Goal: Information Seeking & Learning: Learn about a topic

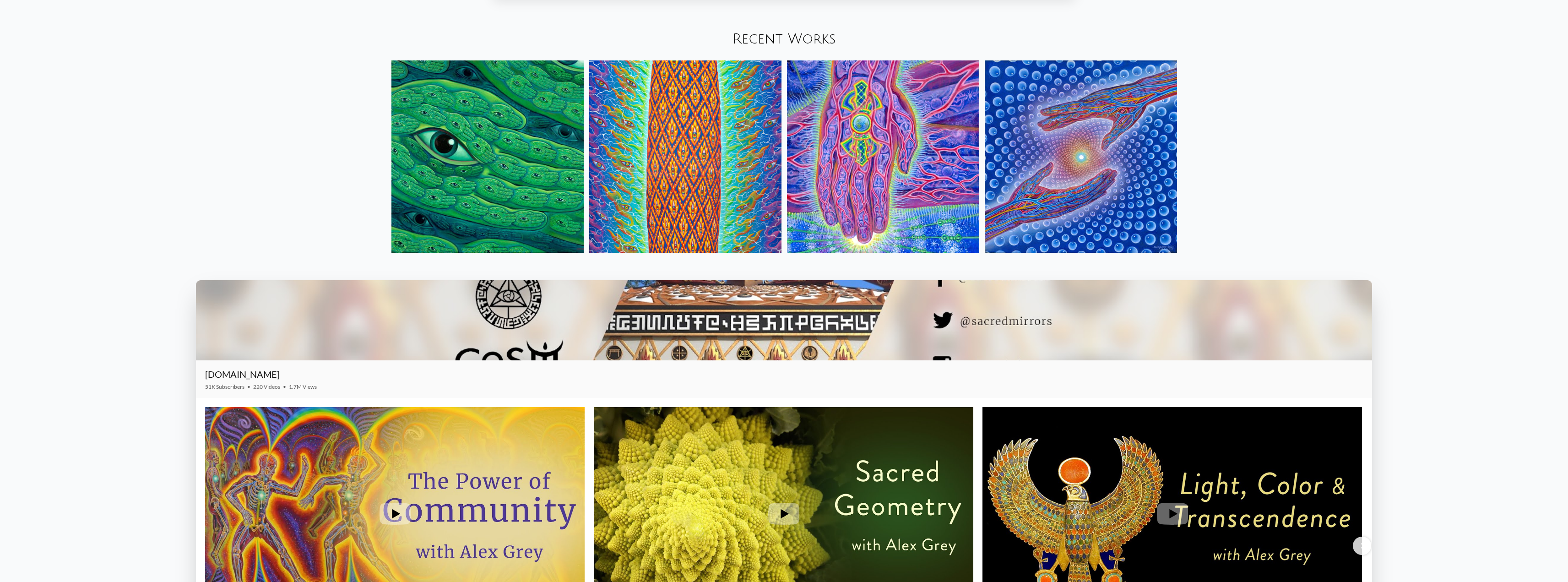
scroll to position [1328, 0]
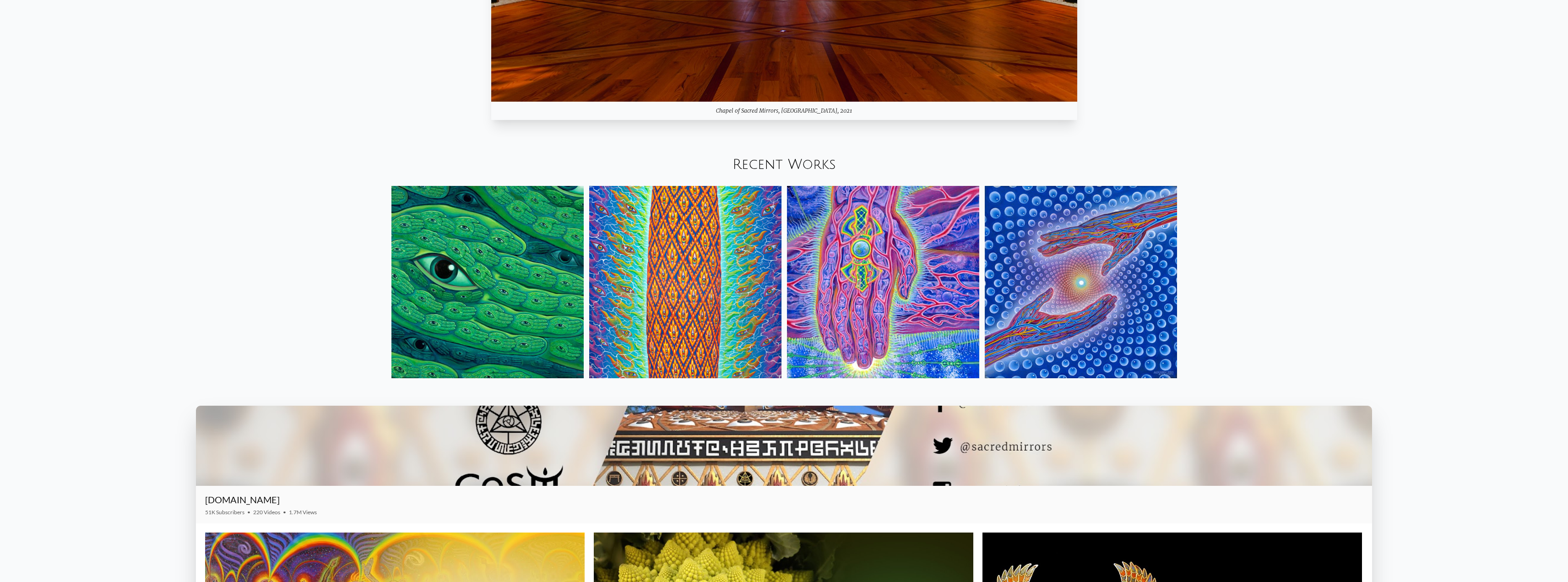
click at [713, 309] on img at bounding box center [685, 282] width 193 height 193
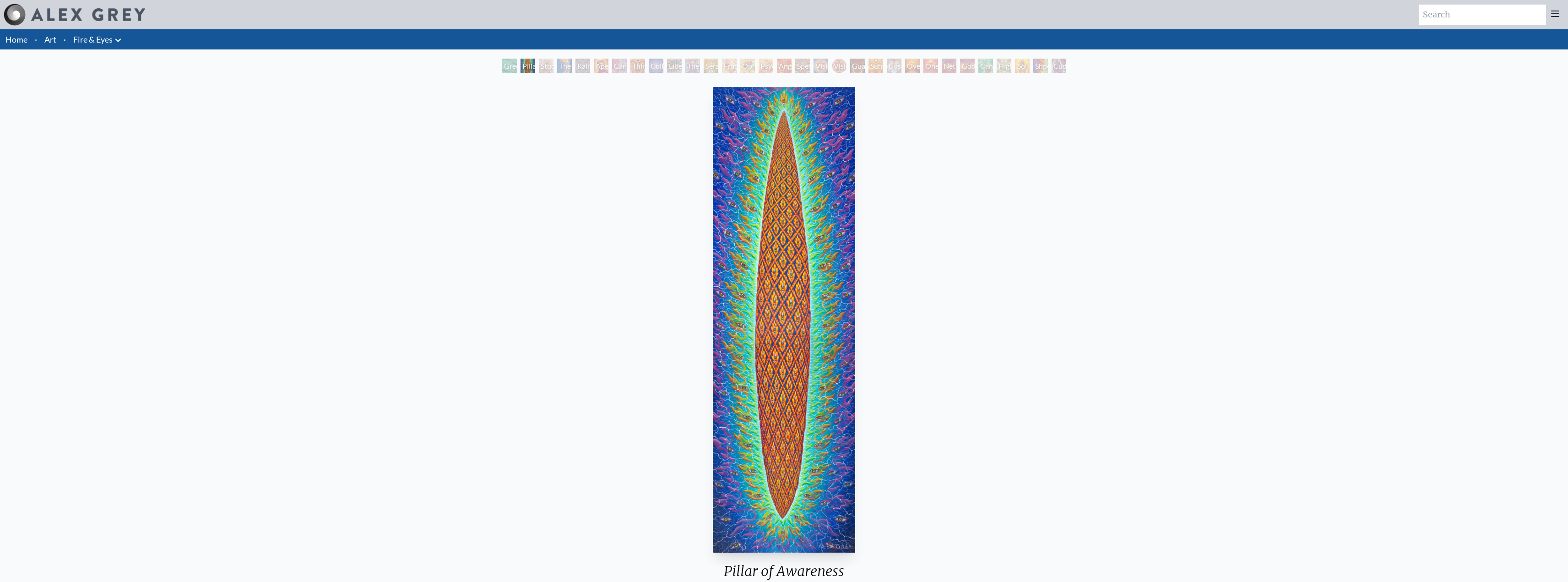
click at [778, 382] on img "2 / 31" at bounding box center [784, 320] width 142 height 466
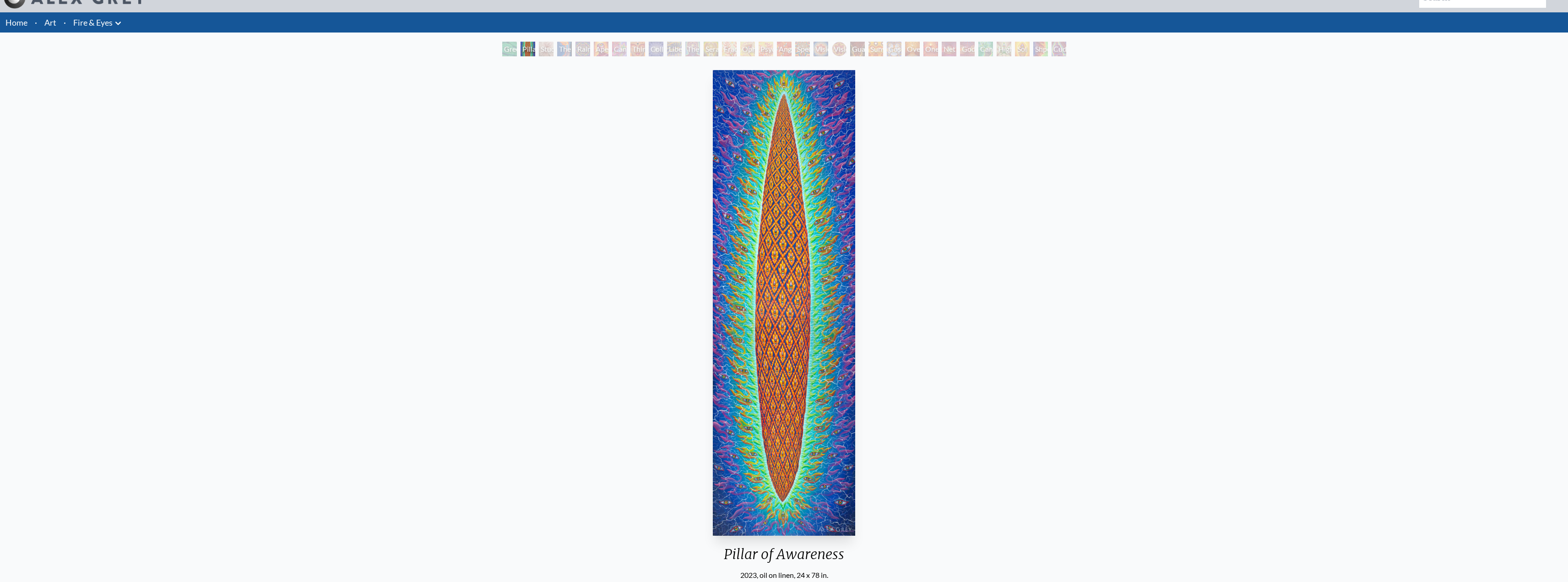
scroll to position [18, 0]
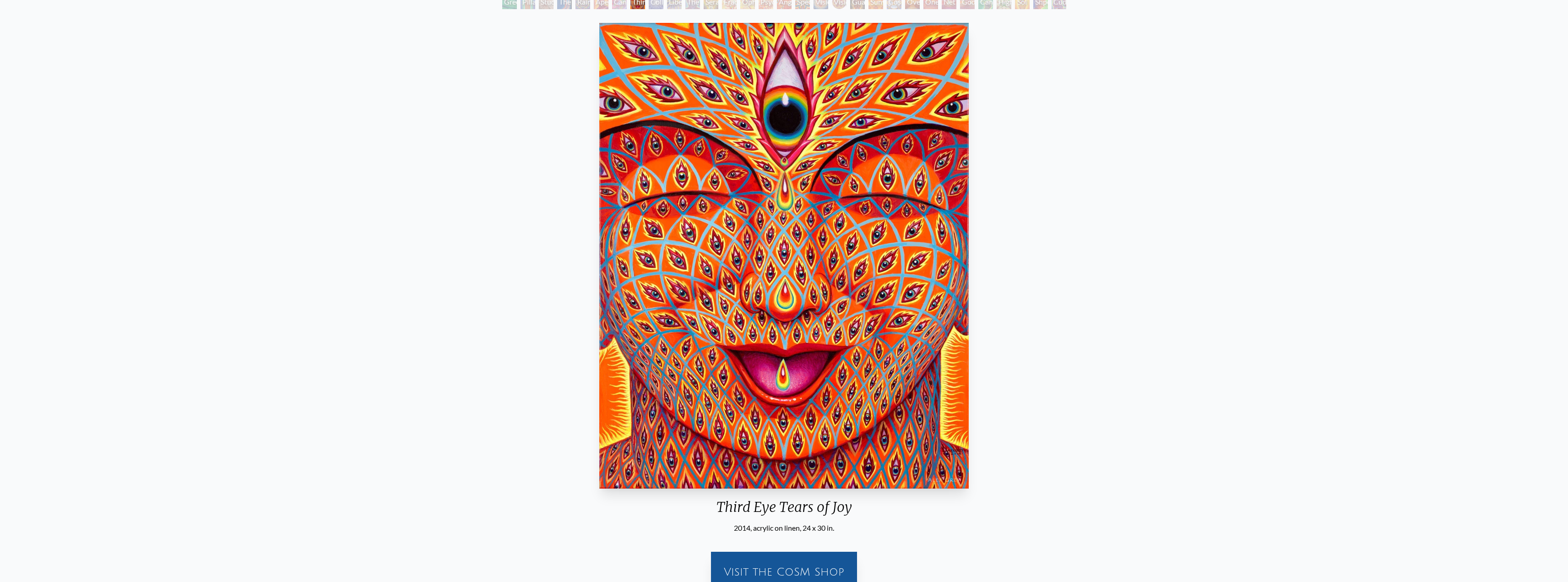
click at [725, 416] on img "8 / 31" at bounding box center [784, 256] width 369 height 466
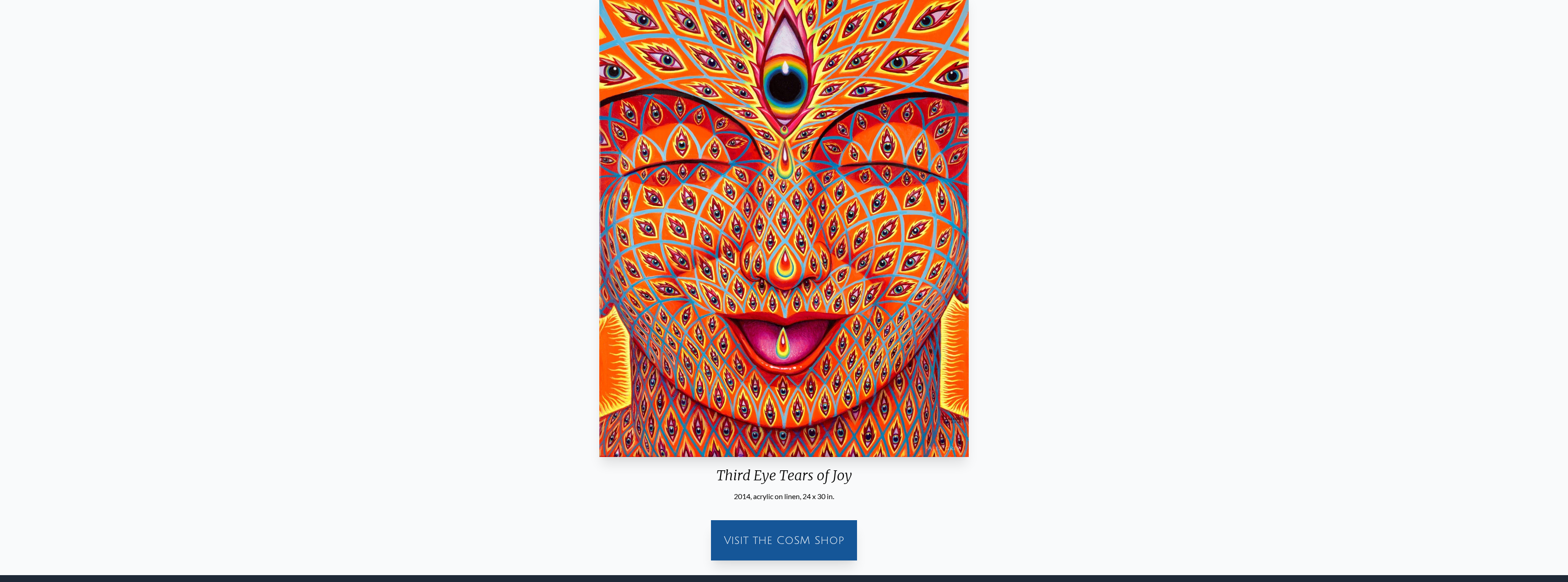
scroll to position [12, 0]
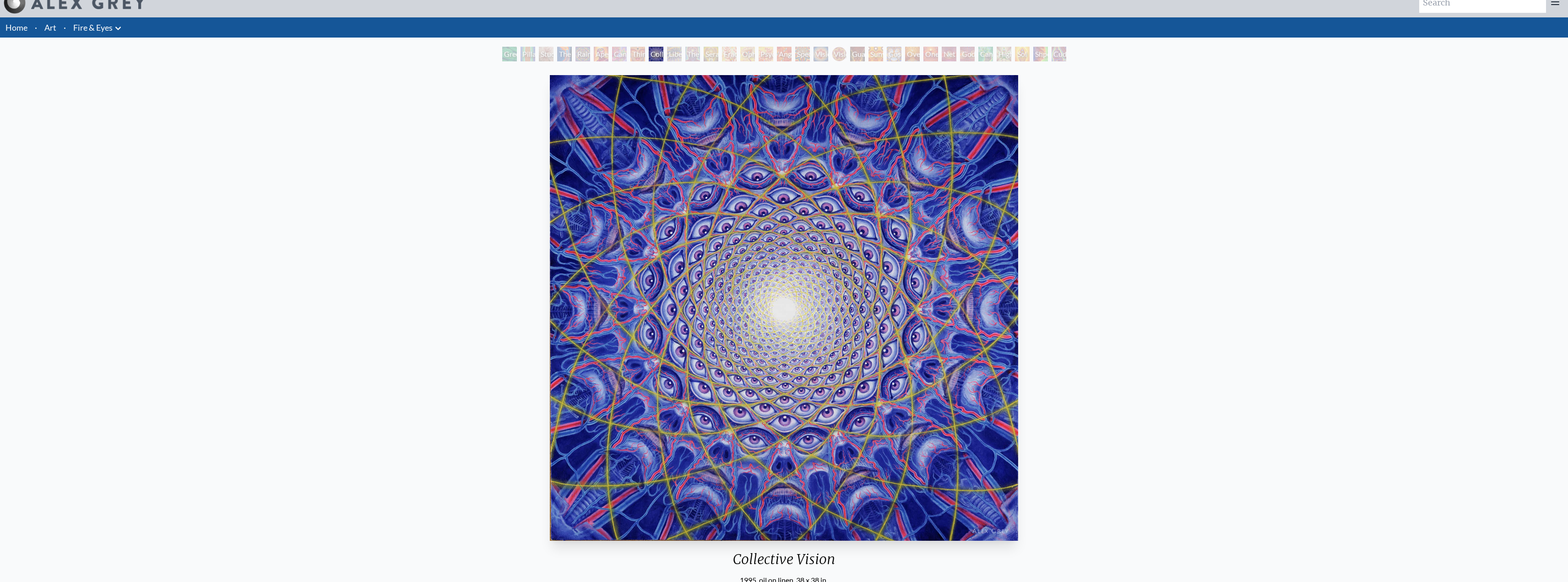
scroll to position [18, 0]
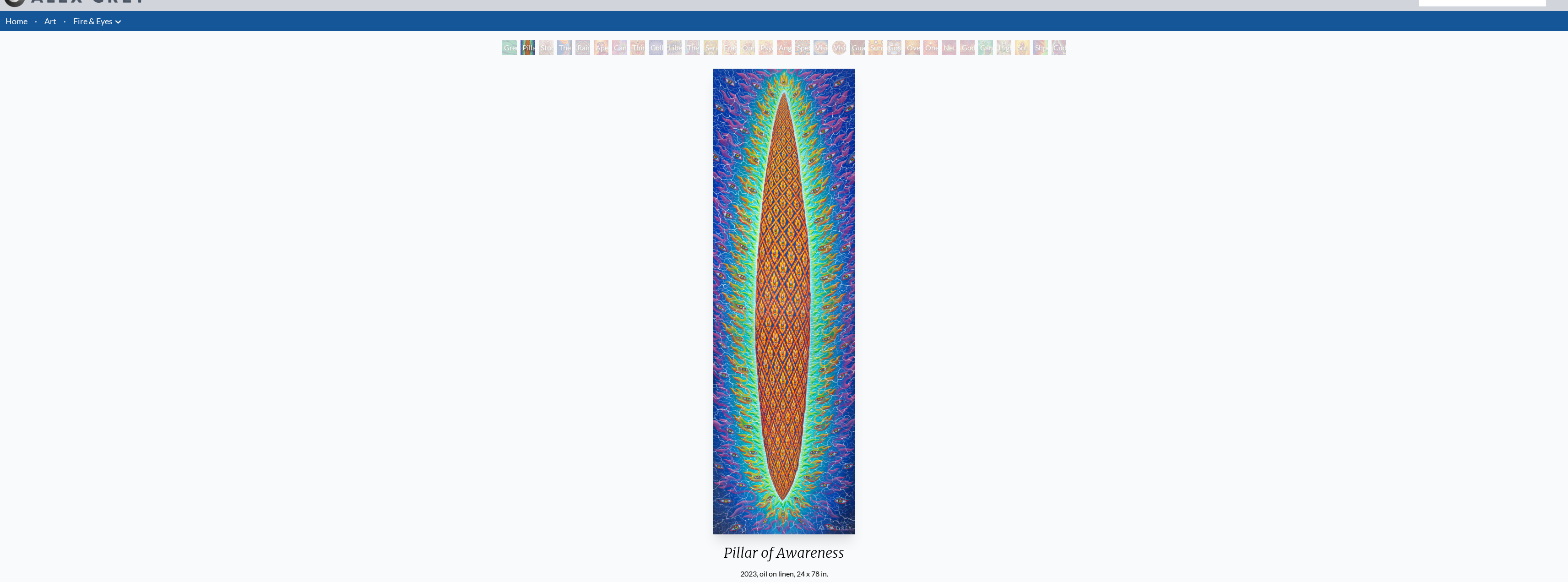
click at [92, 24] on link "Fire & Eyes" at bounding box center [93, 21] width 39 height 13
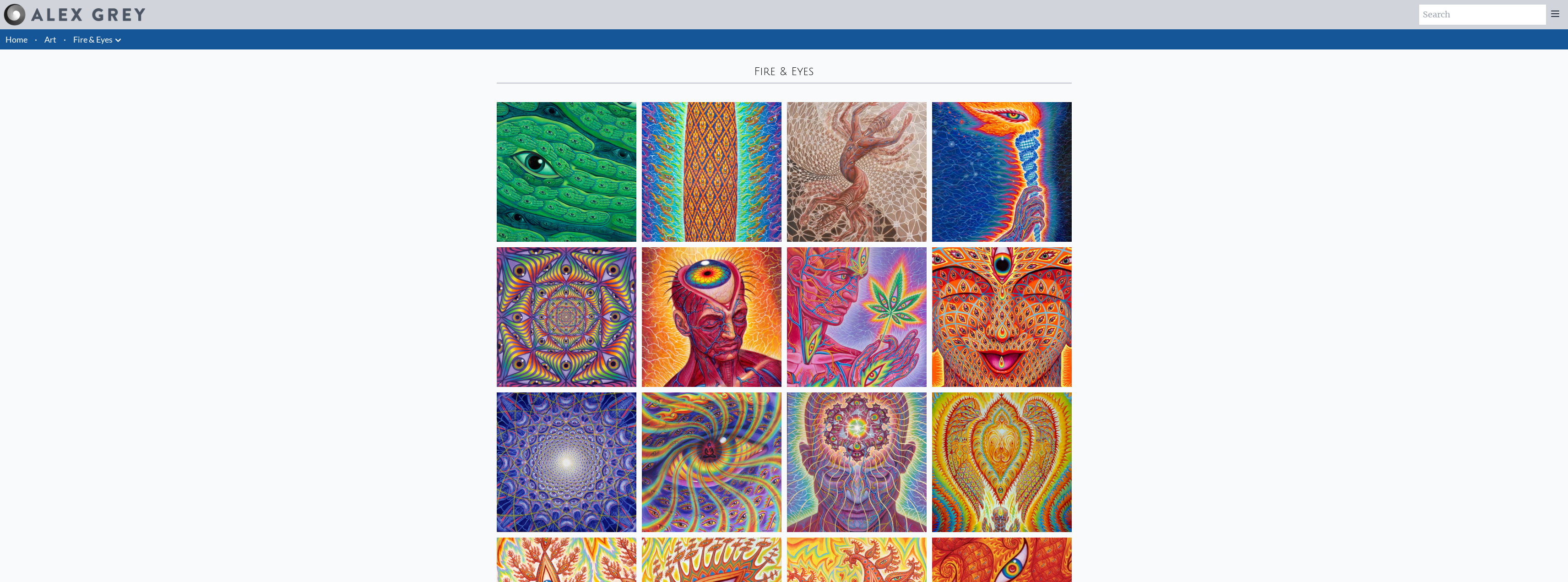
click at [125, 41] on li "Fire & Eyes Anatomical Drawings" at bounding box center [98, 39] width 57 height 20
click at [116, 40] on icon at bounding box center [118, 40] width 11 height 11
click at [61, 145] on link "NFTs" at bounding box center [79, 140] width 88 height 17
click at [94, 193] on link "Psychedelic Saints" at bounding box center [79, 190] width 88 height 17
click at [72, 93] on link "Fire & Eyes" at bounding box center [79, 90] width 88 height 17
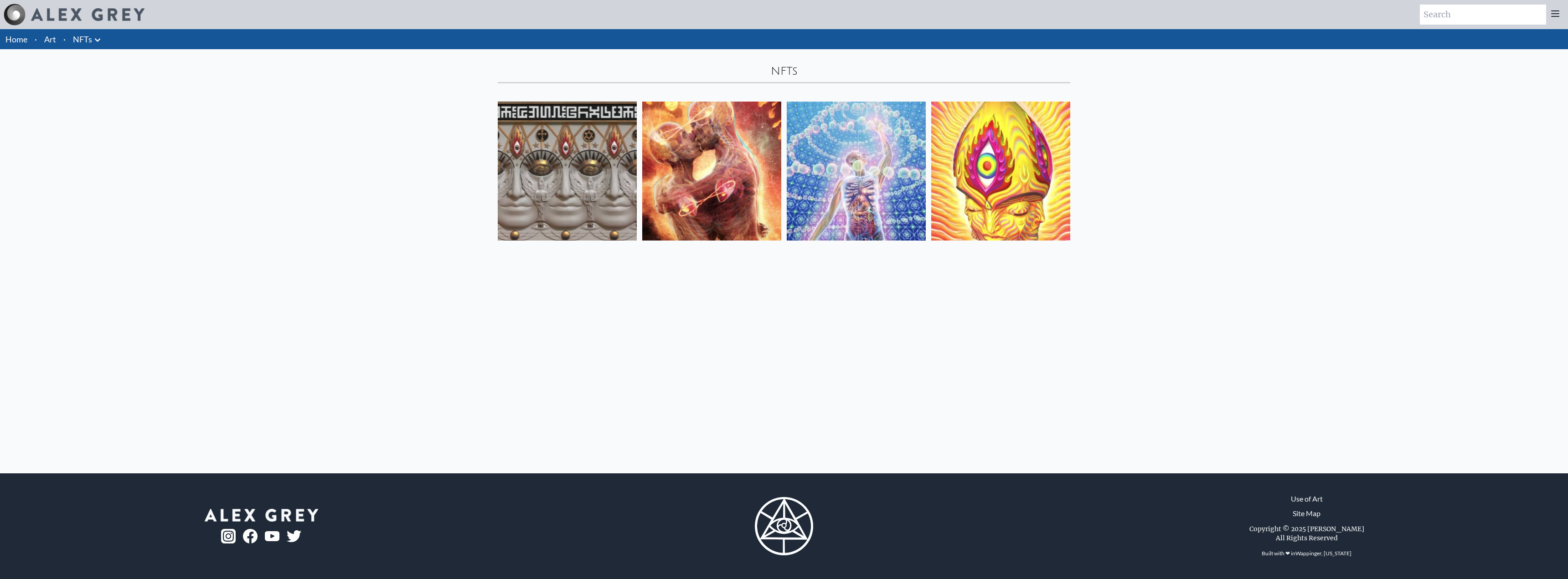
click at [1022, 200] on img at bounding box center [1001, 171] width 139 height 139
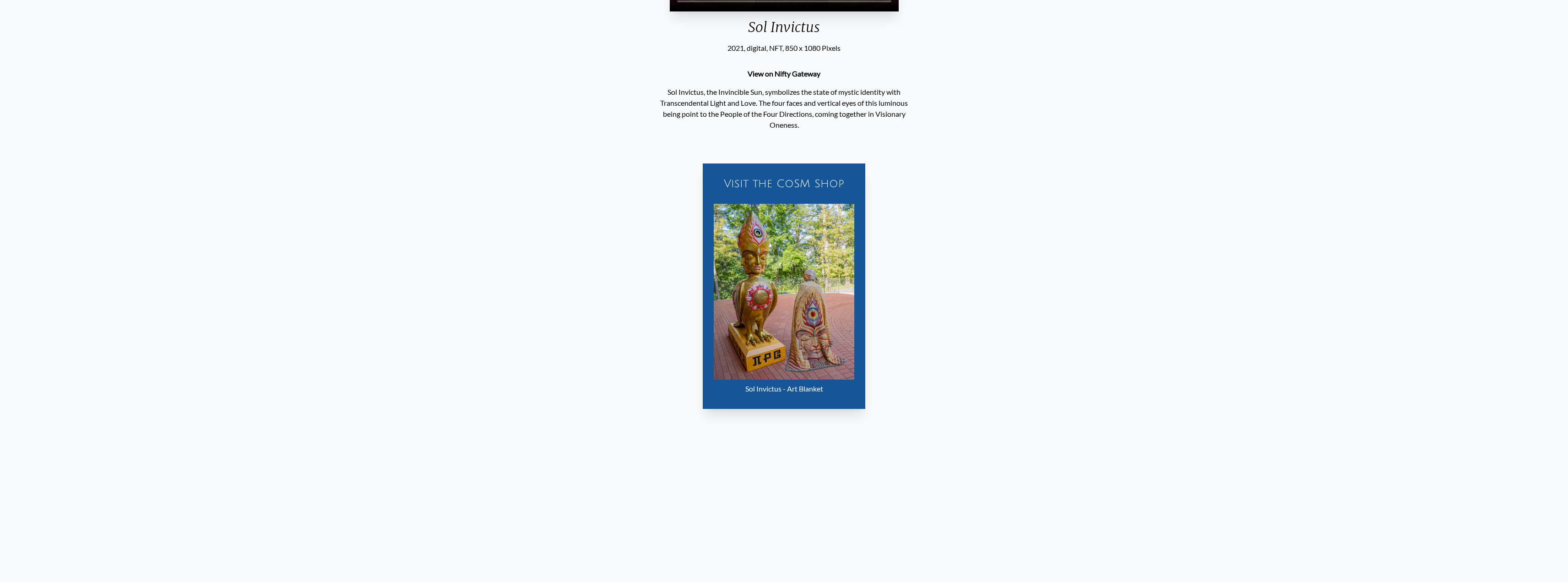
scroll to position [489, 0]
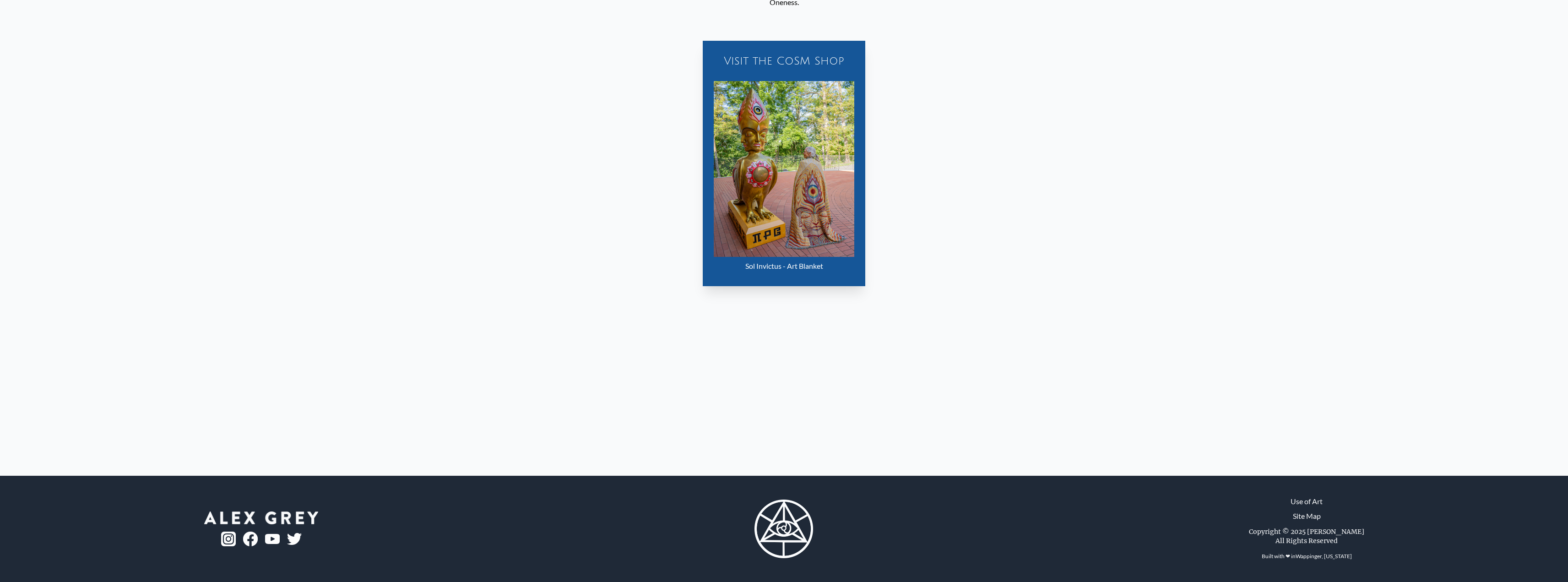
click at [806, 257] on img "4 / 4" at bounding box center [784, 169] width 141 height 176
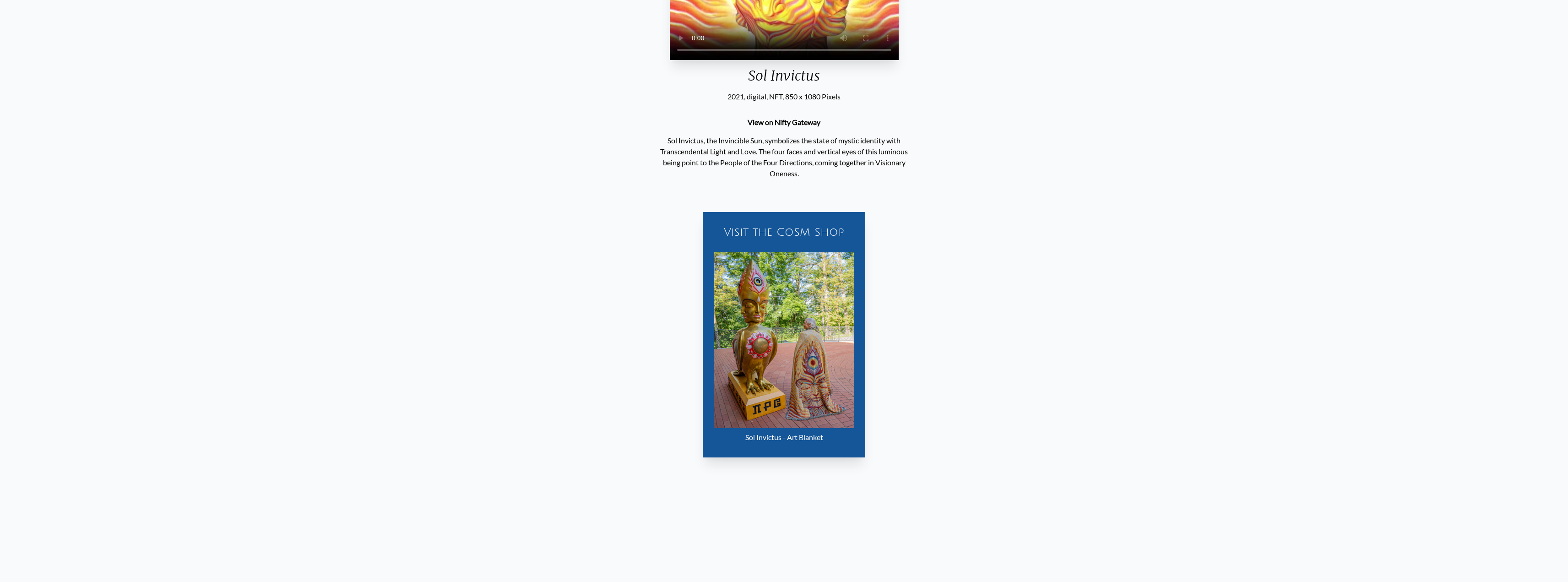
scroll to position [306, 0]
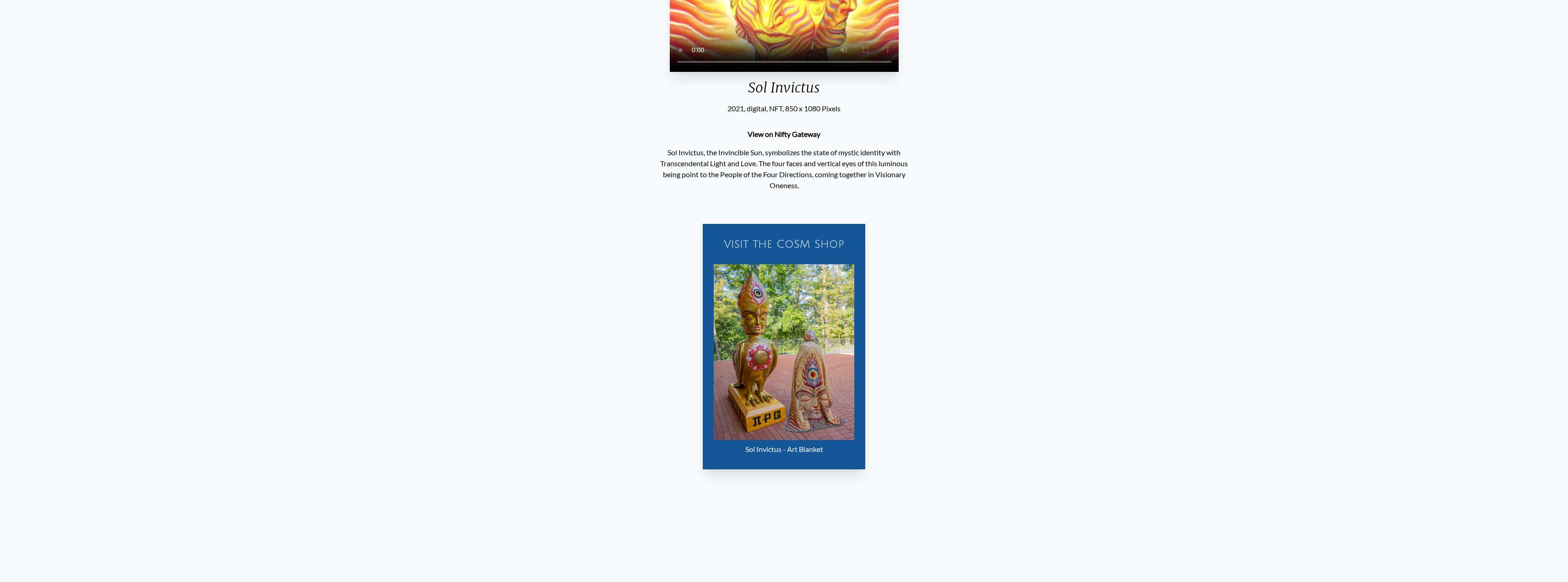
click at [782, 138] on link "View on Nifty Gateway" at bounding box center [784, 134] width 73 height 9
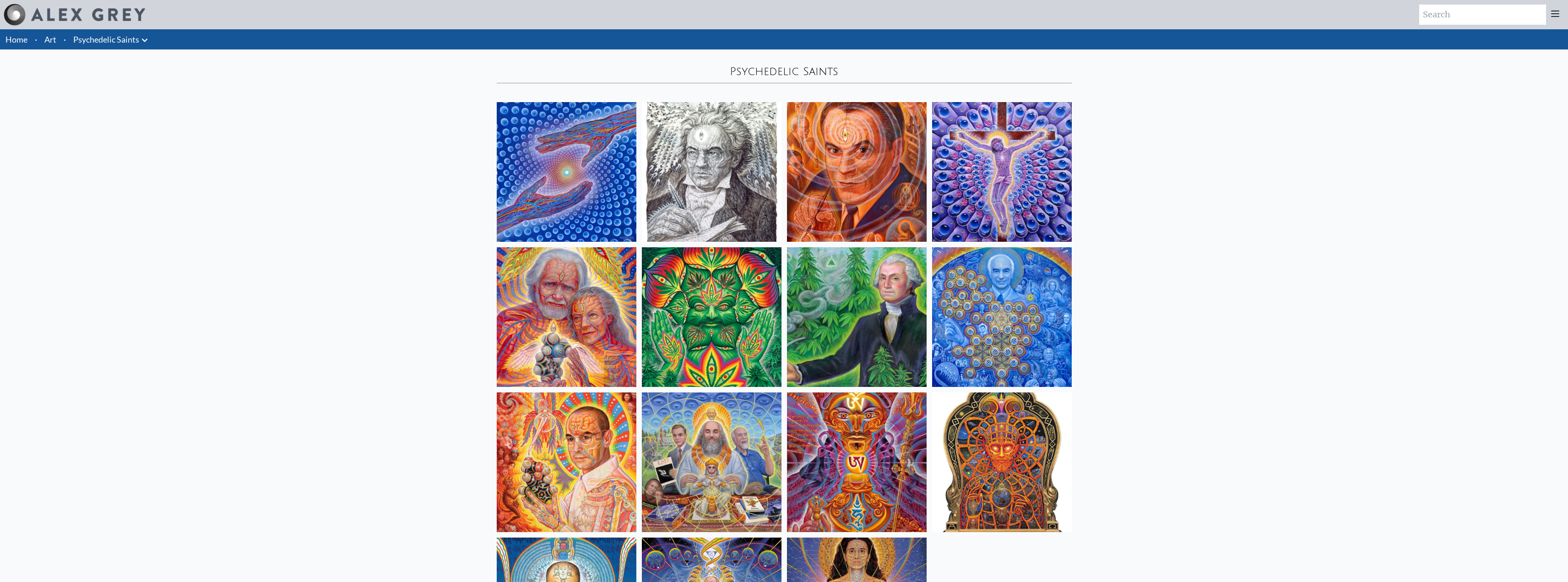
click at [565, 147] on img at bounding box center [566, 172] width 139 height 139
click at [695, 168] on img at bounding box center [712, 172] width 139 height 139
click at [853, 267] on img at bounding box center [856, 317] width 139 height 139
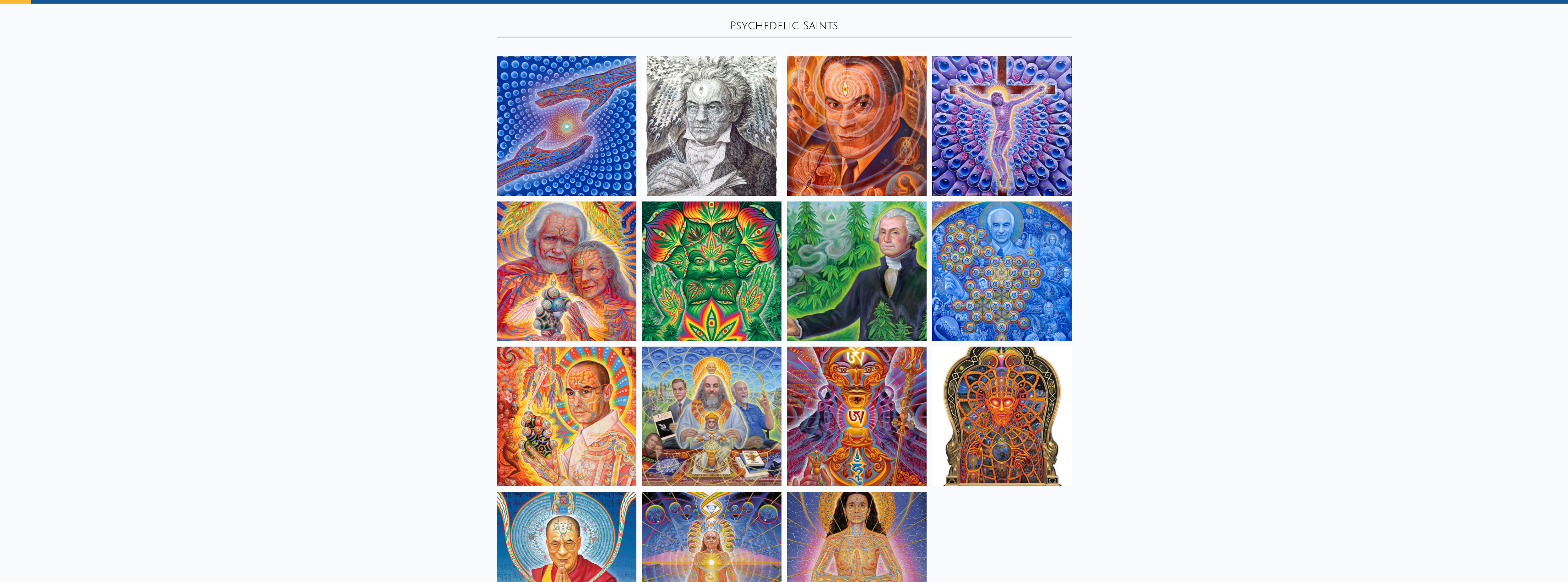
scroll to position [39, 0]
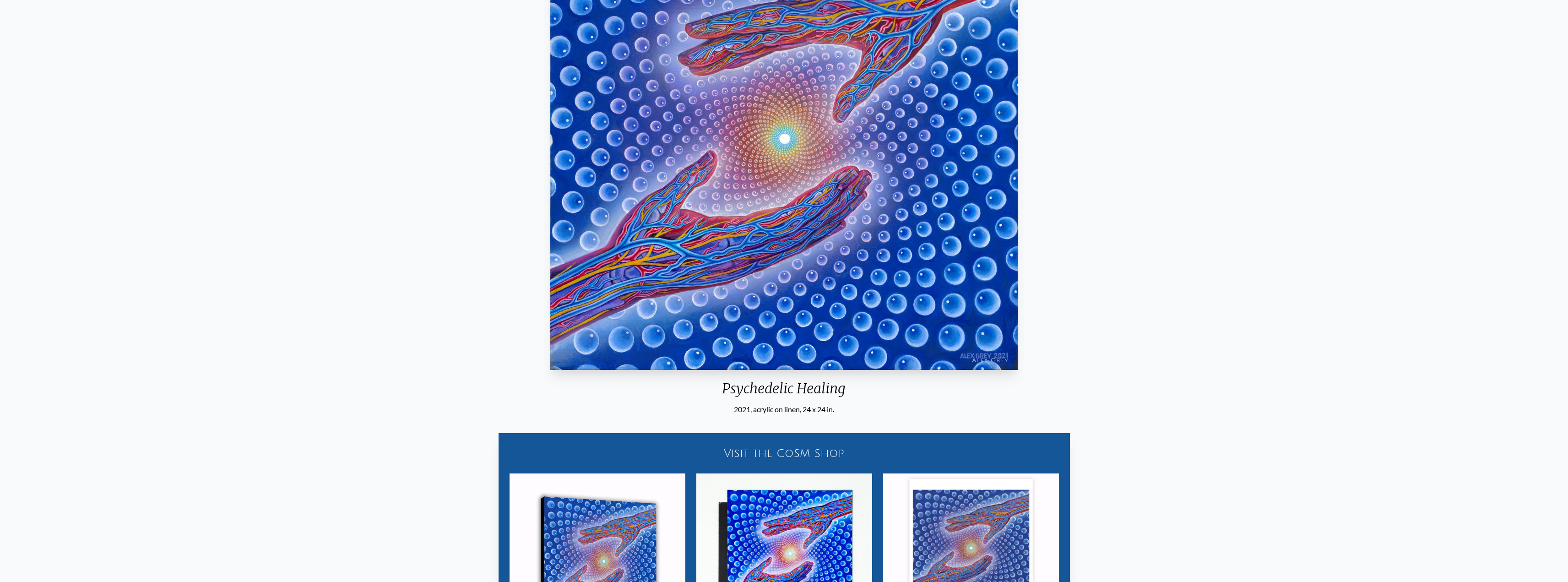
scroll to position [183, 0]
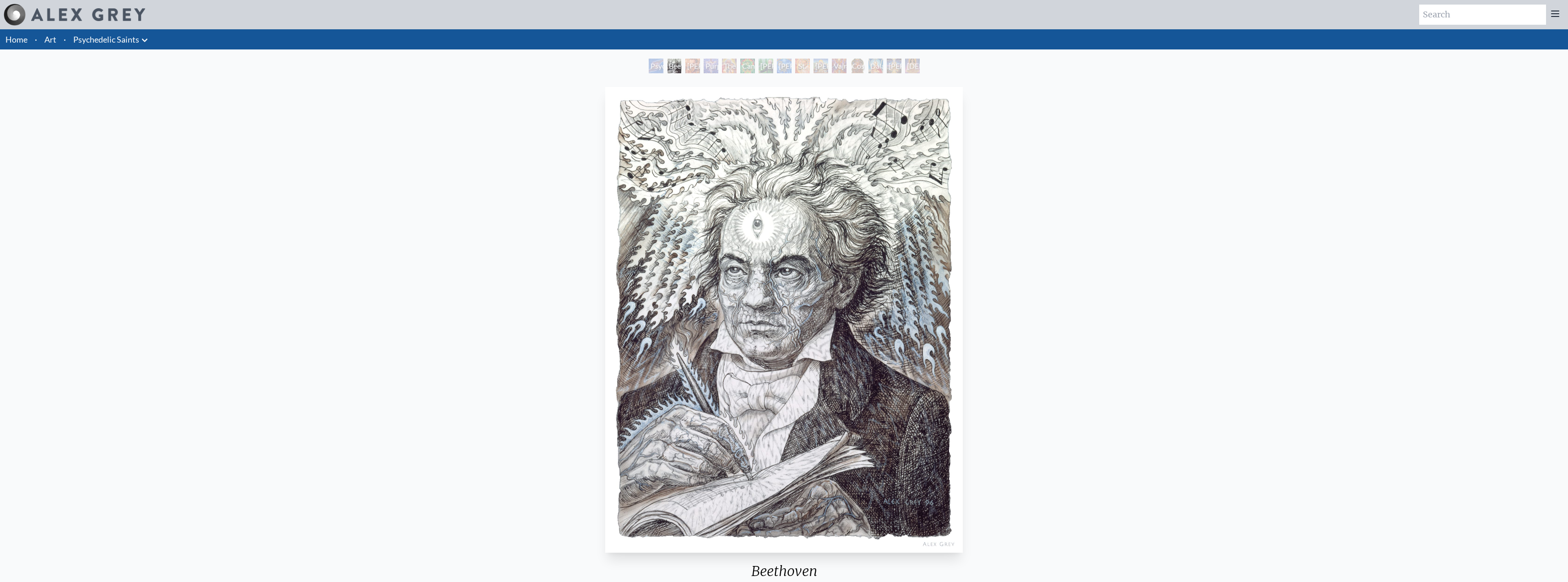
scroll to position [138, 0]
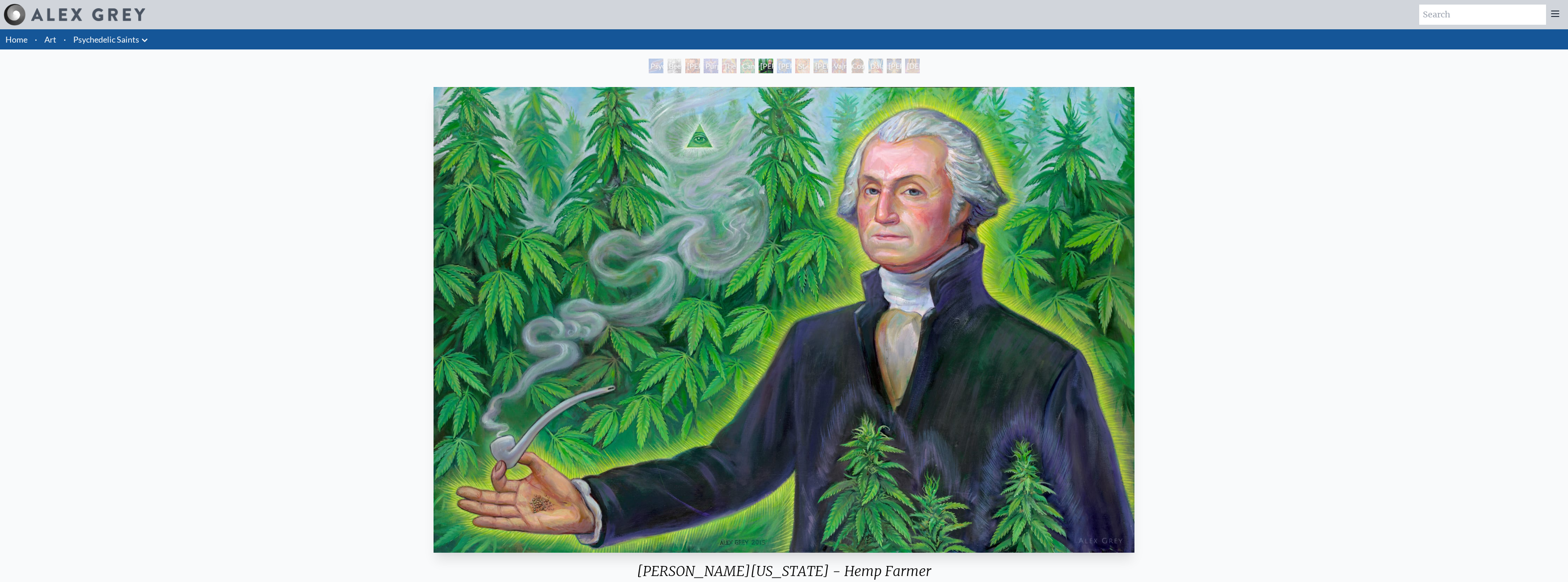
scroll to position [138, 0]
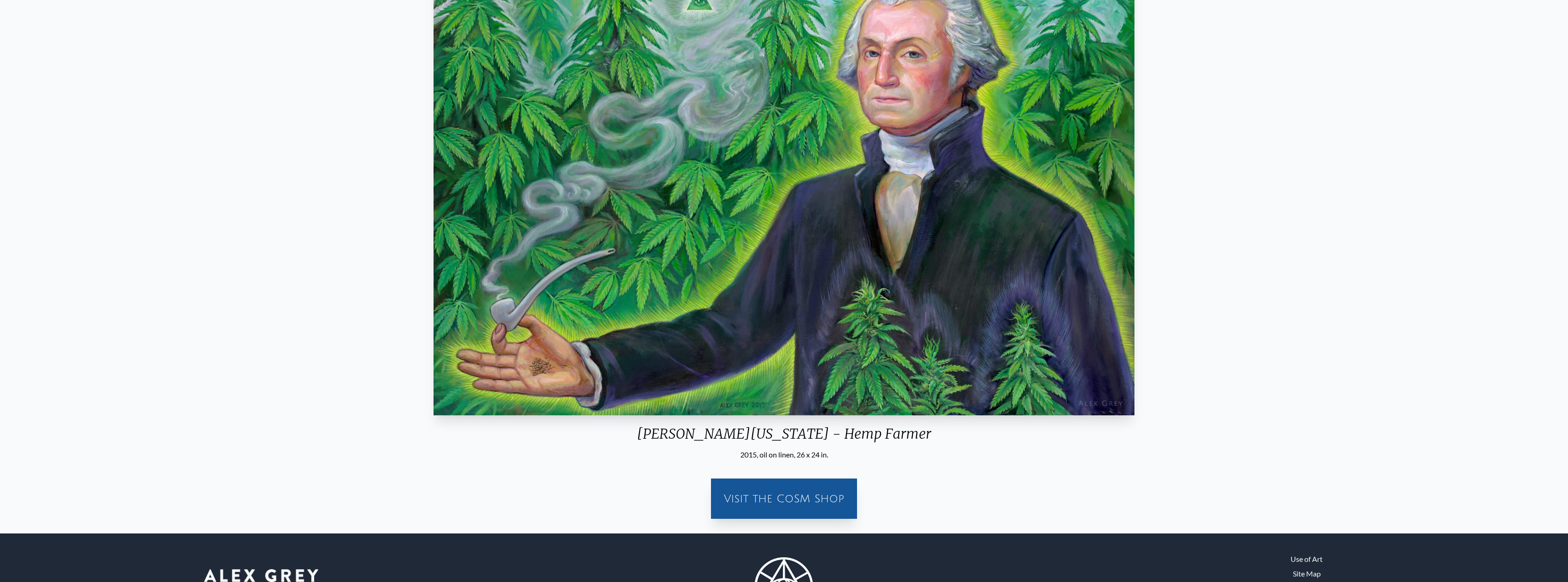
drag, startPoint x: 828, startPoint y: 273, endPoint x: 825, endPoint y: 279, distance: 6.7
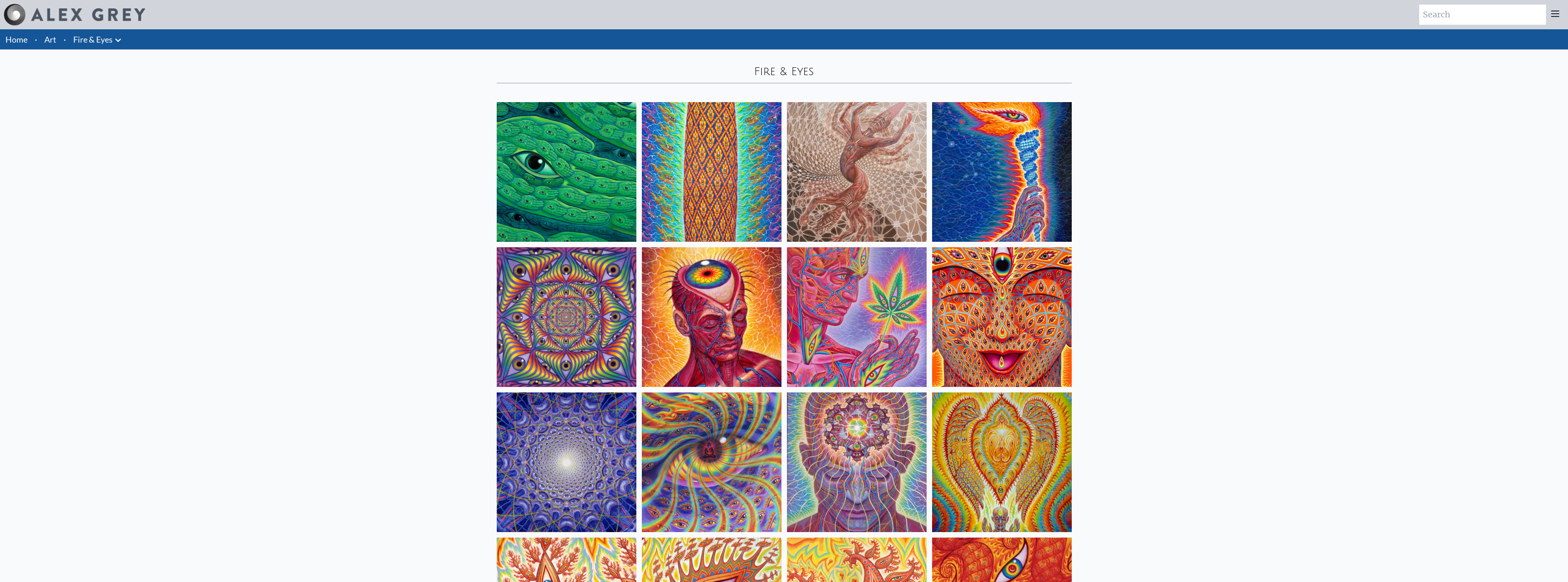
click at [107, 26] on div "Art Writings About" at bounding box center [784, 15] width 1568 height 29
click at [106, 35] on link "Fire & Eyes" at bounding box center [93, 39] width 39 height 13
click at [119, 39] on icon at bounding box center [118, 40] width 11 height 11
click at [93, 109] on link "Lightbody" at bounding box center [79, 107] width 88 height 17
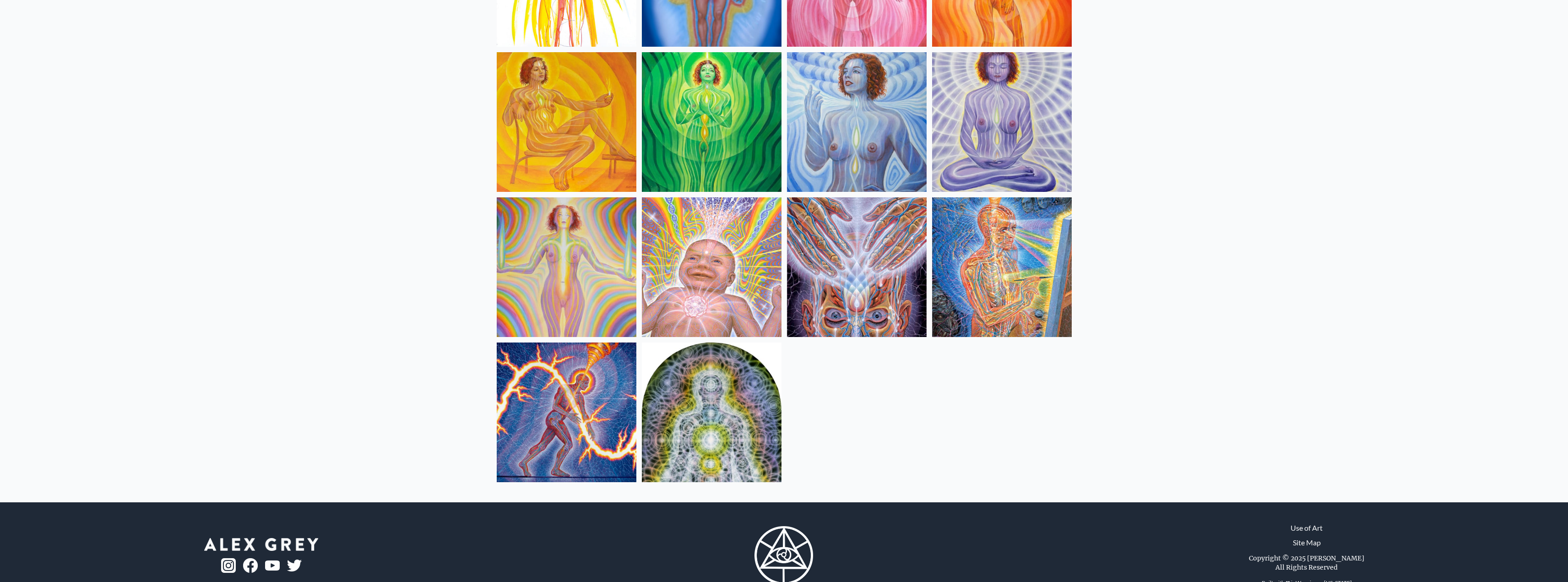
scroll to position [221, 0]
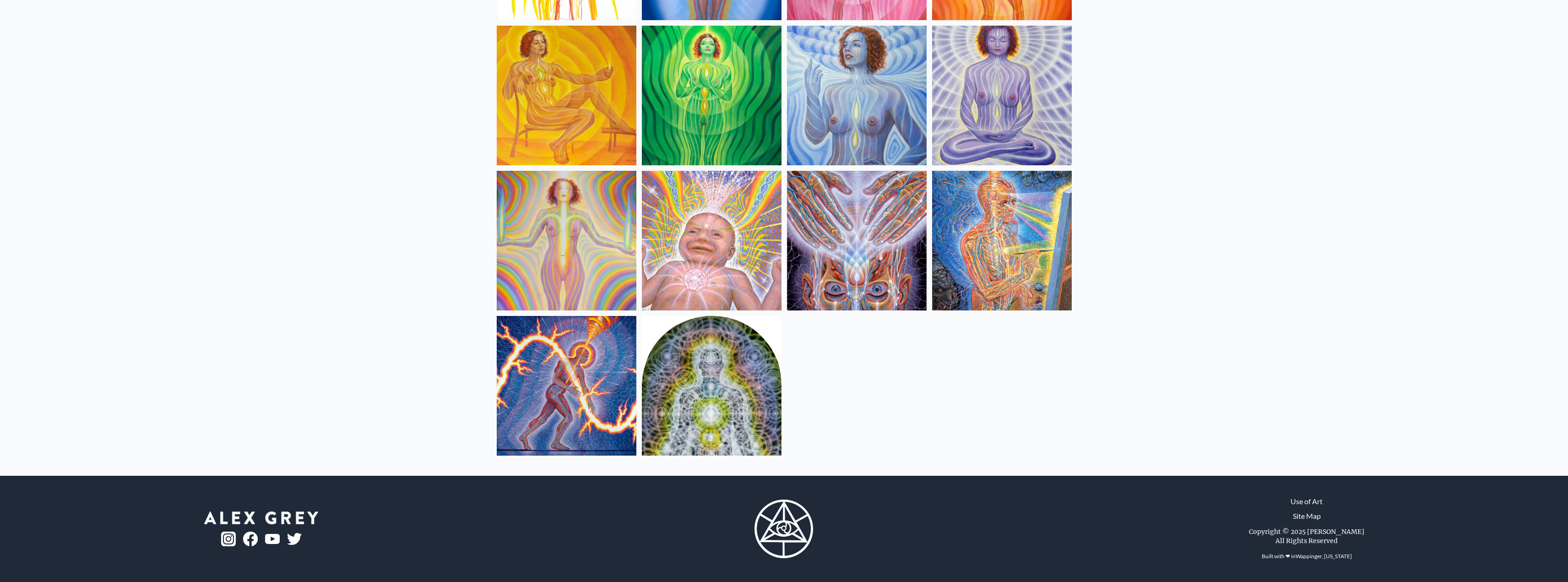
click at [899, 245] on img at bounding box center [856, 240] width 139 height 139
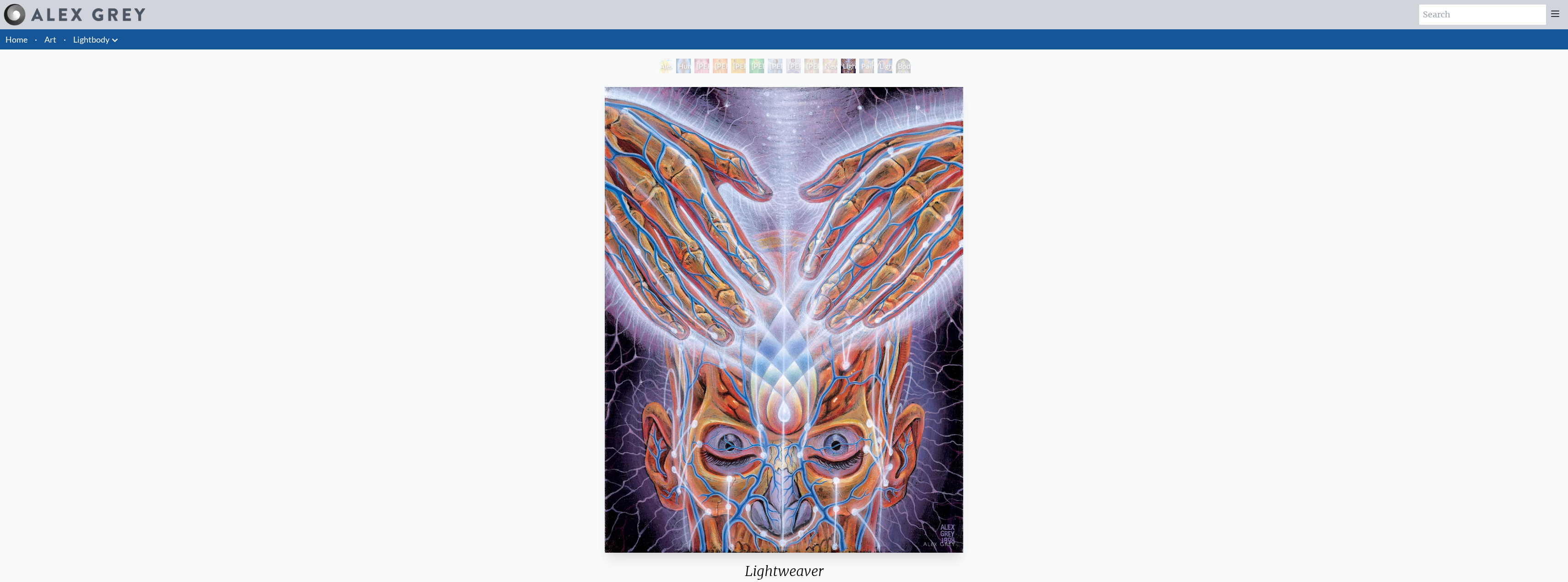
click at [115, 42] on icon at bounding box center [114, 40] width 6 height 3
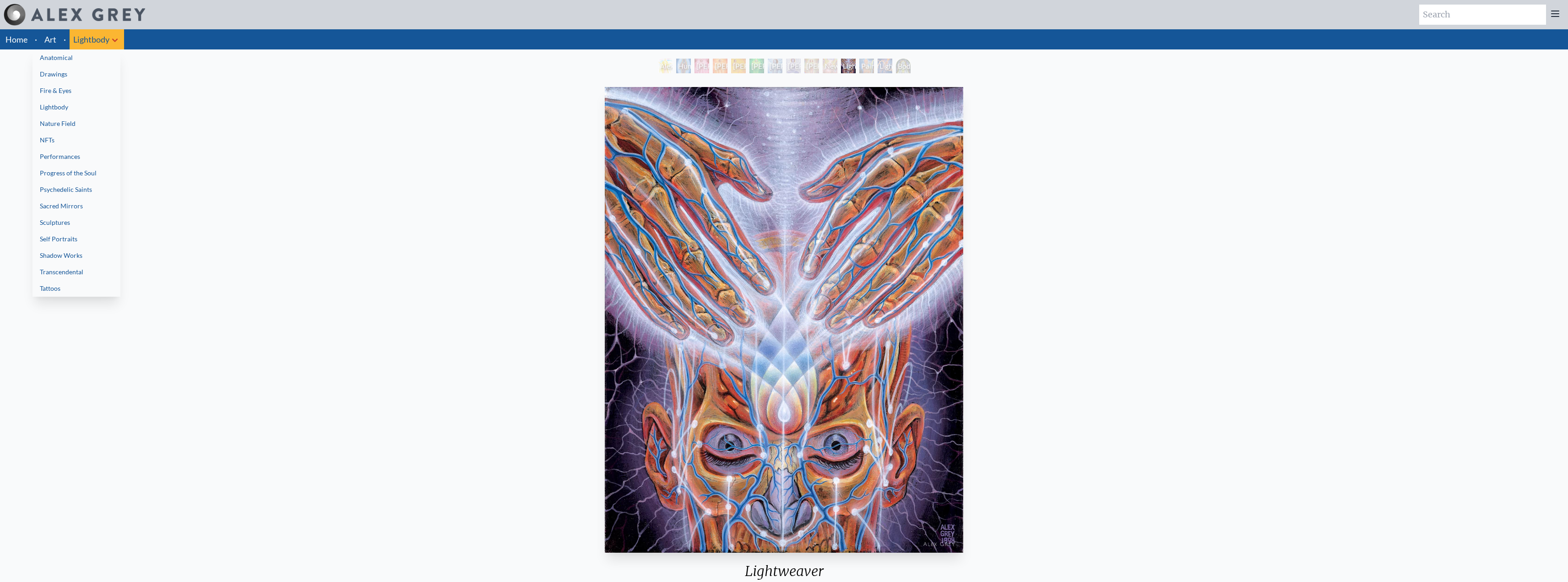
click at [75, 130] on link "Nature Field" at bounding box center [76, 123] width 88 height 17
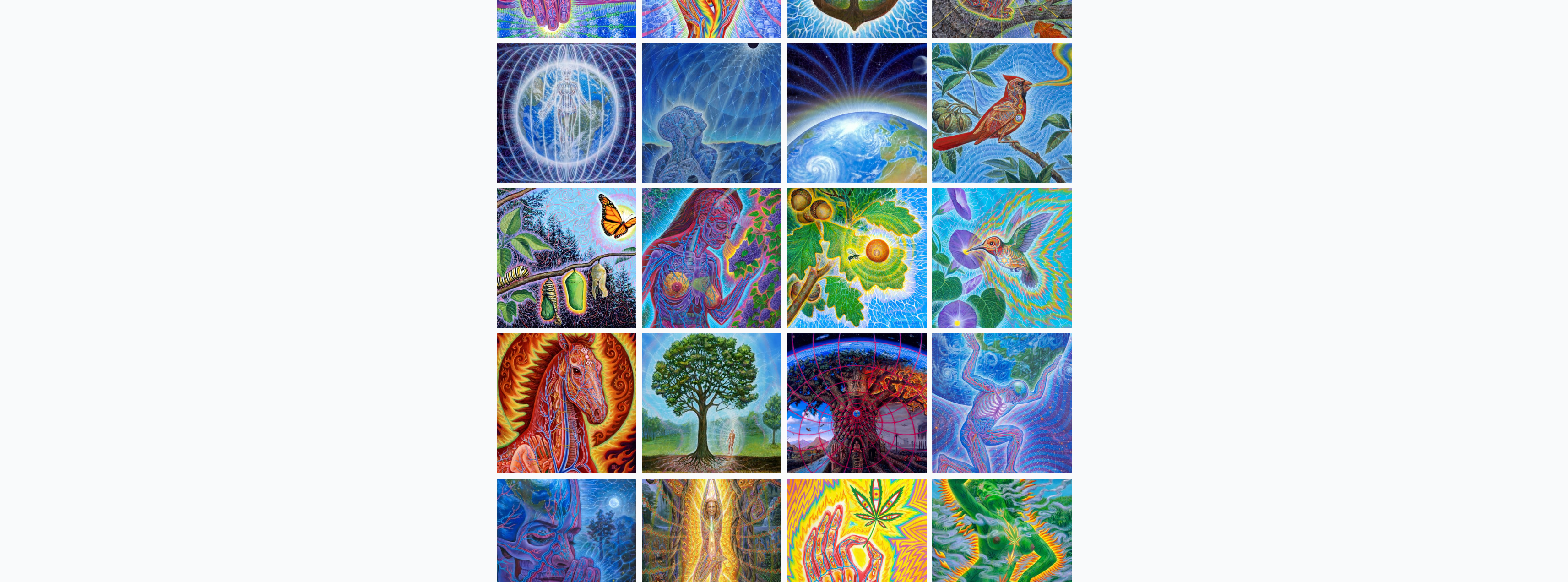
scroll to position [229, 0]
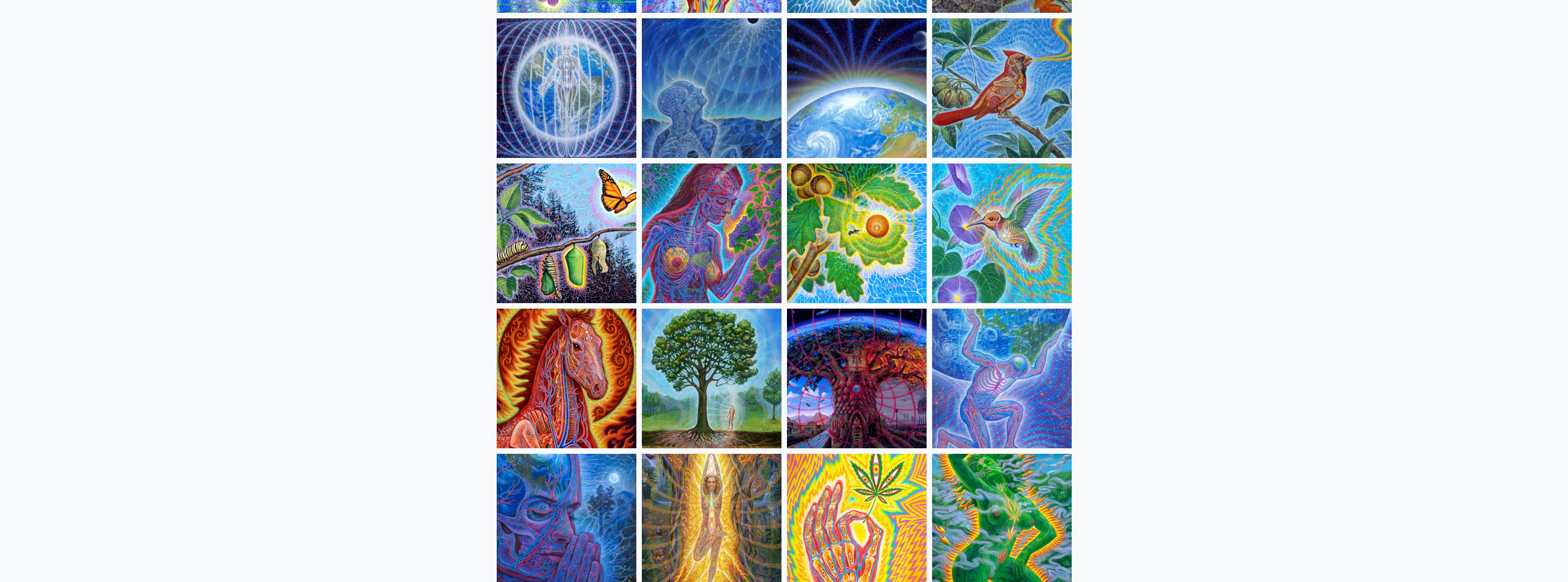
click at [1021, 92] on img at bounding box center [1002, 88] width 139 height 139
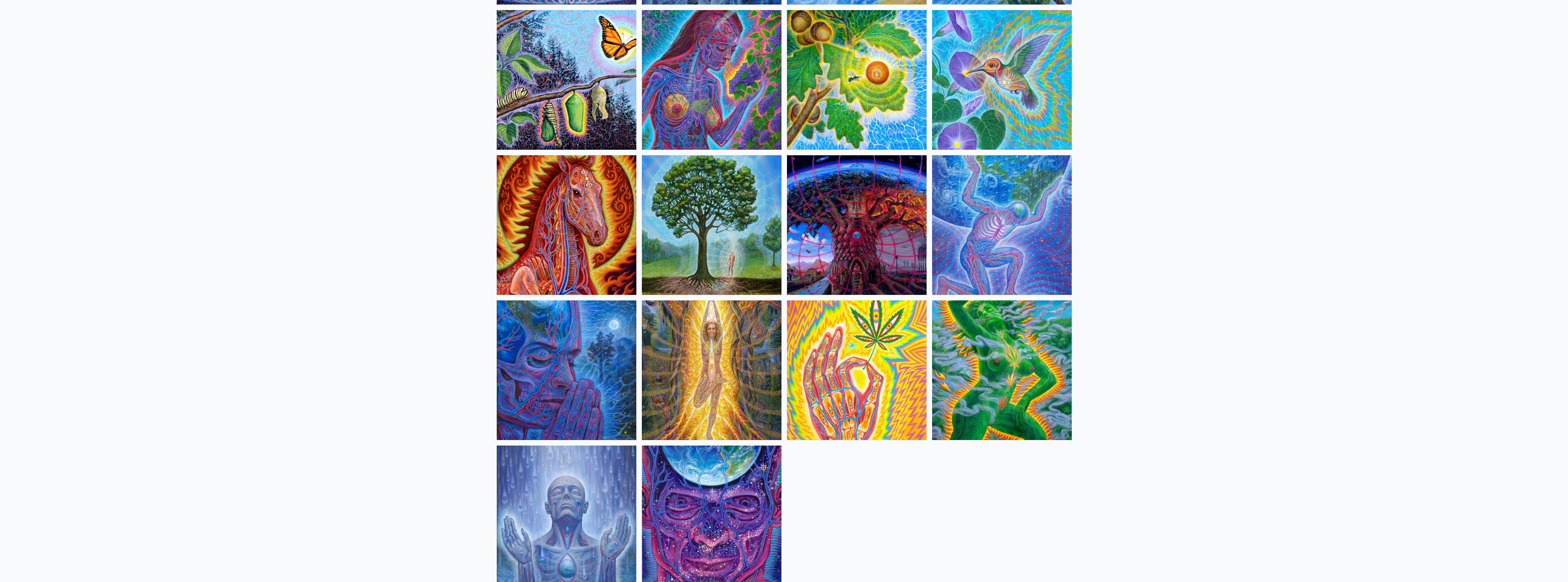
scroll to position [366, 0]
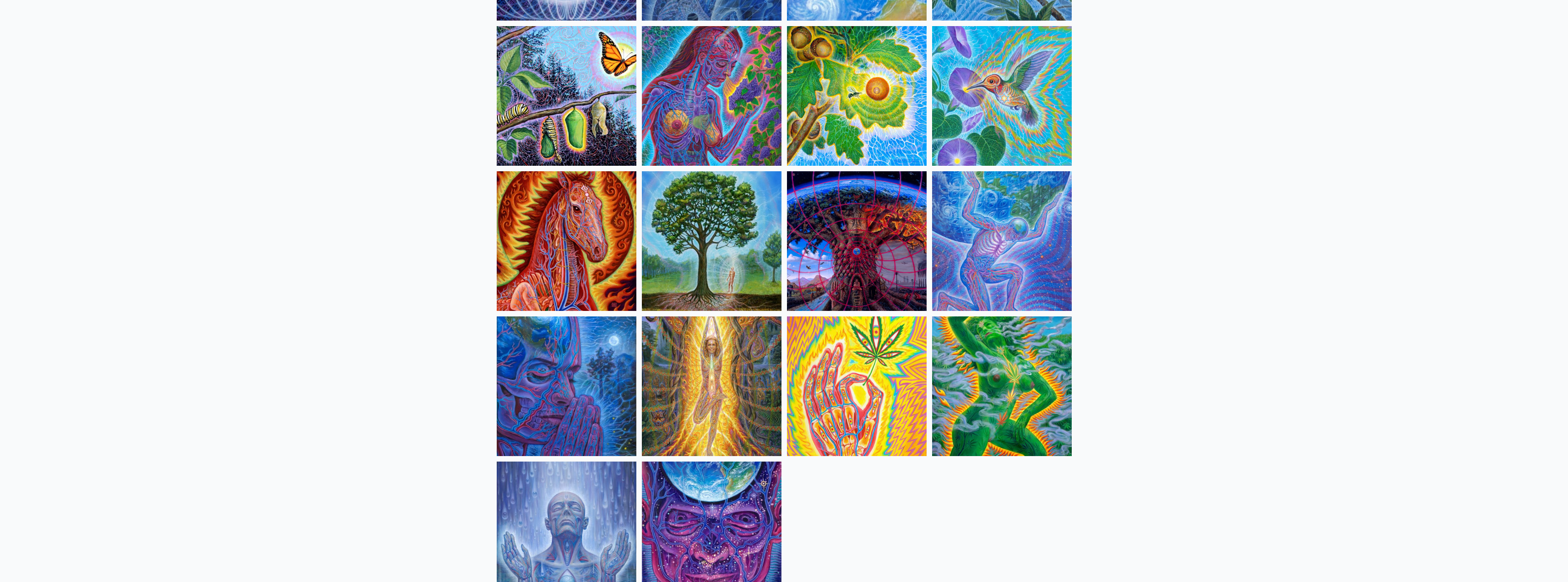
click at [536, 356] on img at bounding box center [566, 386] width 139 height 139
click at [876, 380] on img at bounding box center [856, 386] width 139 height 139
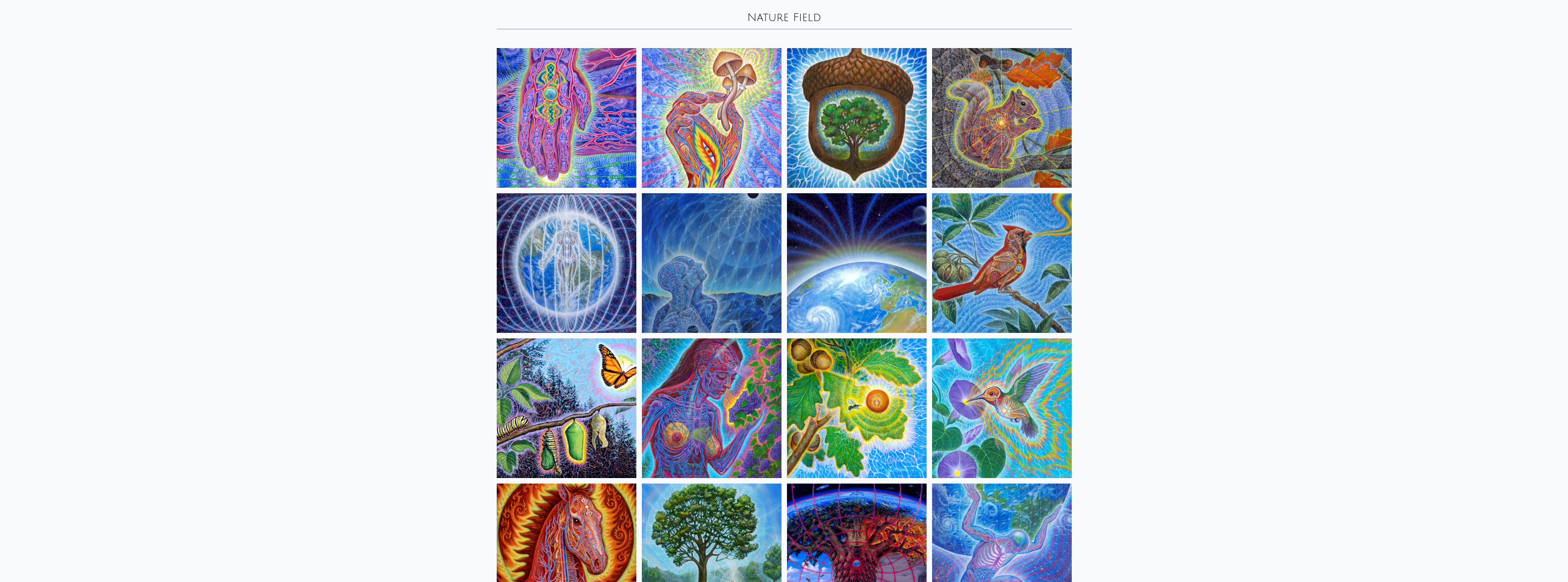
scroll to position [0, 0]
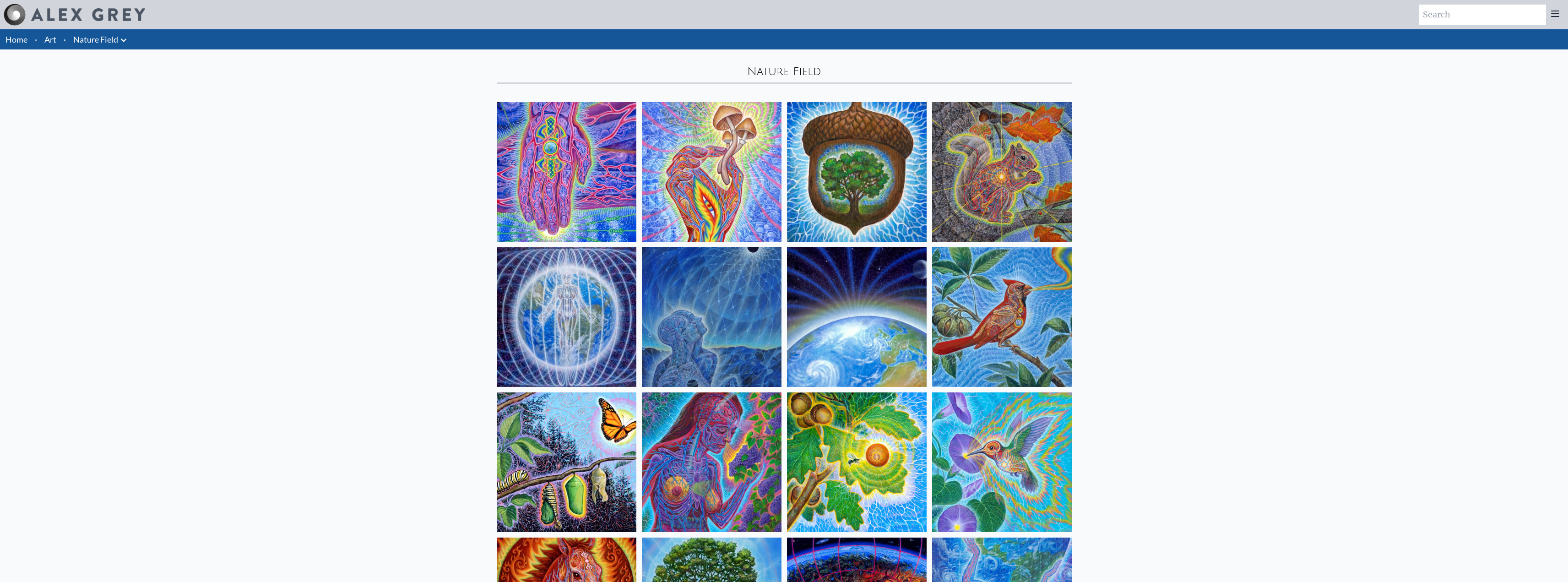
click at [729, 174] on img at bounding box center [712, 172] width 139 height 139
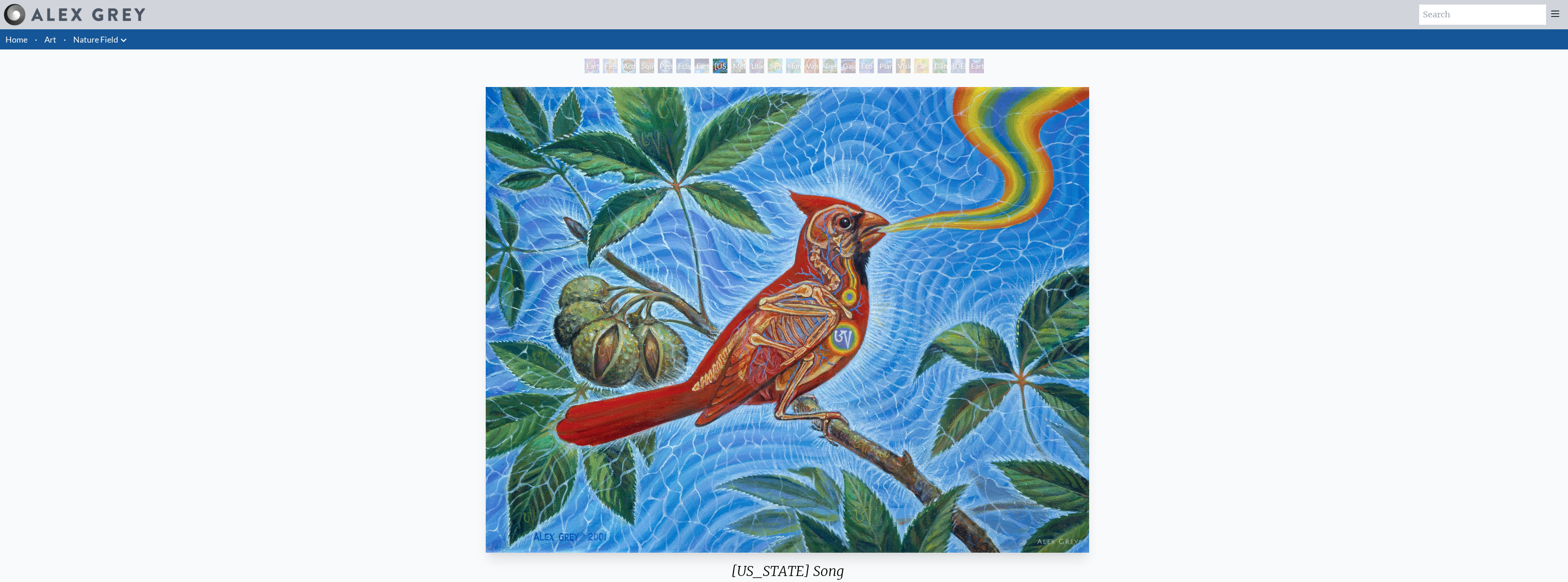
drag, startPoint x: 529, startPoint y: 87, endPoint x: 544, endPoint y: 101, distance: 20.5
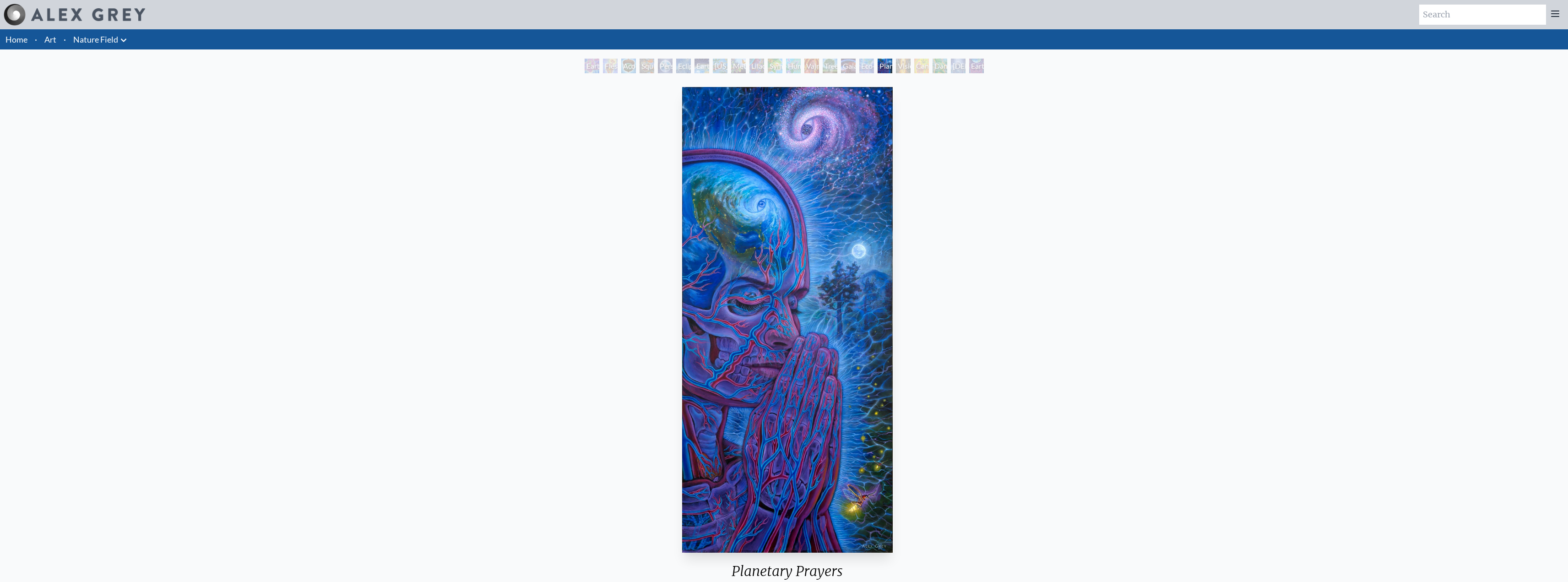
click at [122, 41] on icon at bounding box center [123, 40] width 11 height 11
click at [539, 174] on div at bounding box center [784, 291] width 1568 height 582
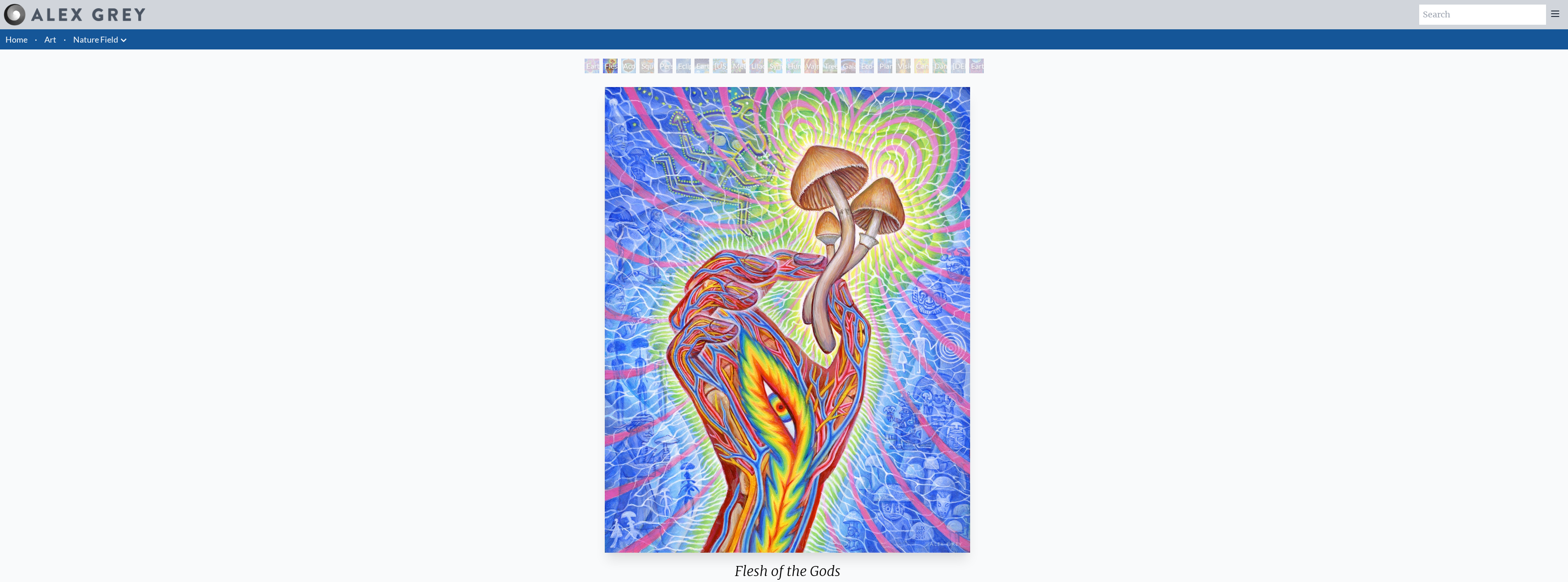
click at [128, 43] on icon at bounding box center [123, 40] width 11 height 11
click at [97, 156] on link "Performances" at bounding box center [85, 157] width 88 height 17
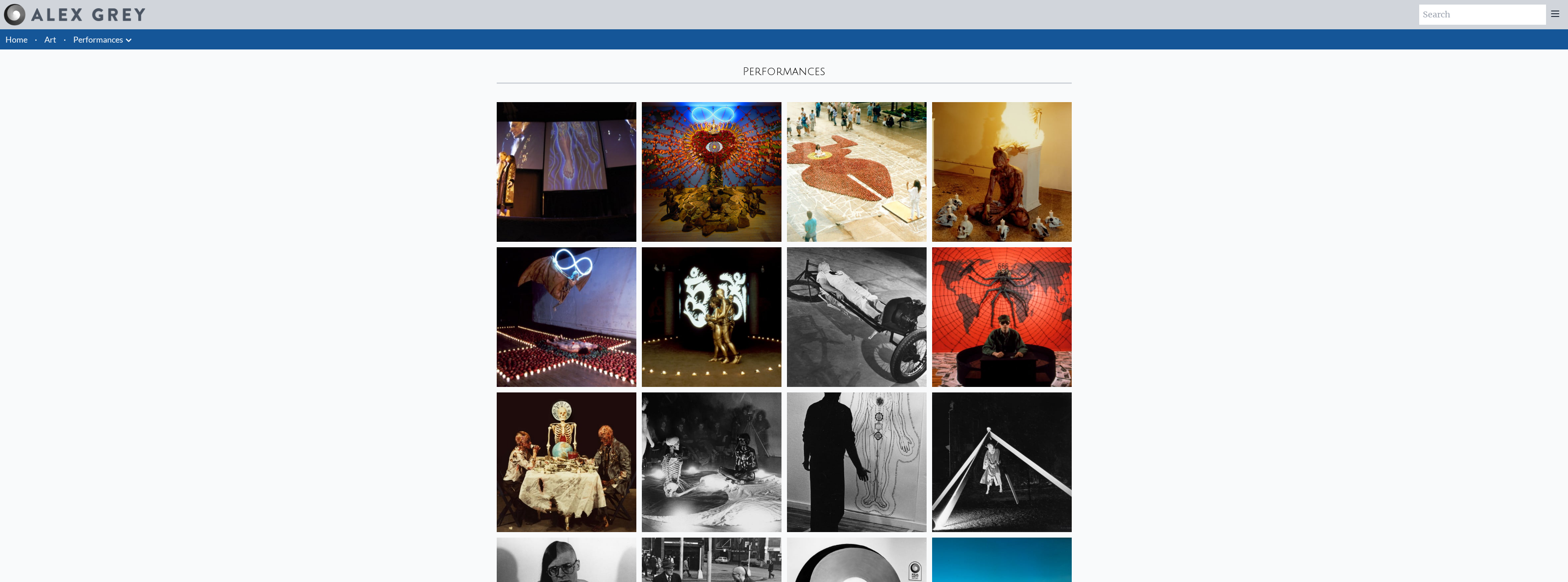
scroll to position [366, 0]
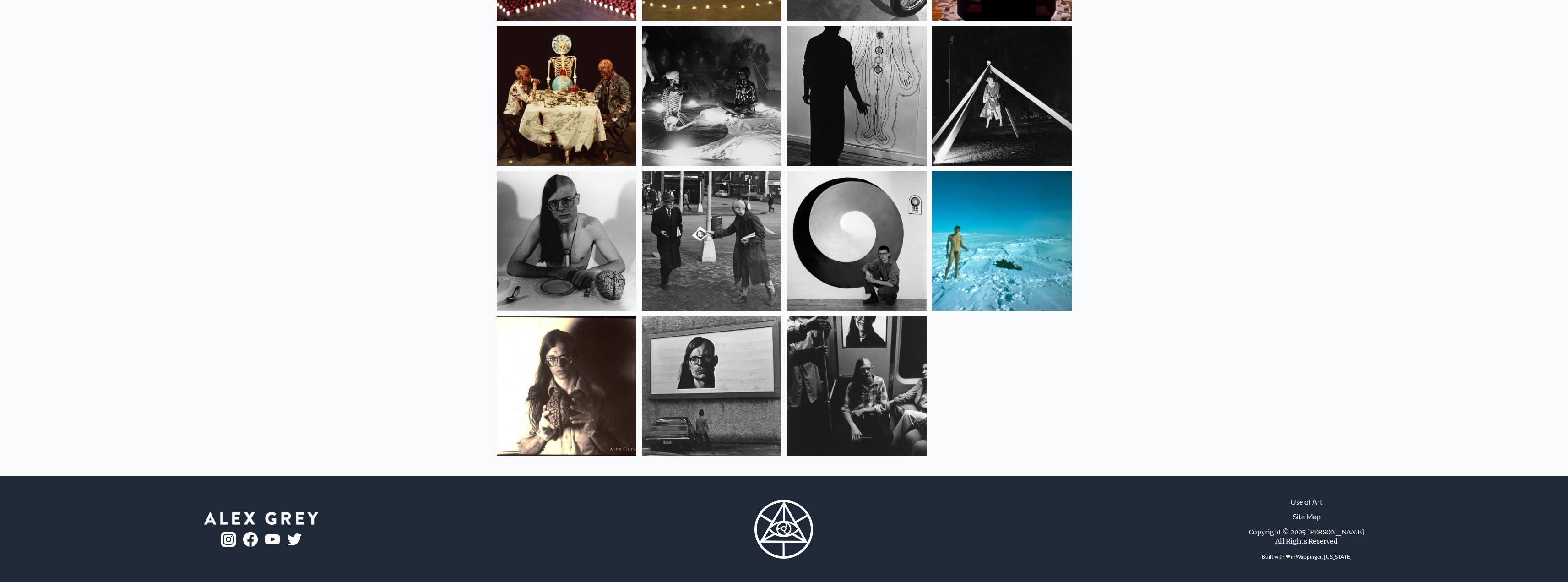
click at [982, 270] on img at bounding box center [1002, 241] width 139 height 139
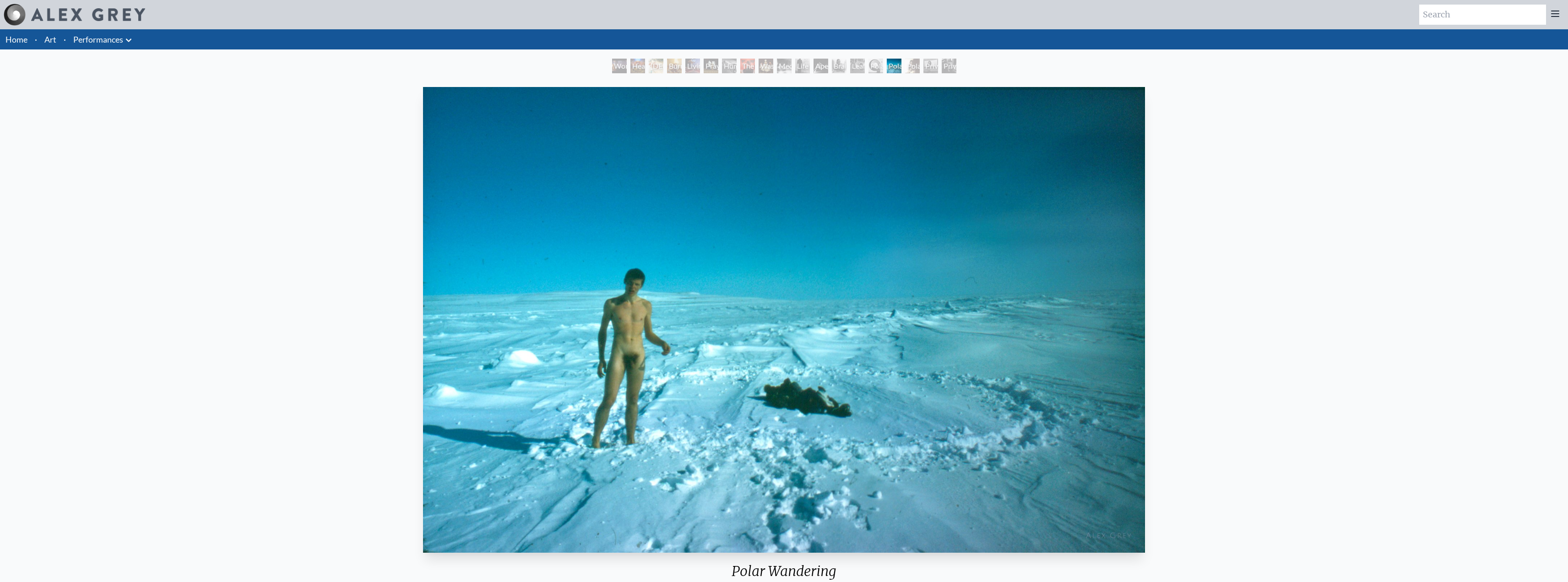
click at [131, 39] on icon at bounding box center [128, 40] width 6 height 3
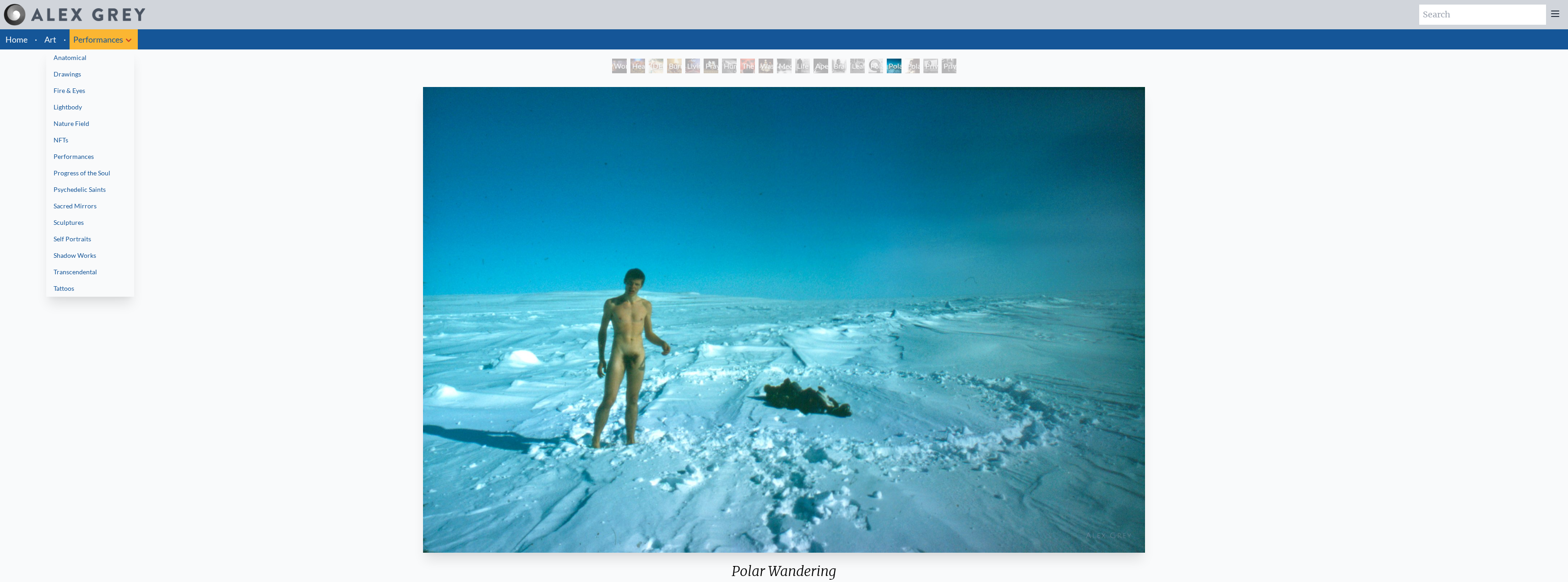
click at [106, 172] on link "Progress of the Soul" at bounding box center [90, 173] width 88 height 17
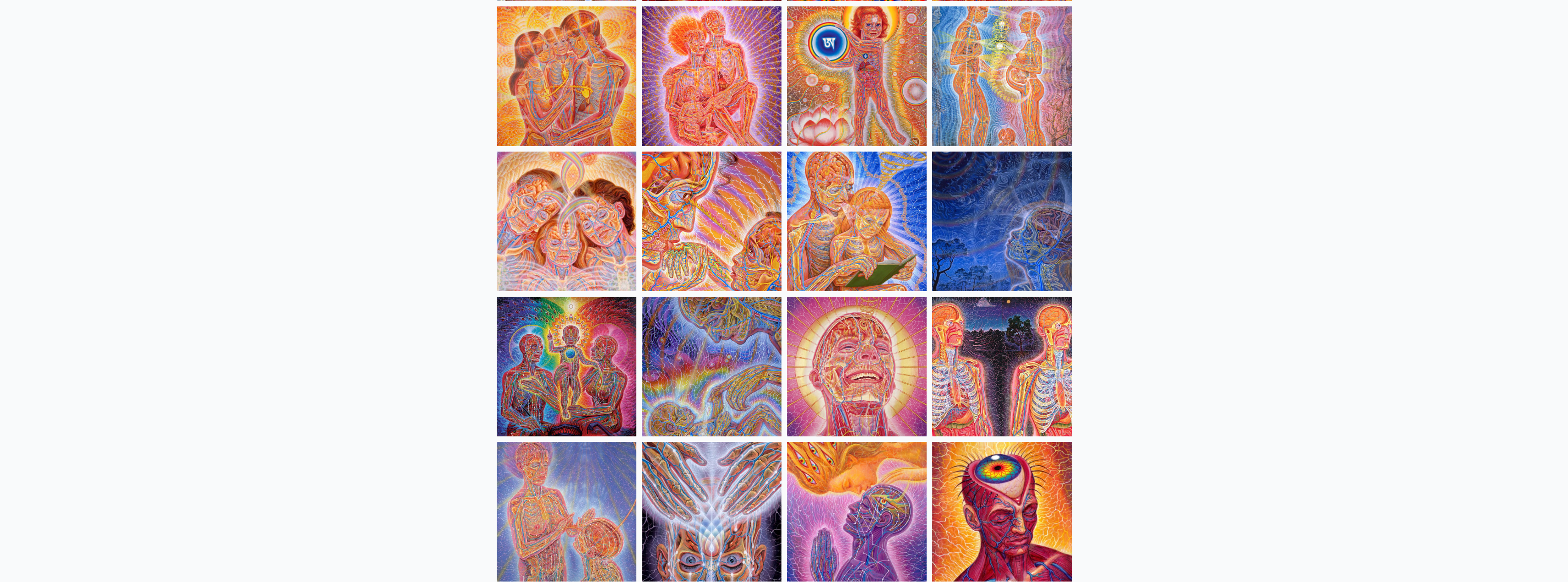
scroll to position [824, 0]
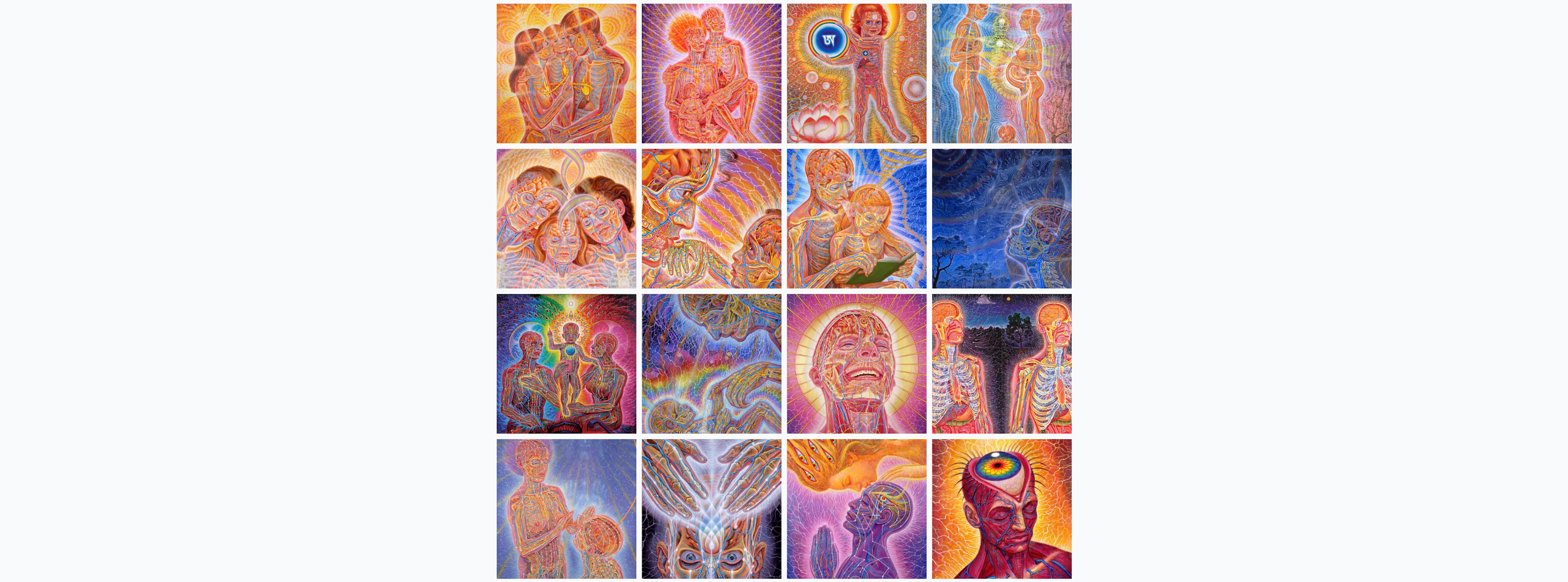
click at [825, 331] on img at bounding box center [856, 364] width 139 height 139
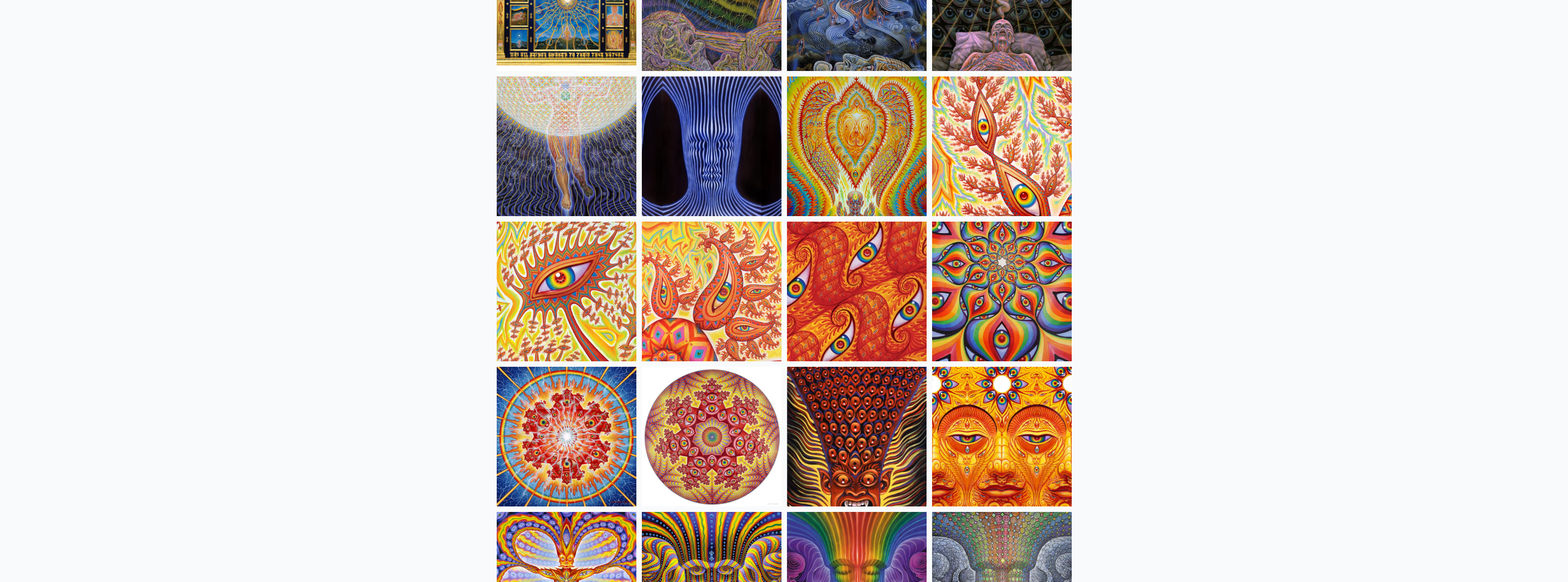
scroll to position [3797, 0]
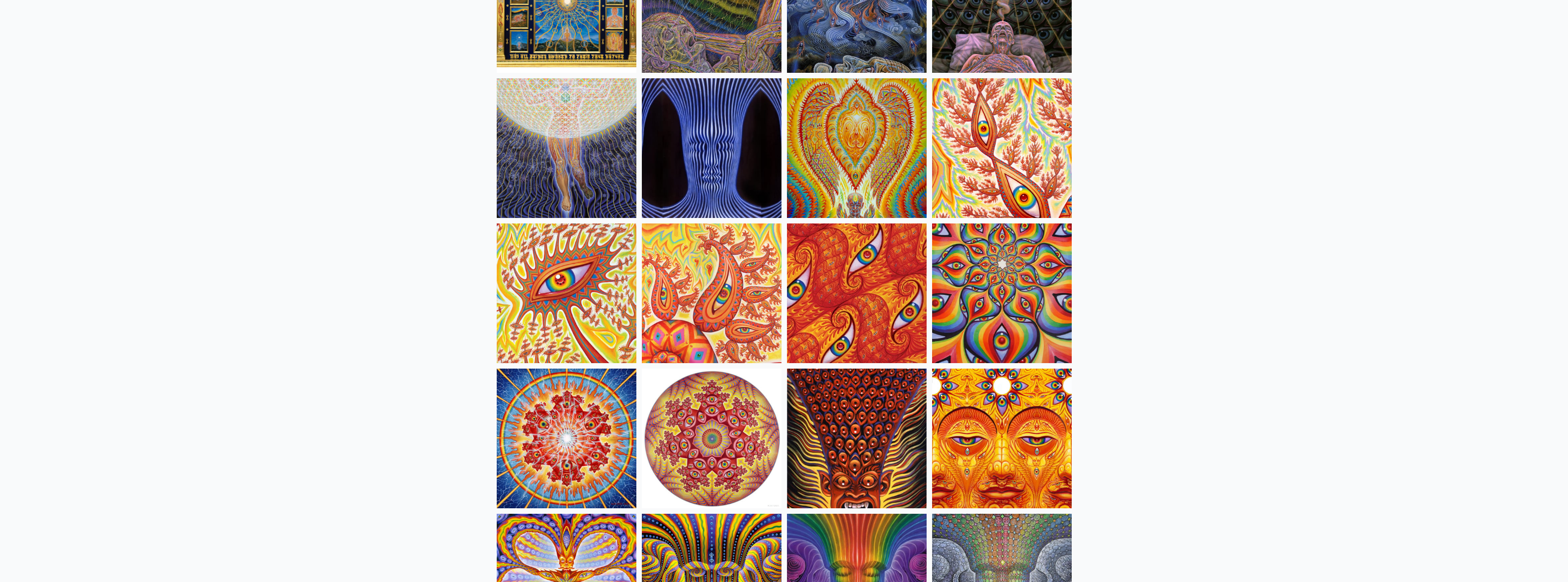
click at [804, 263] on img at bounding box center [856, 293] width 139 height 139
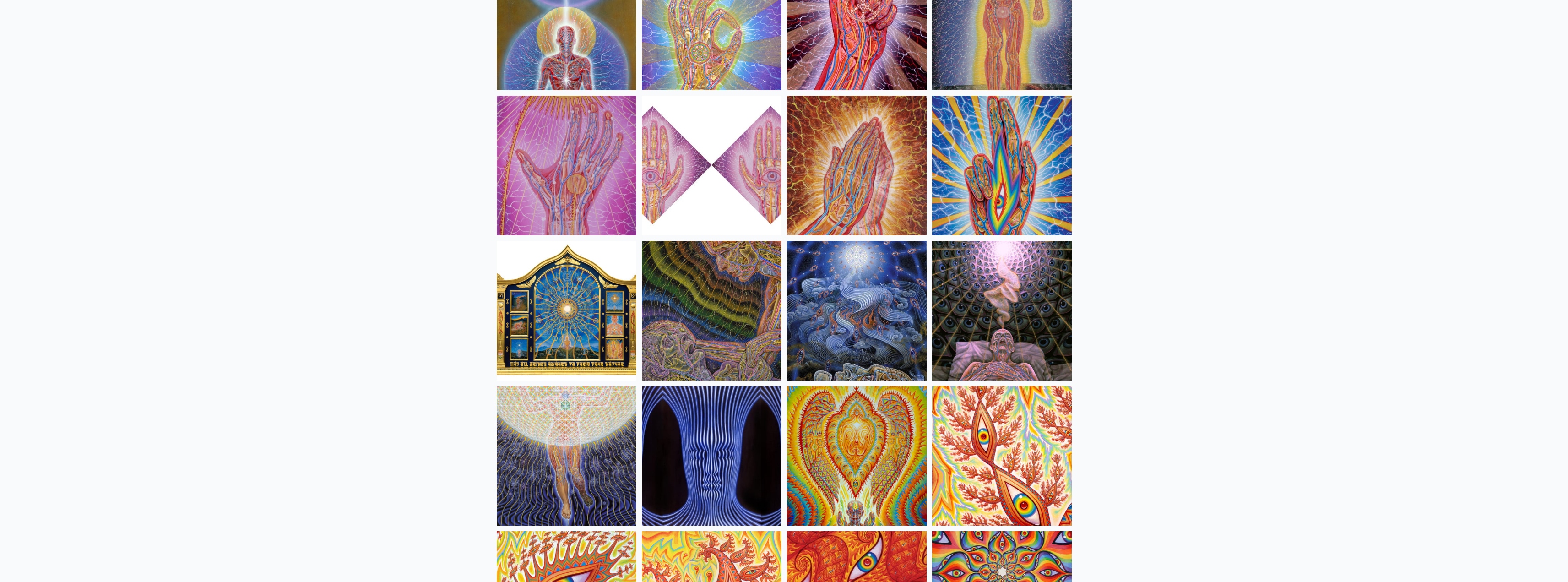
scroll to position [3385, 0]
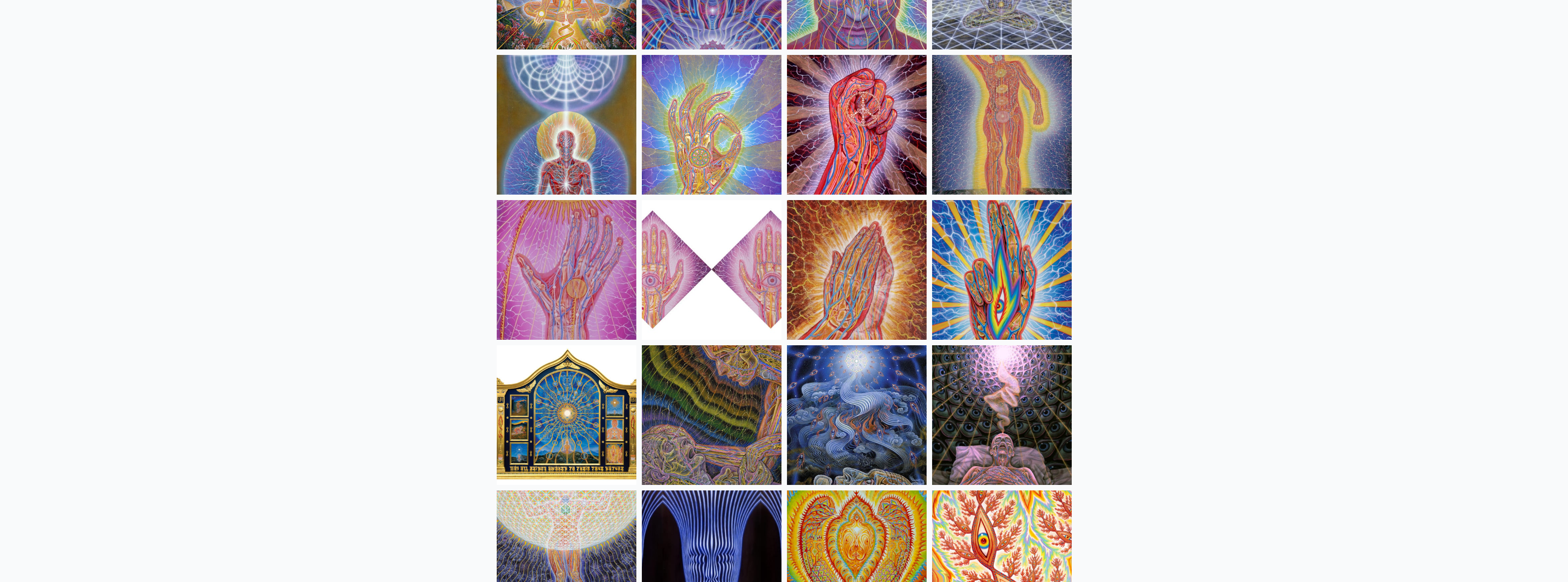
click at [847, 377] on img at bounding box center [856, 415] width 139 height 139
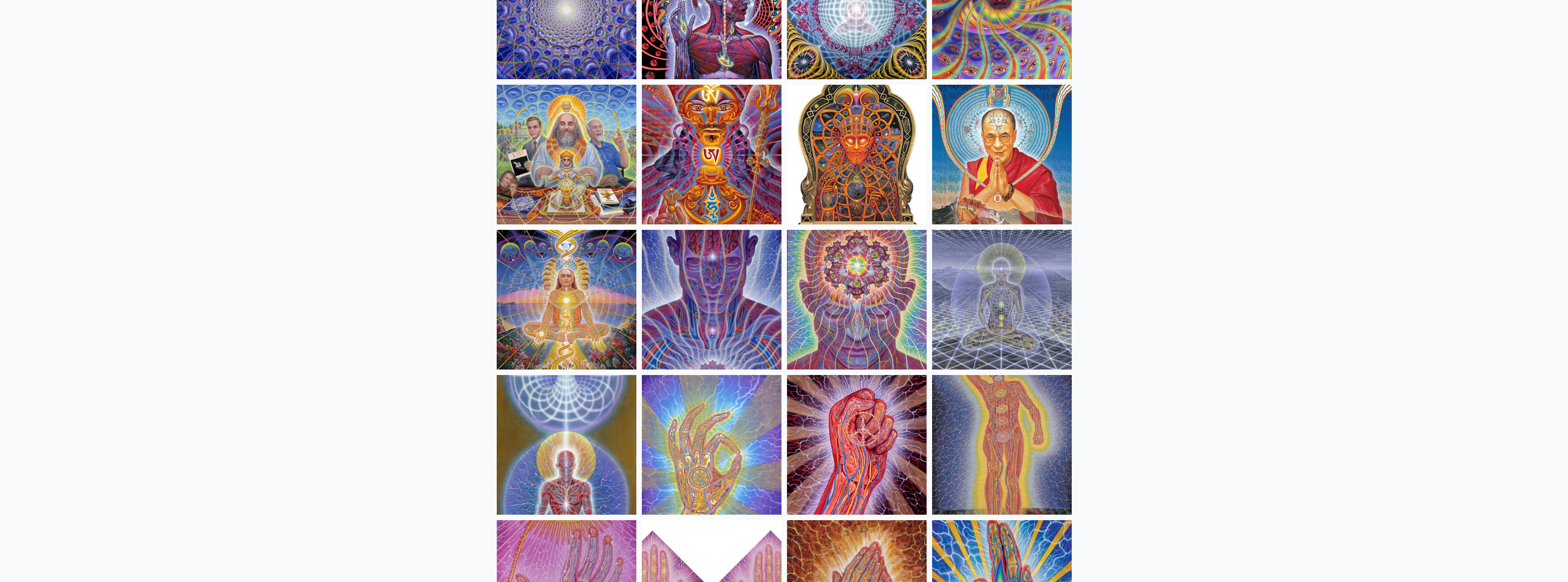
scroll to position [3065, 0]
click at [859, 318] on img at bounding box center [856, 300] width 139 height 139
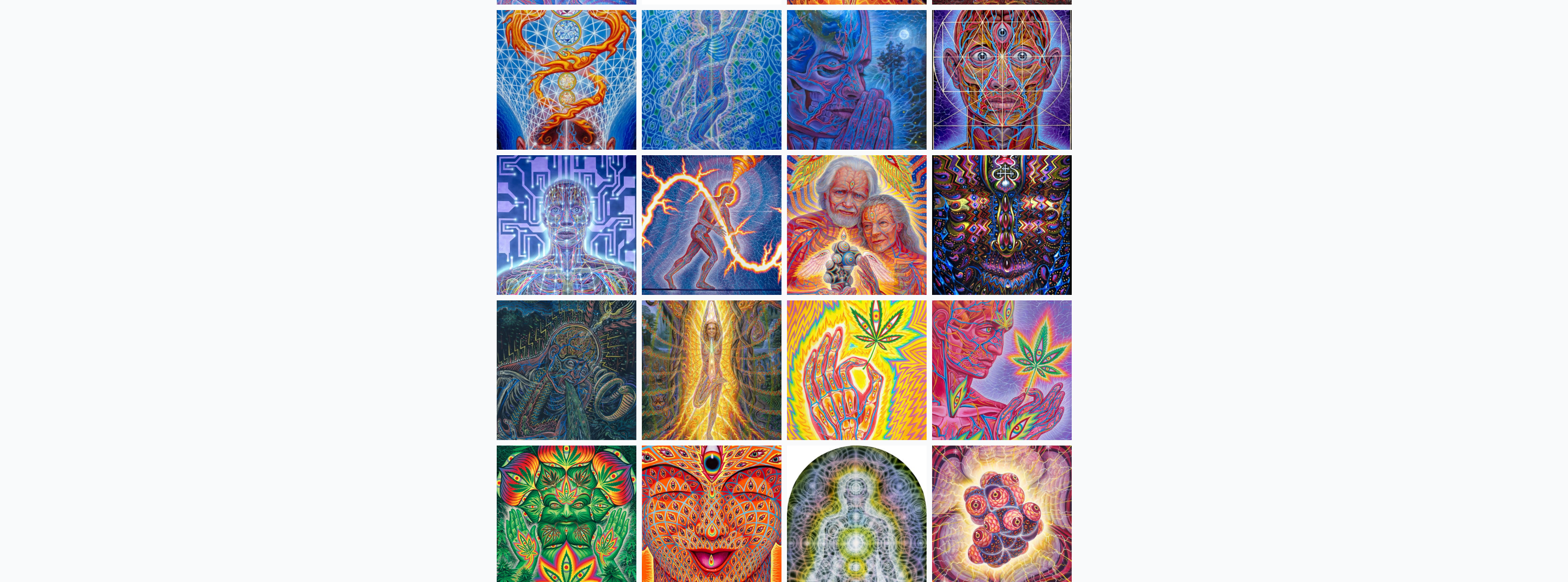
scroll to position [2469, 0]
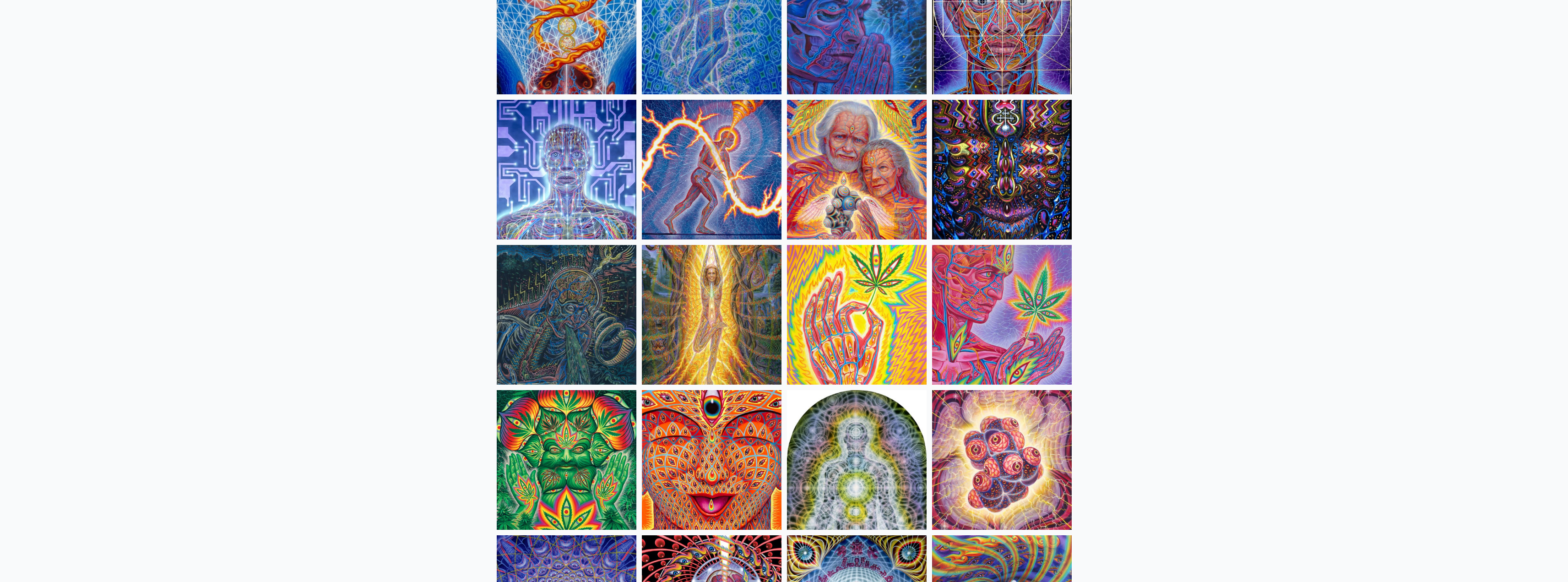
click at [595, 326] on img at bounding box center [566, 315] width 139 height 139
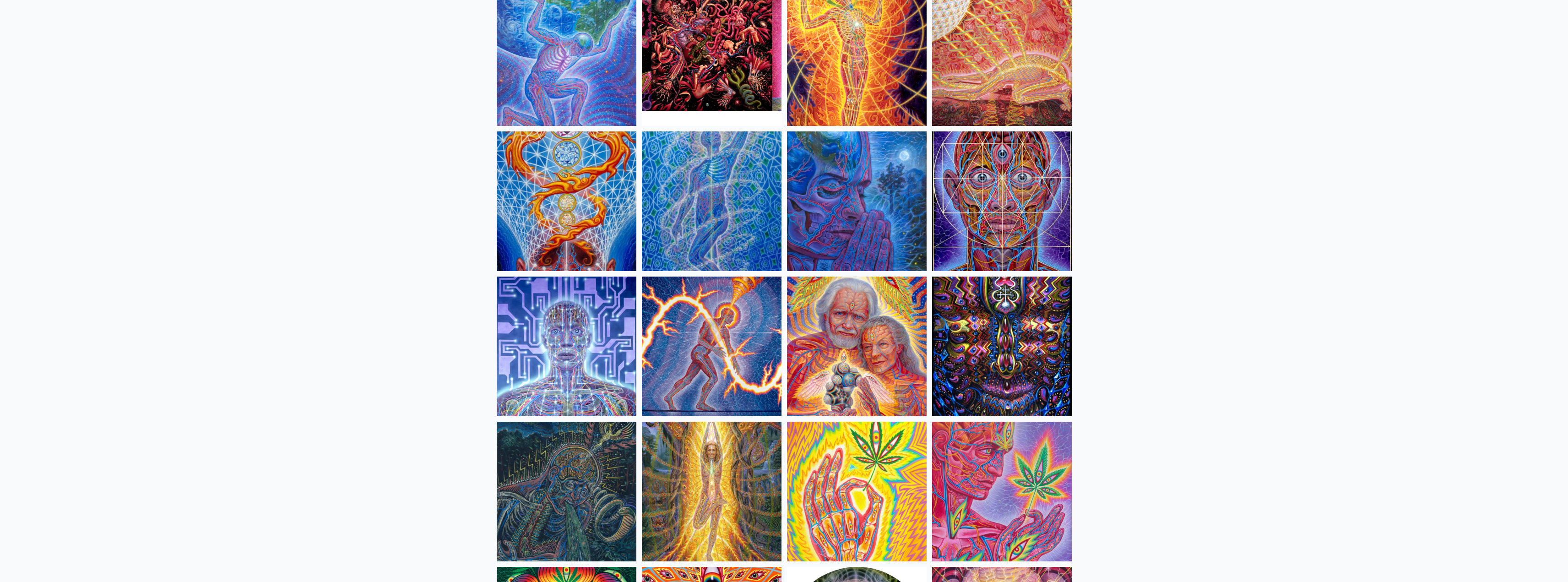
scroll to position [2195, 0]
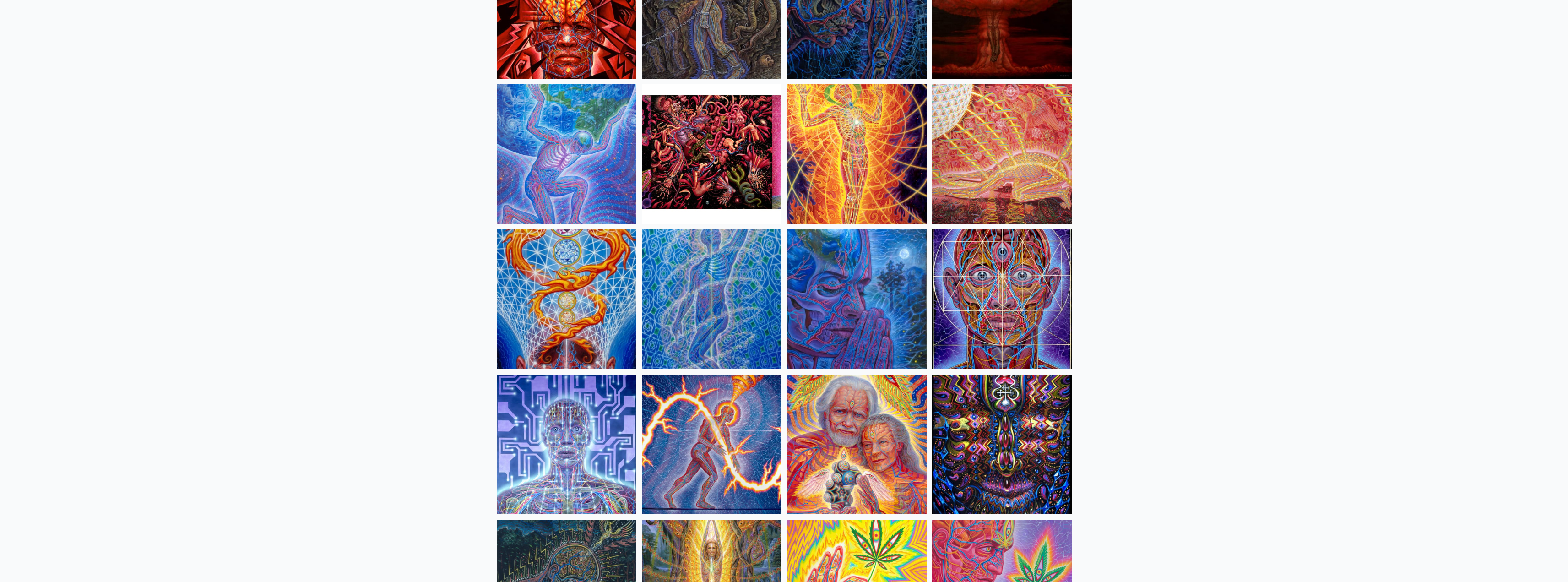
click at [607, 451] on img at bounding box center [566, 444] width 139 height 139
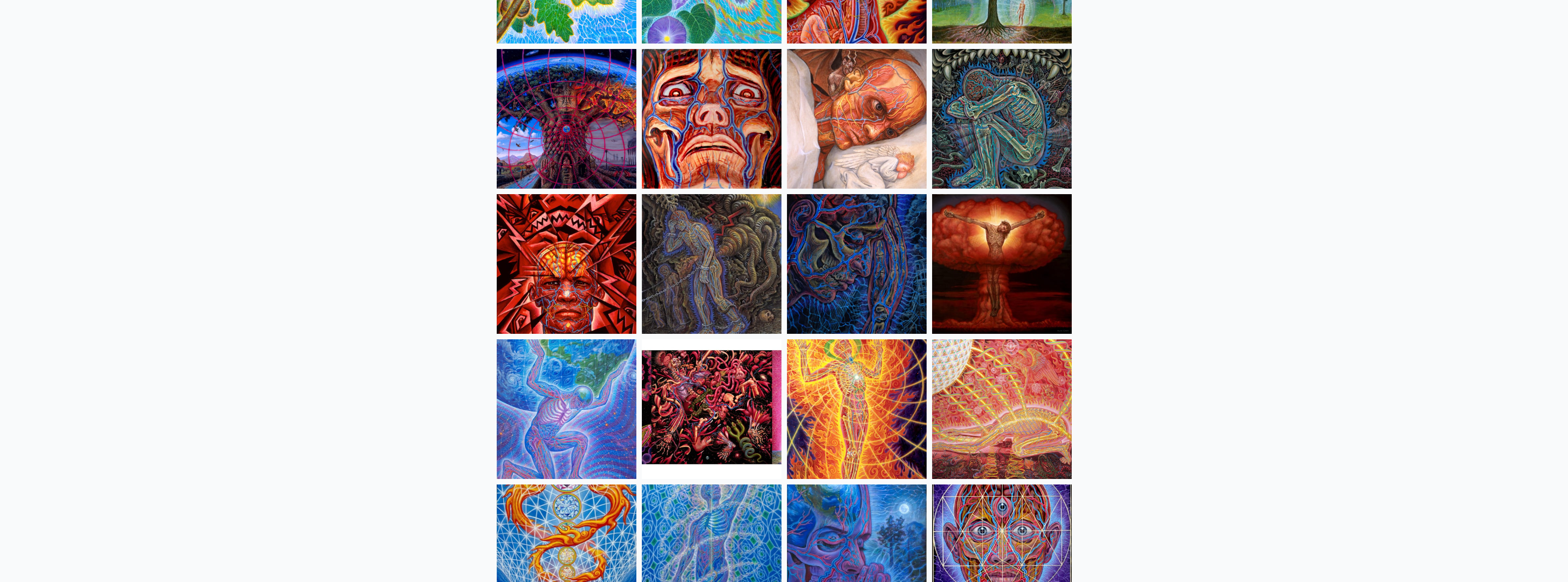
scroll to position [1920, 0]
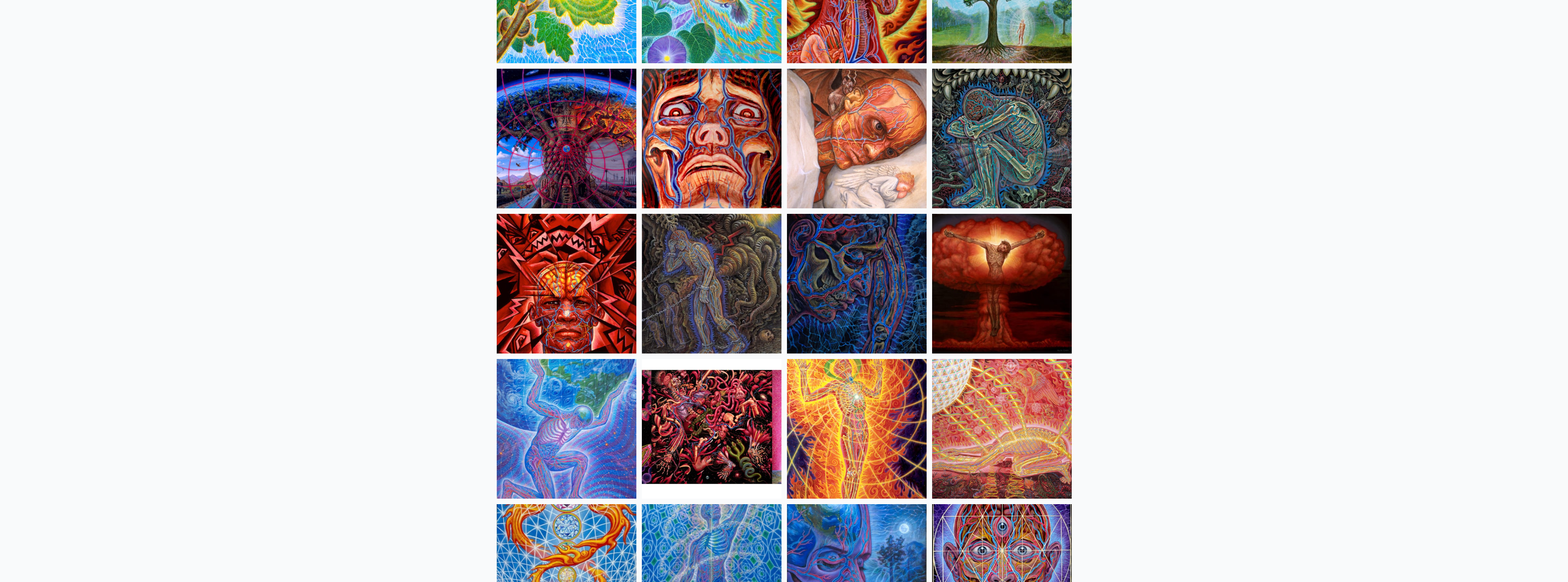
click at [722, 270] on img at bounding box center [712, 284] width 139 height 139
click at [1068, 282] on img at bounding box center [1002, 284] width 139 height 139
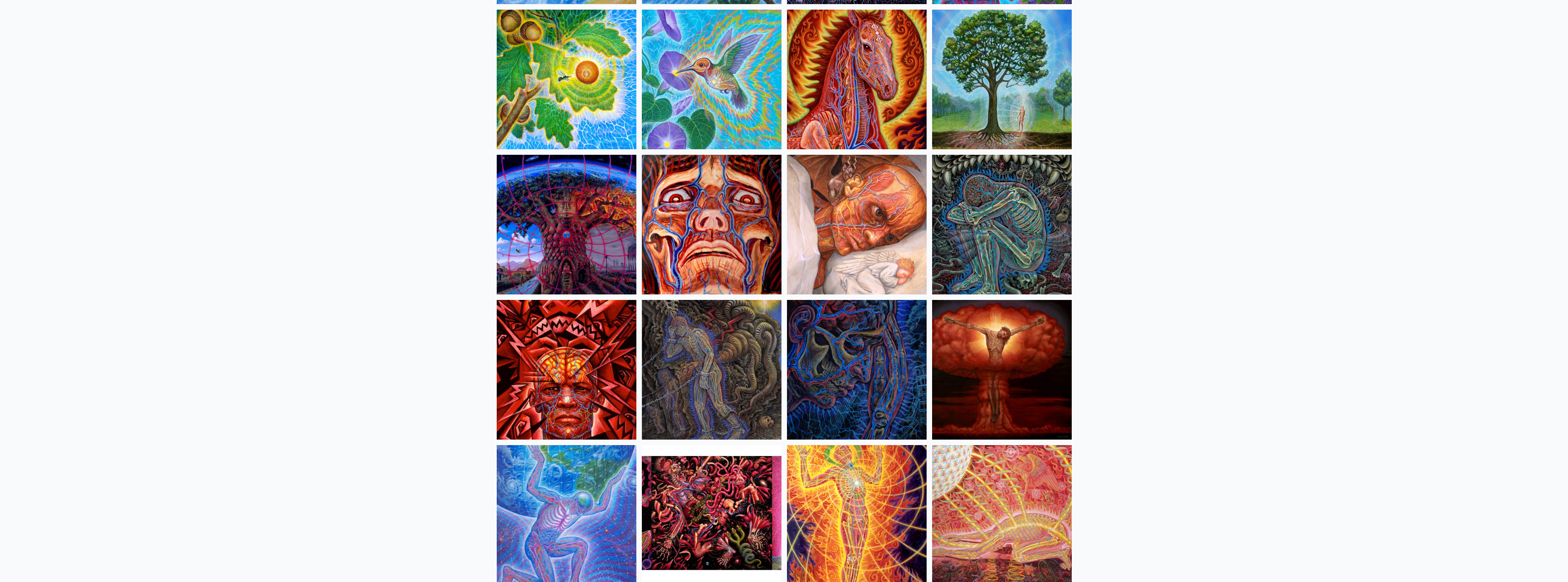
scroll to position [1737, 0]
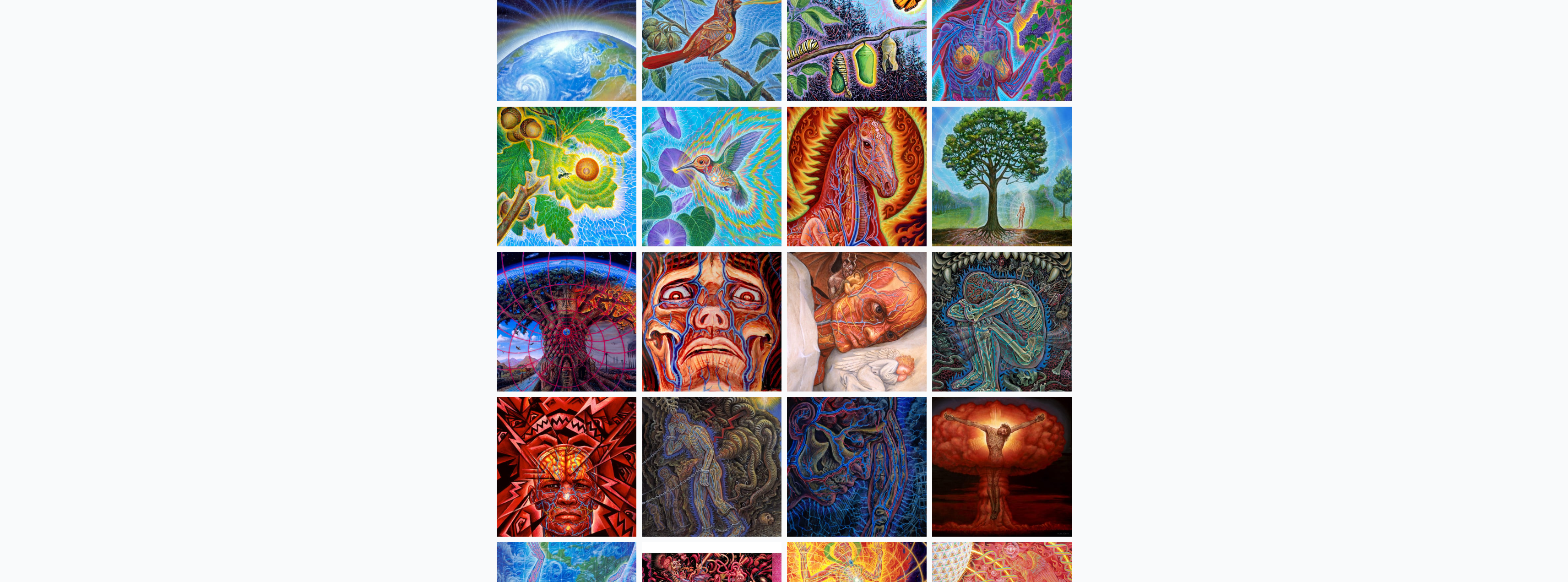
click at [732, 297] on img at bounding box center [712, 322] width 139 height 139
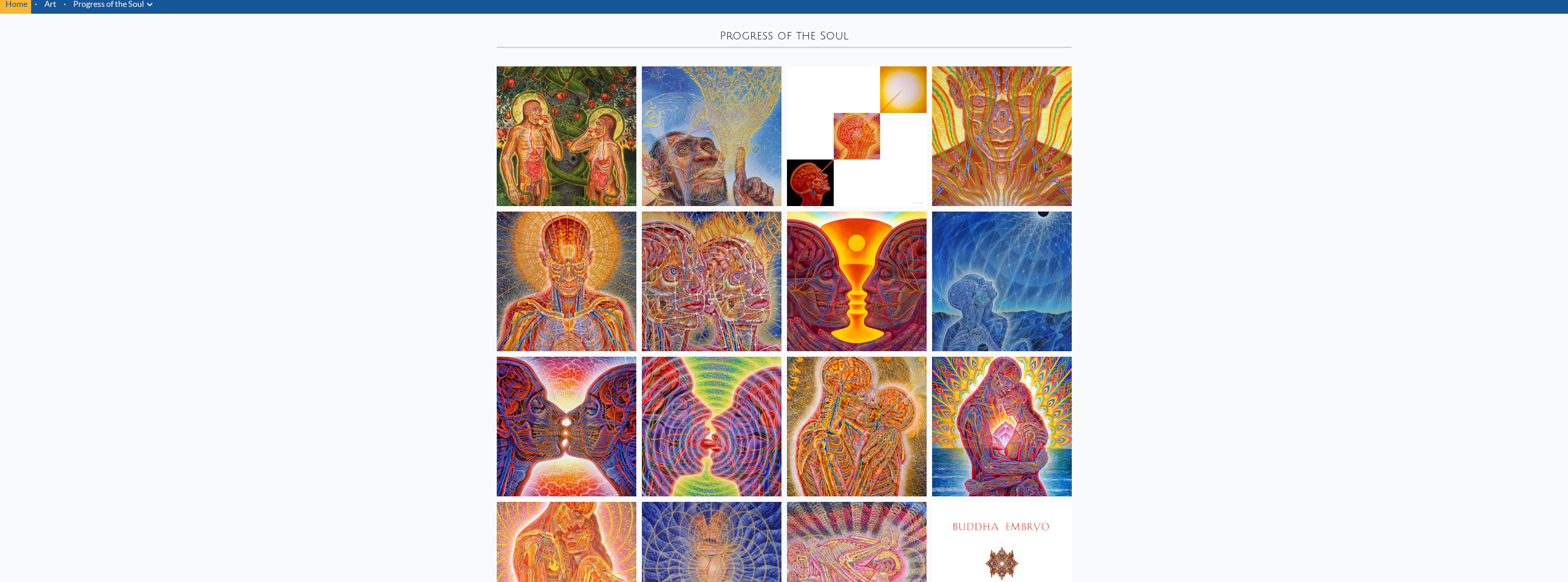
scroll to position [0, 0]
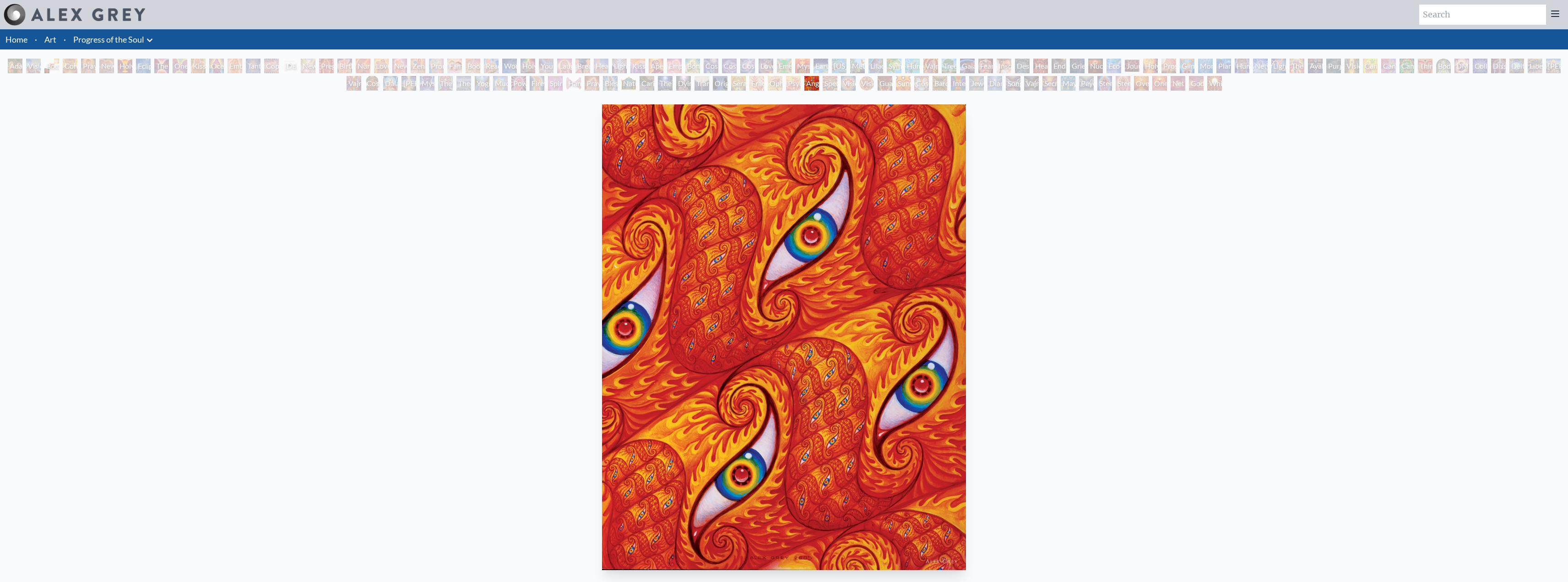
drag, startPoint x: 0, startPoint y: 0, endPoint x: 739, endPoint y: 248, distance: 779.5
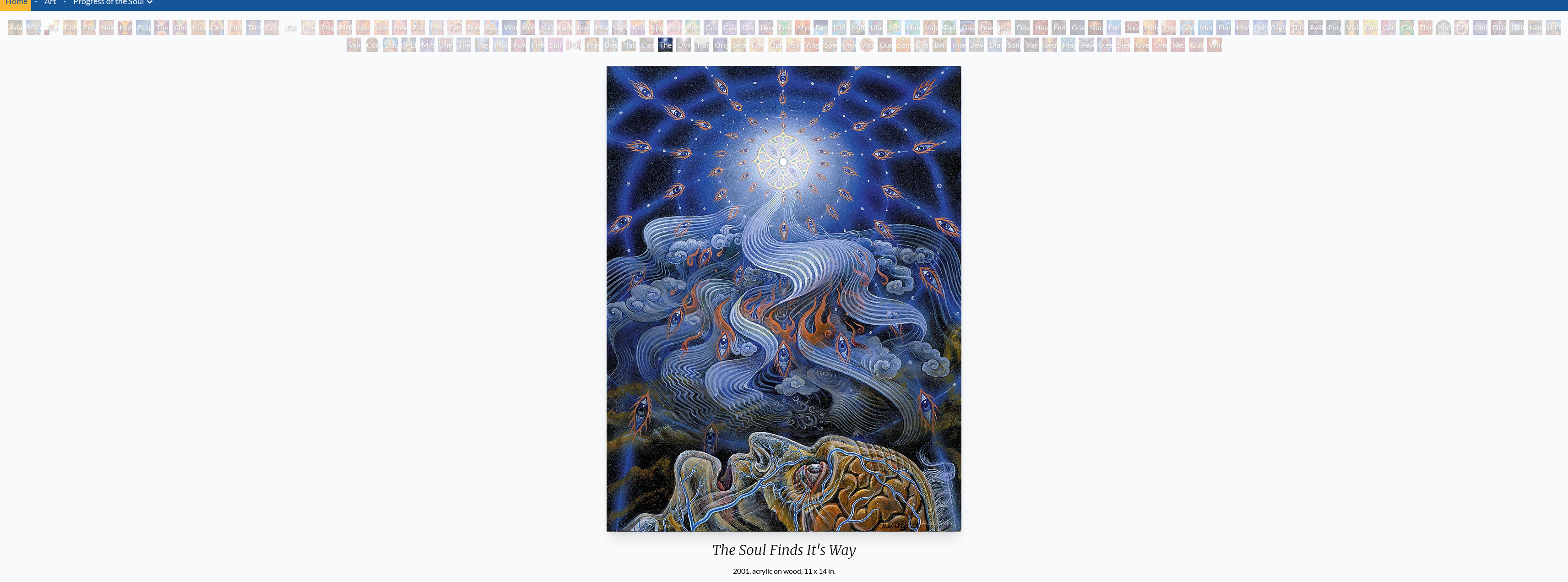
scroll to position [92, 0]
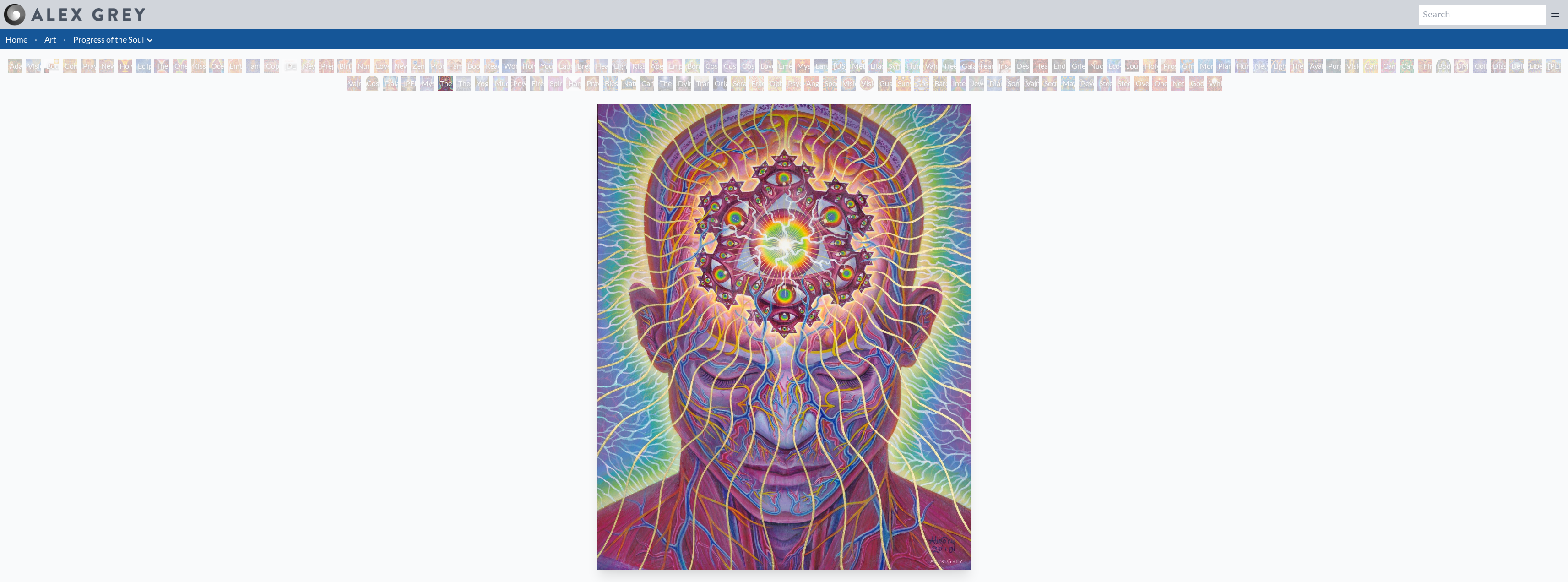
drag, startPoint x: 608, startPoint y: 345, endPoint x: 613, endPoint y: 342, distance: 5.8
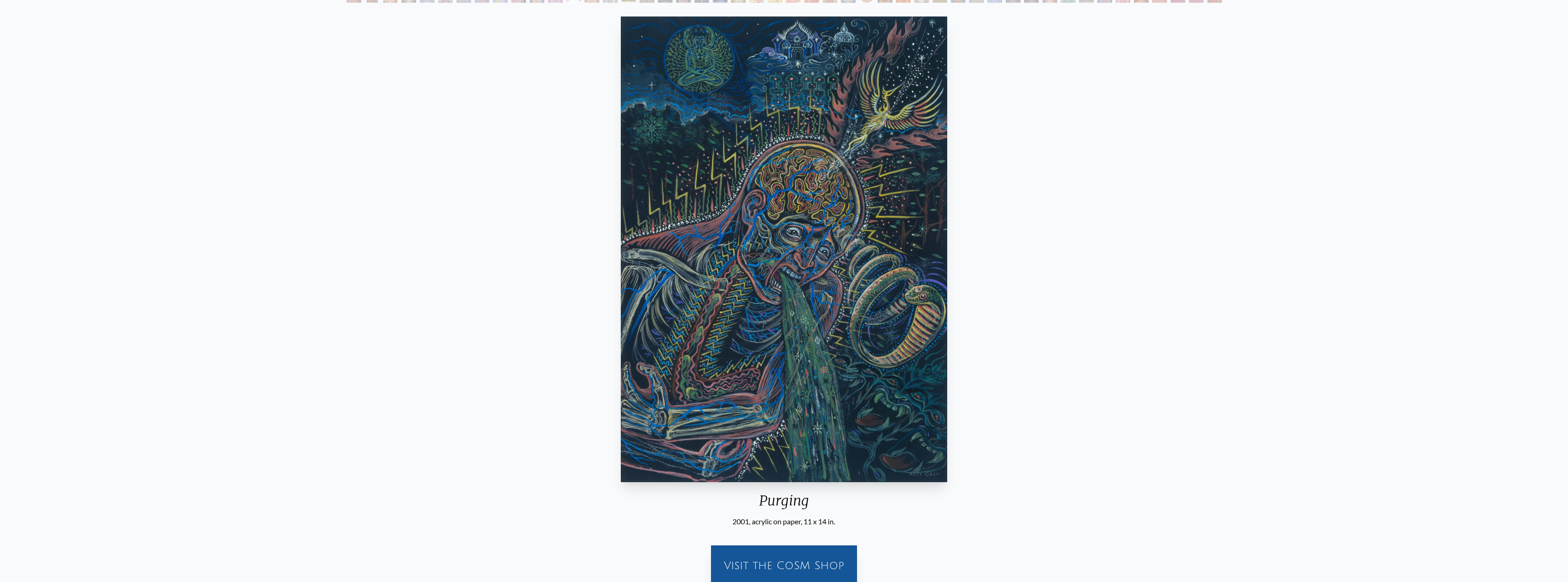
scroll to position [75, 0]
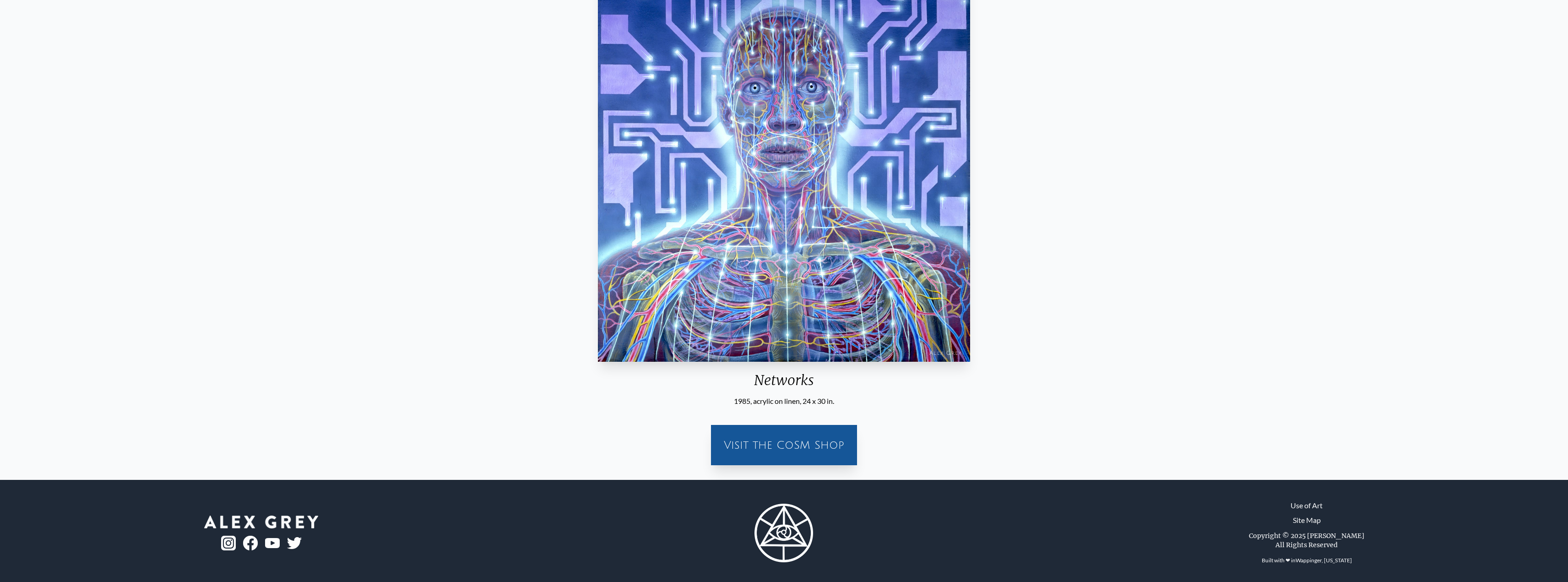
scroll to position [212, 0]
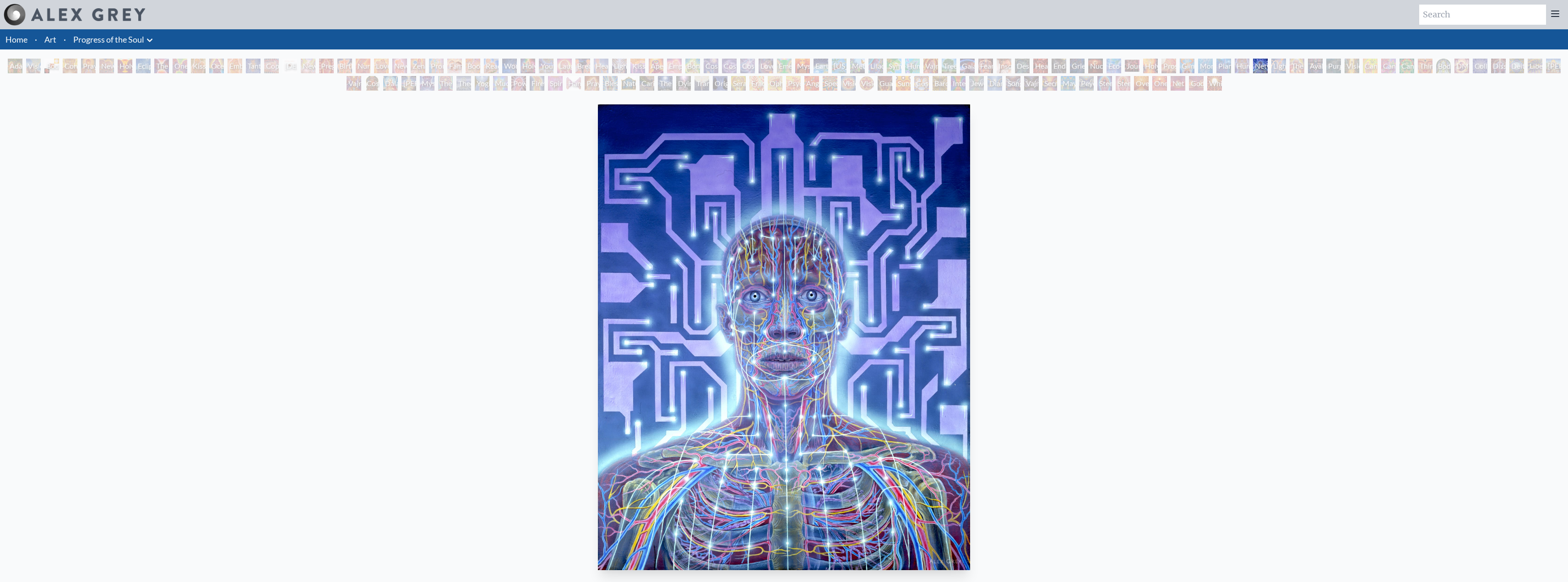
drag, startPoint x: 517, startPoint y: 414, endPoint x: 523, endPoint y: 411, distance: 6.7
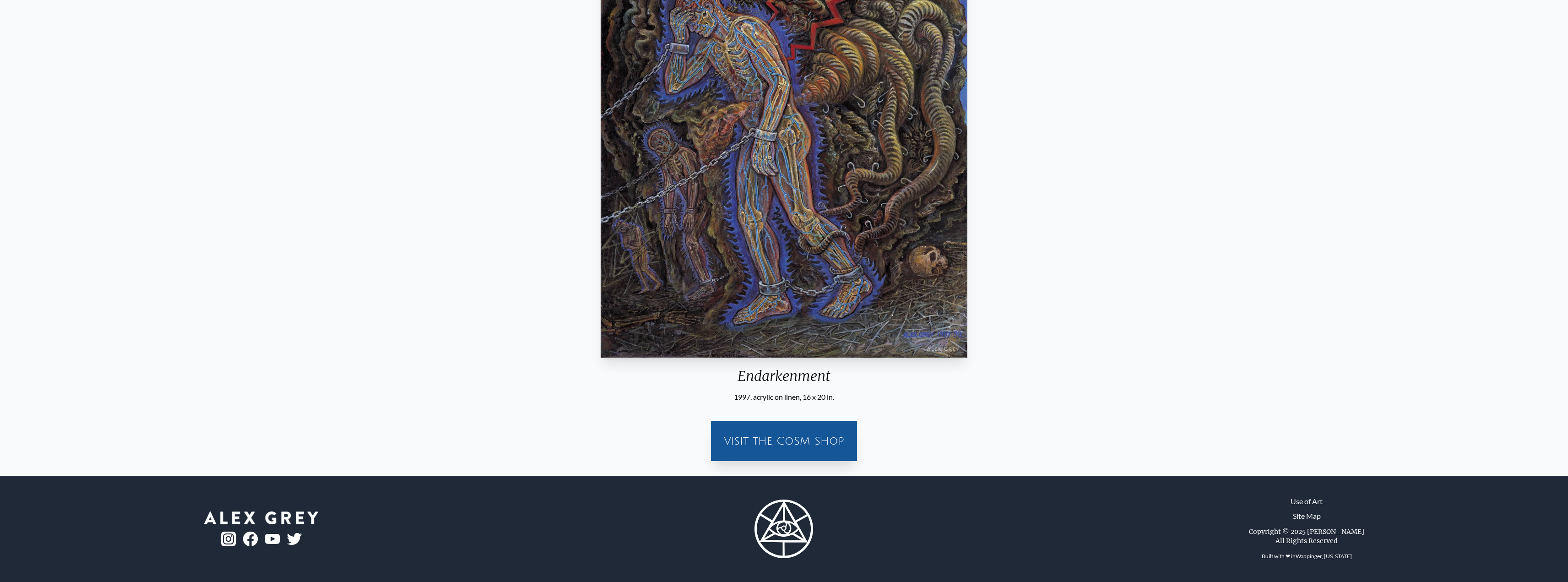
scroll to position [29, 0]
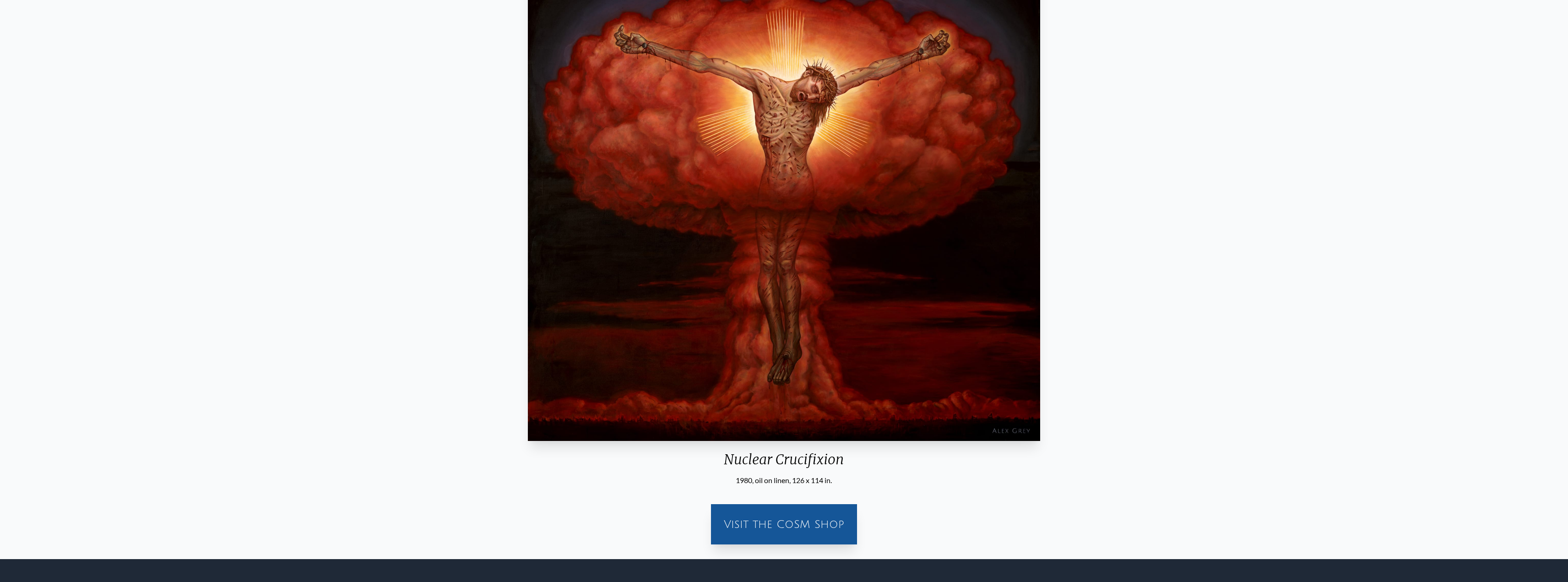
scroll to position [138, 0]
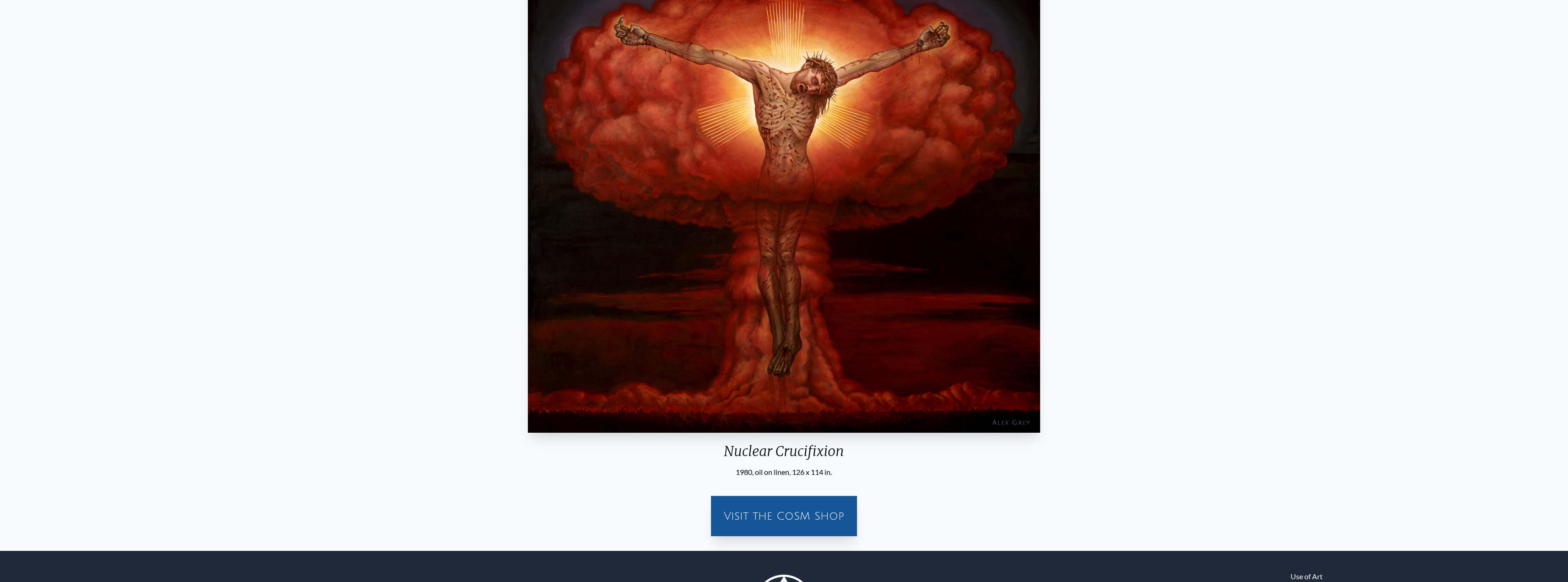
drag, startPoint x: 0, startPoint y: 0, endPoint x: 1075, endPoint y: 289, distance: 1113.2
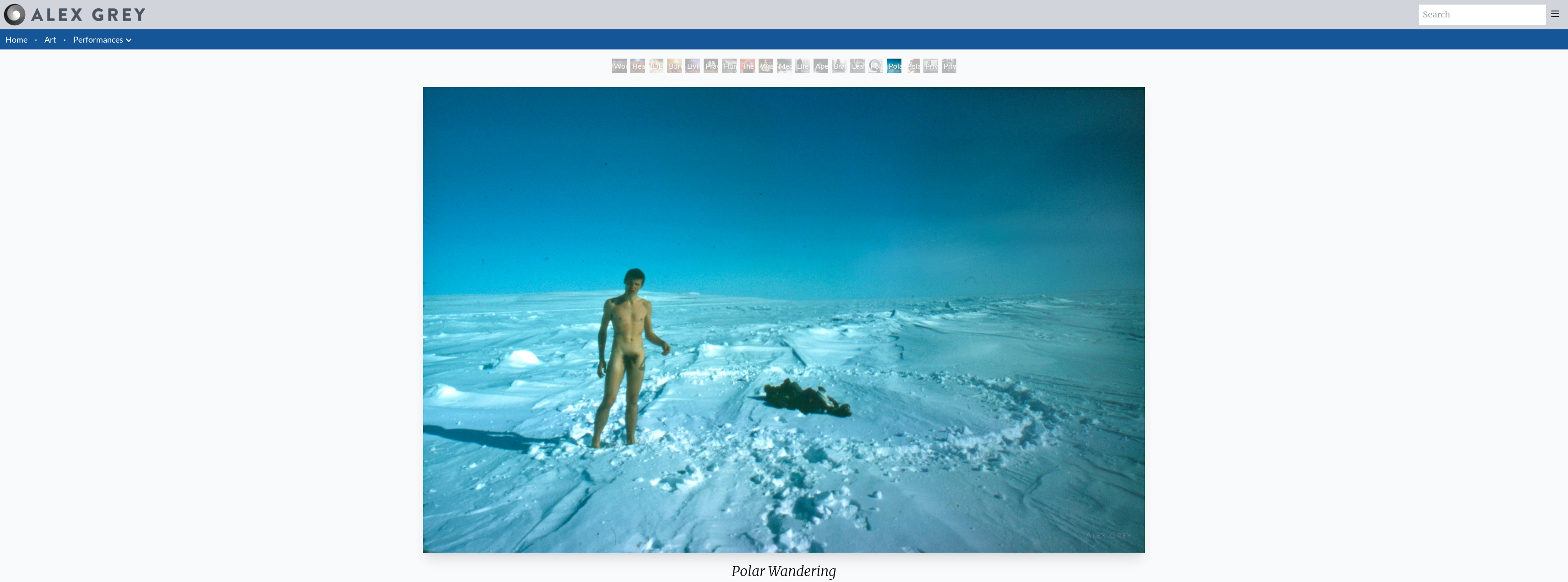
click at [127, 39] on icon at bounding box center [128, 40] width 6 height 3
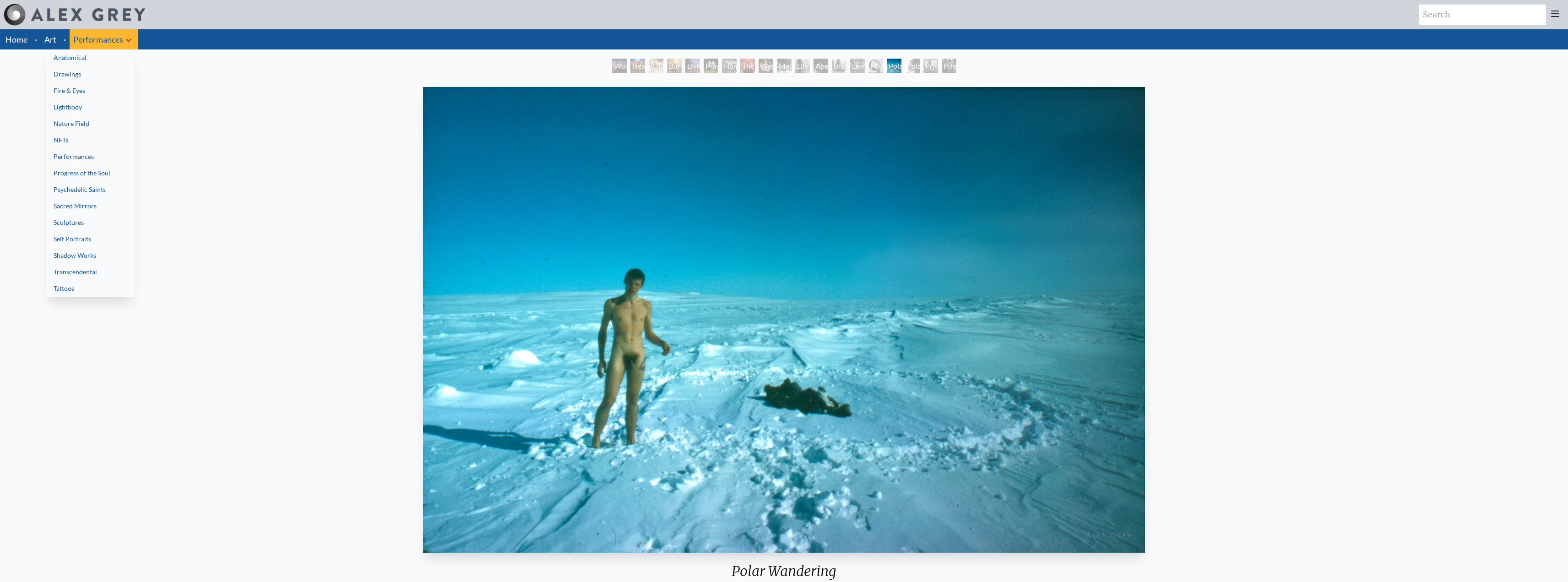
click at [101, 205] on link "Sacred Mirrors" at bounding box center [90, 205] width 88 height 17
click at [91, 243] on link "Self Portraits" at bounding box center [90, 238] width 88 height 17
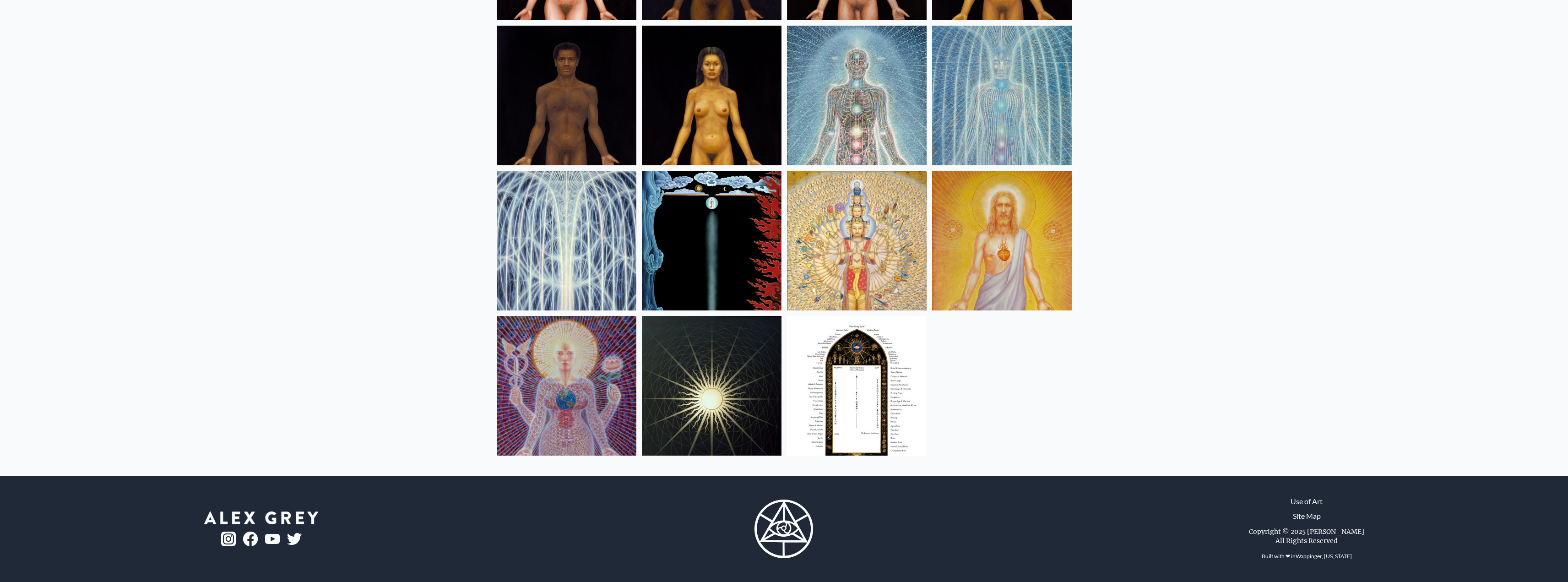
scroll to position [466, 0]
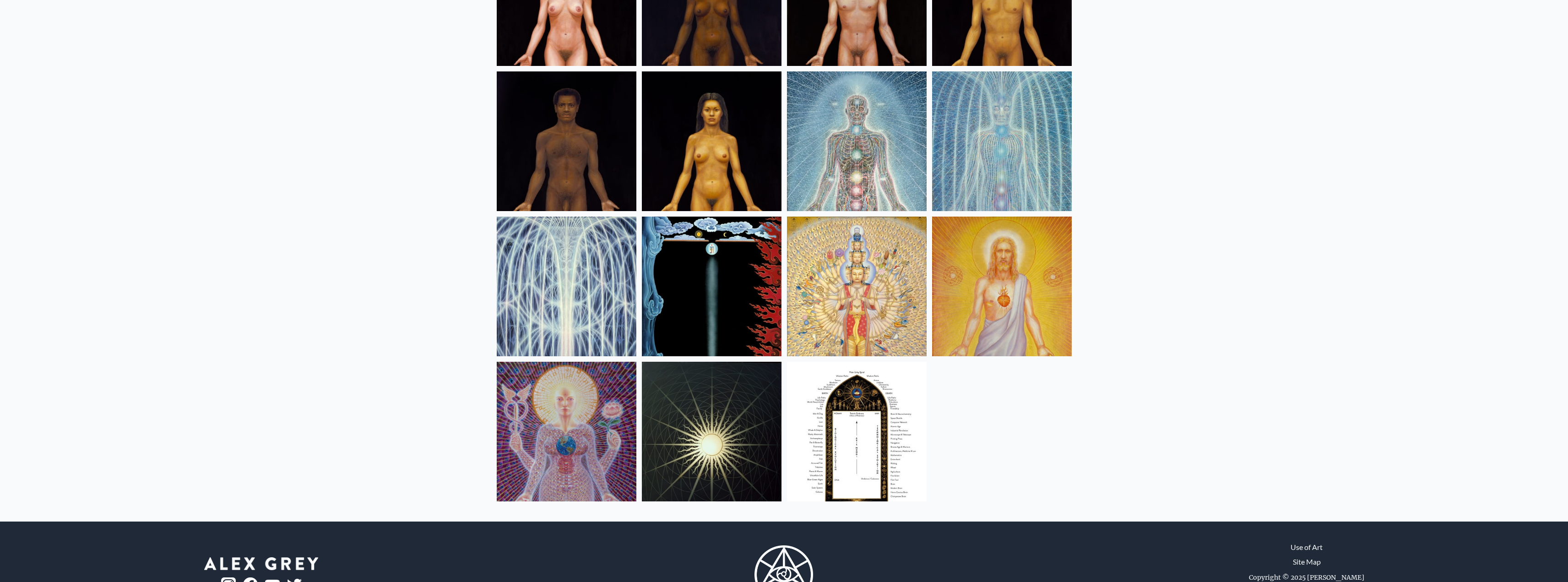
click at [734, 309] on img at bounding box center [712, 286] width 139 height 139
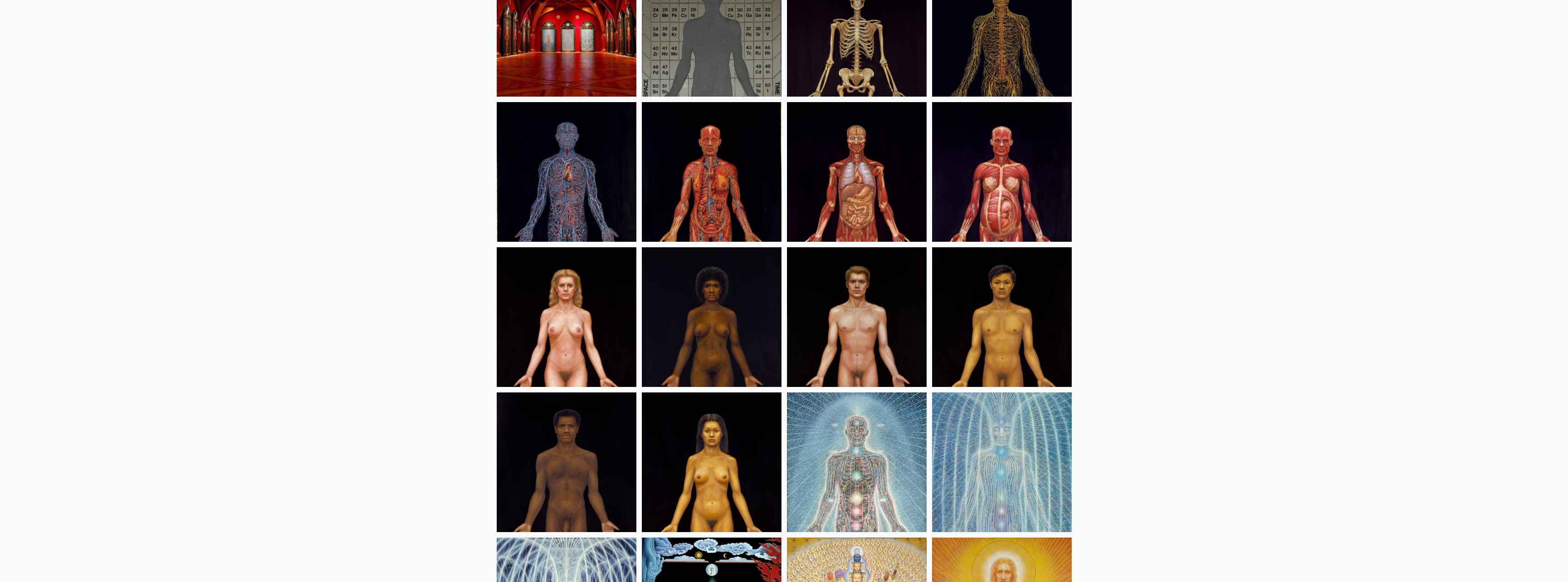
scroll to position [366, 0]
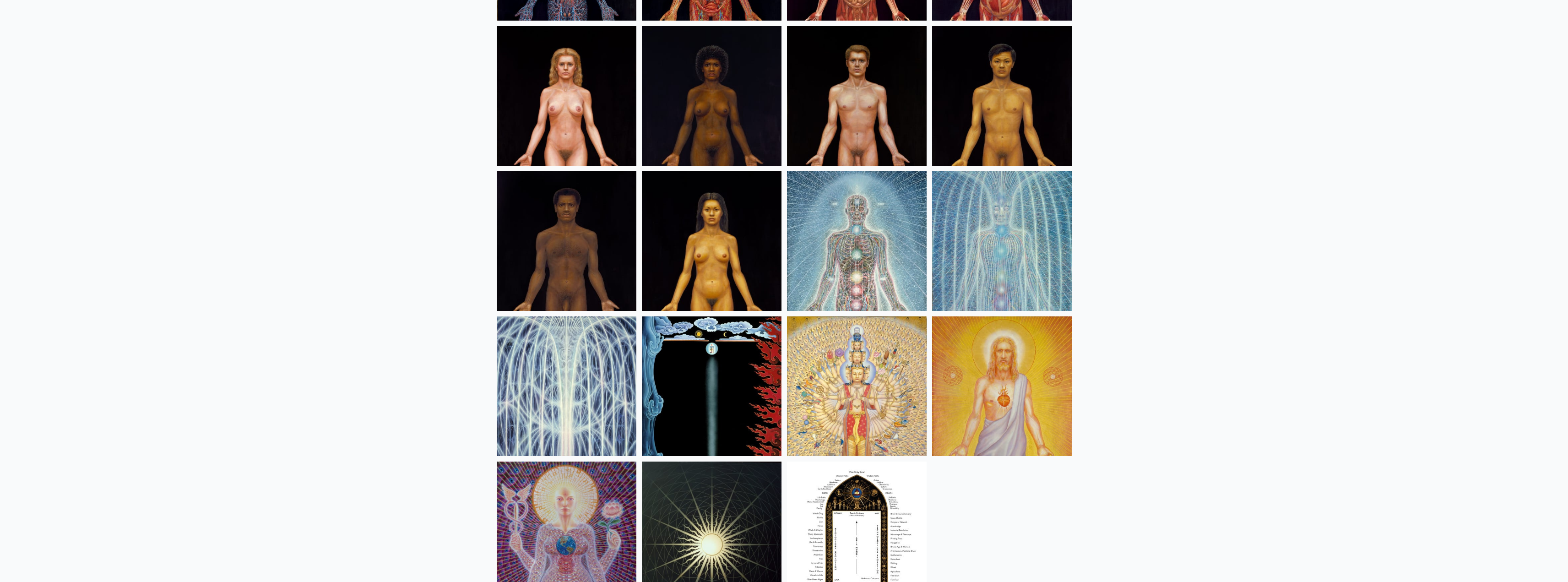
drag, startPoint x: 887, startPoint y: 385, endPoint x: 903, endPoint y: 388, distance: 16.3
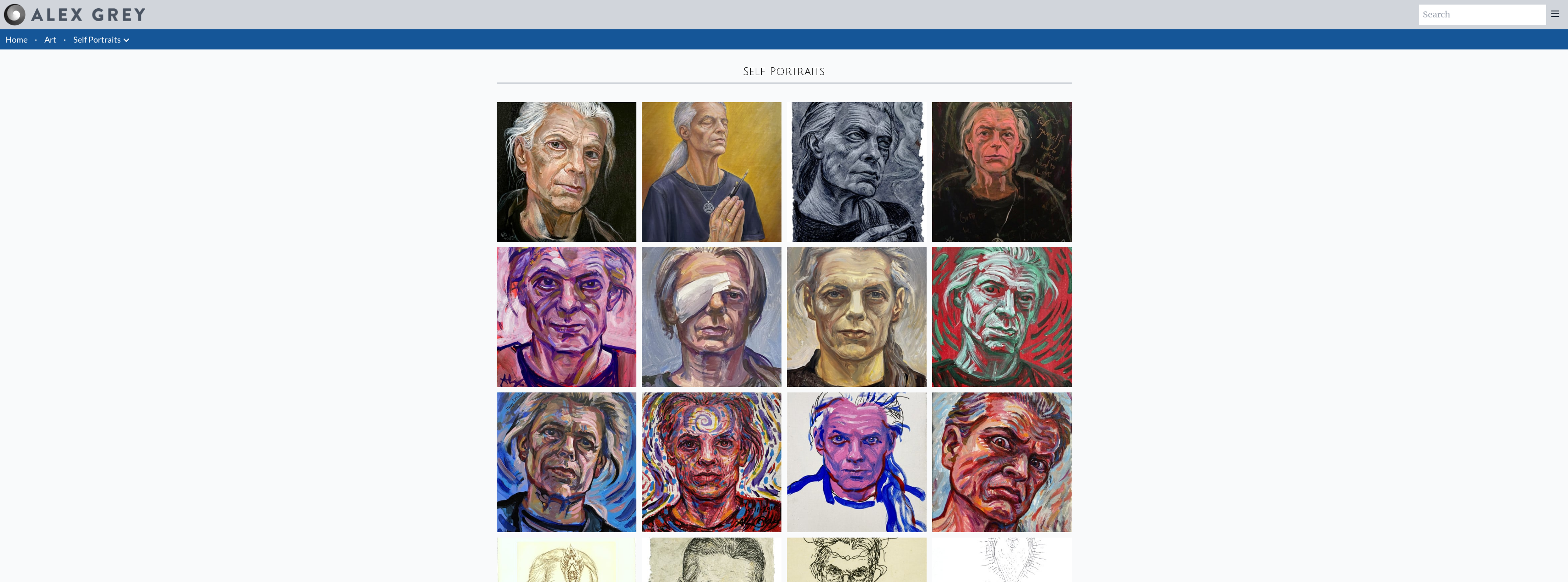
click at [126, 39] on icon at bounding box center [127, 40] width 11 height 11
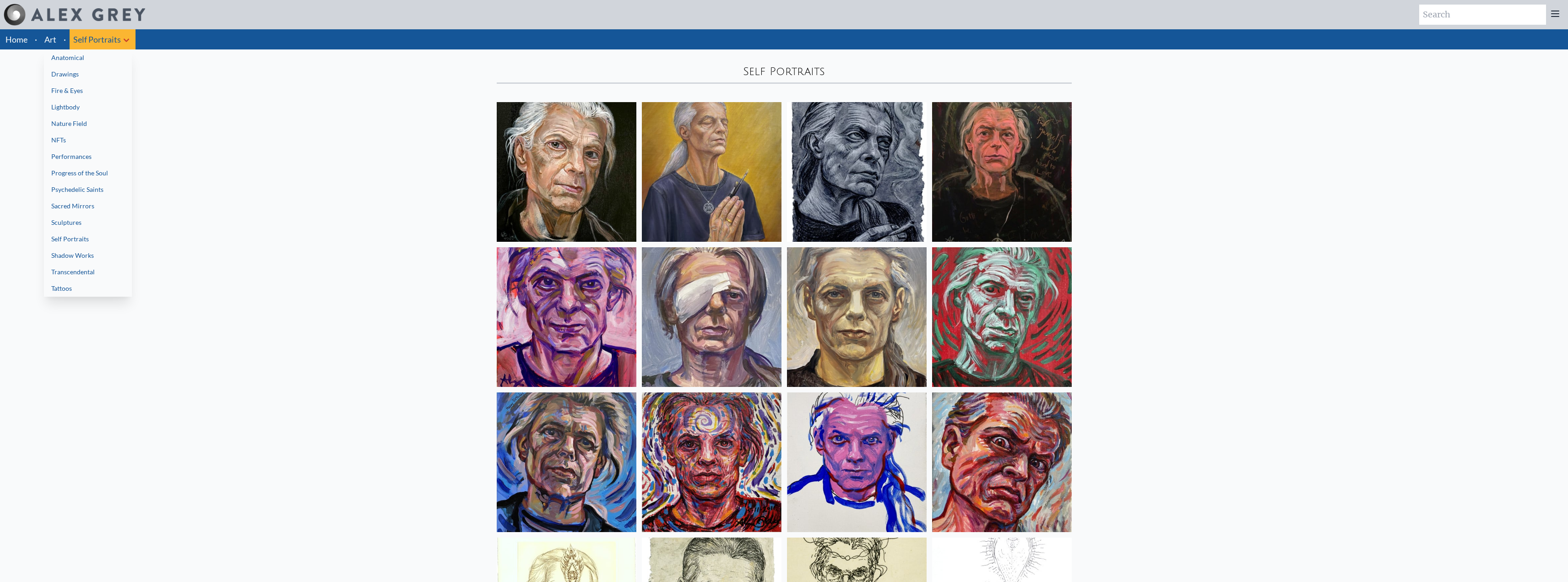
click at [102, 254] on link "Shadow Works" at bounding box center [88, 255] width 88 height 17
click at [87, 276] on link "Transcendental" at bounding box center [88, 271] width 88 height 17
click at [50, 42] on div at bounding box center [784, 291] width 1568 height 582
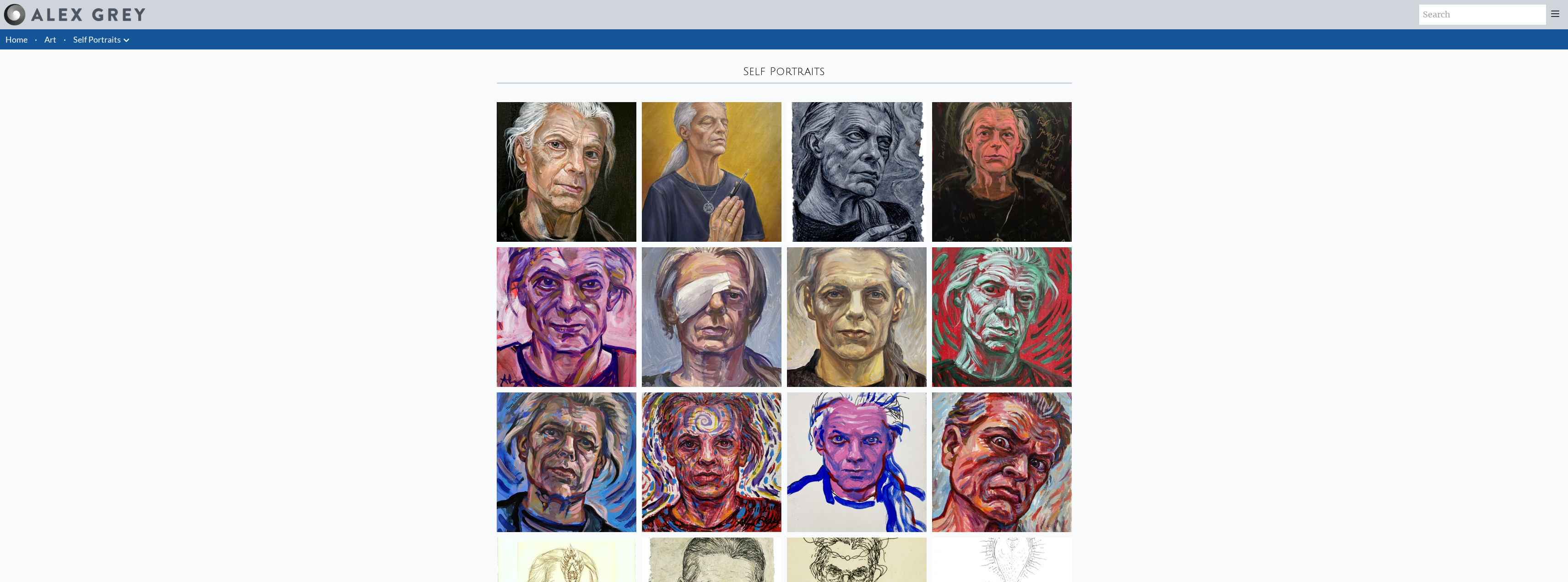
click at [52, 36] on link "Art" at bounding box center [50, 39] width 12 height 13
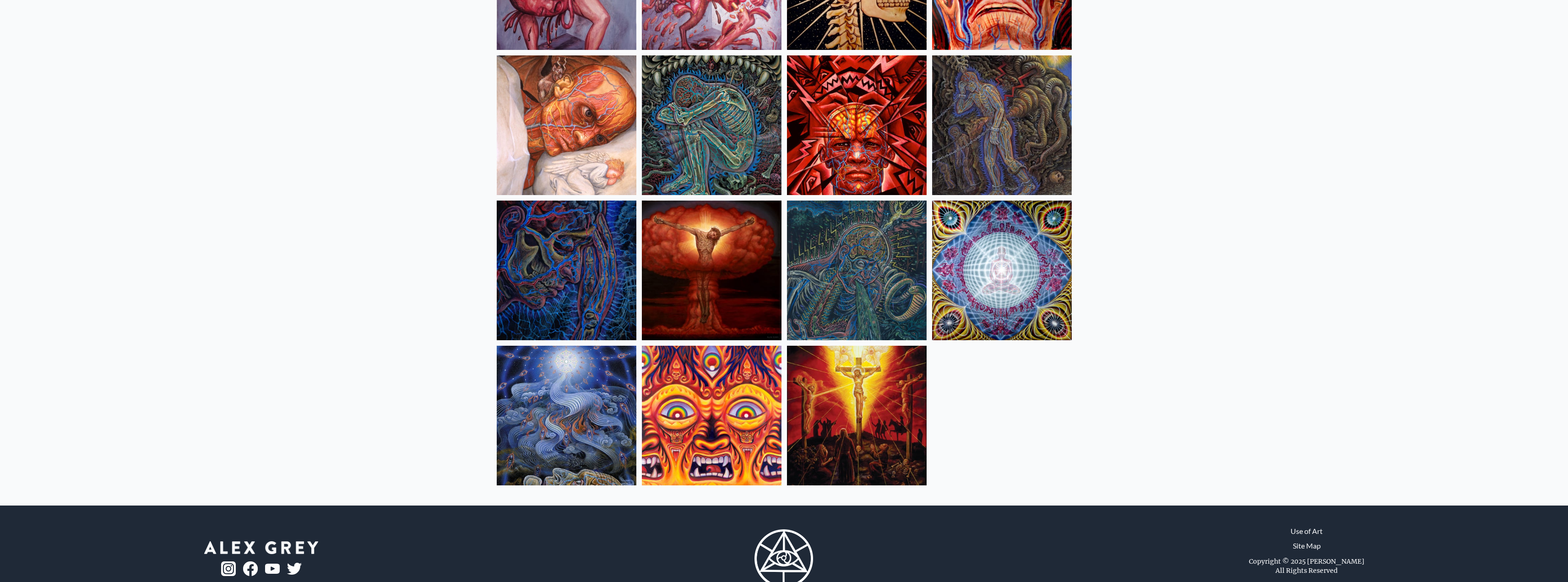
scroll to position [176, 0]
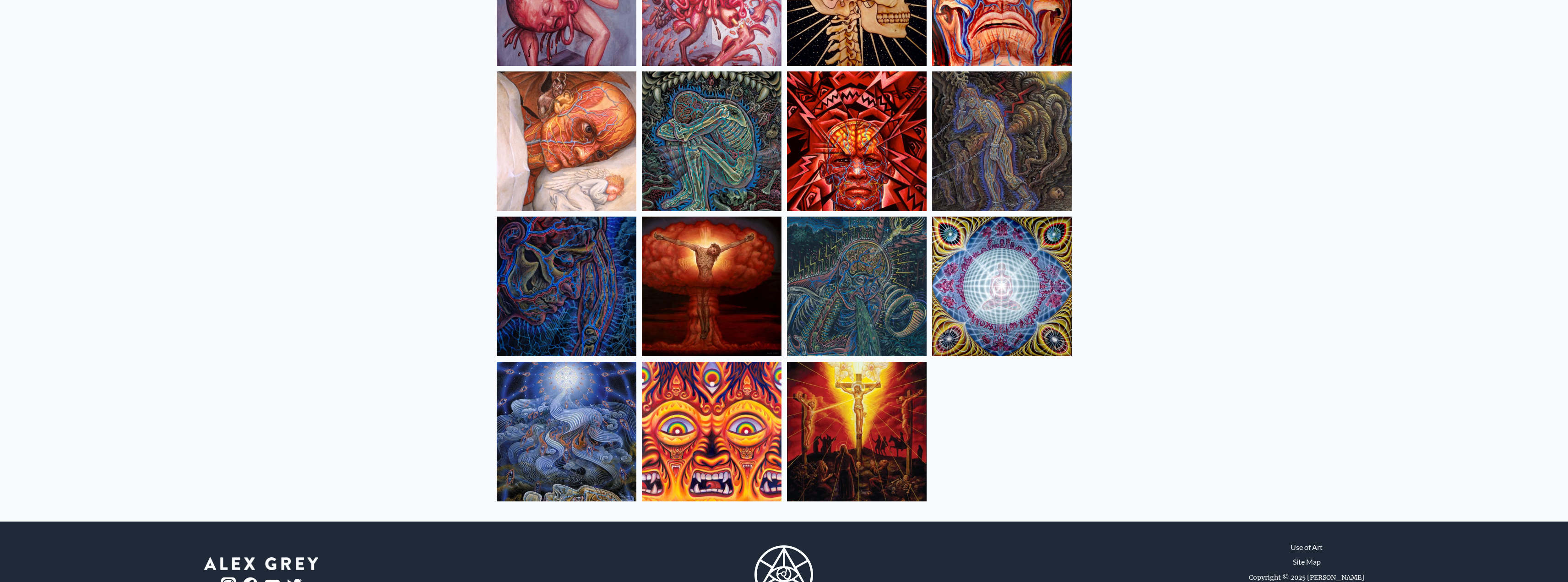
click at [551, 285] on img at bounding box center [566, 286] width 139 height 139
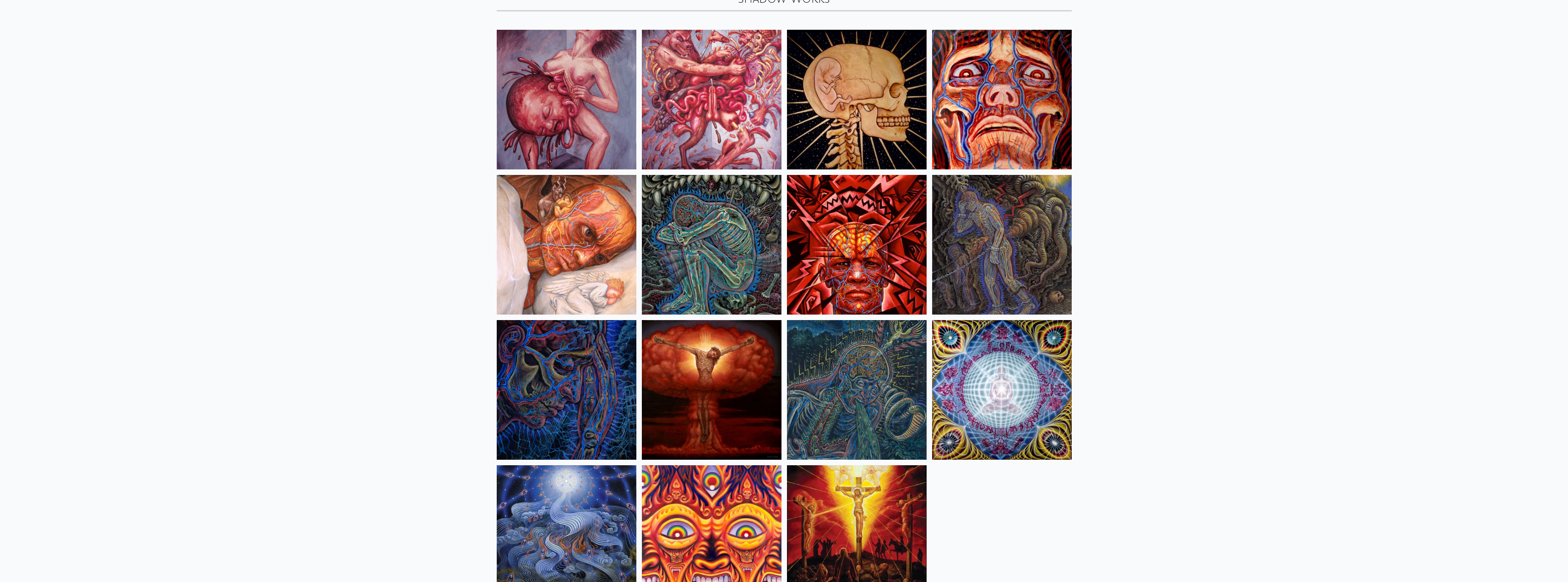
scroll to position [0, 0]
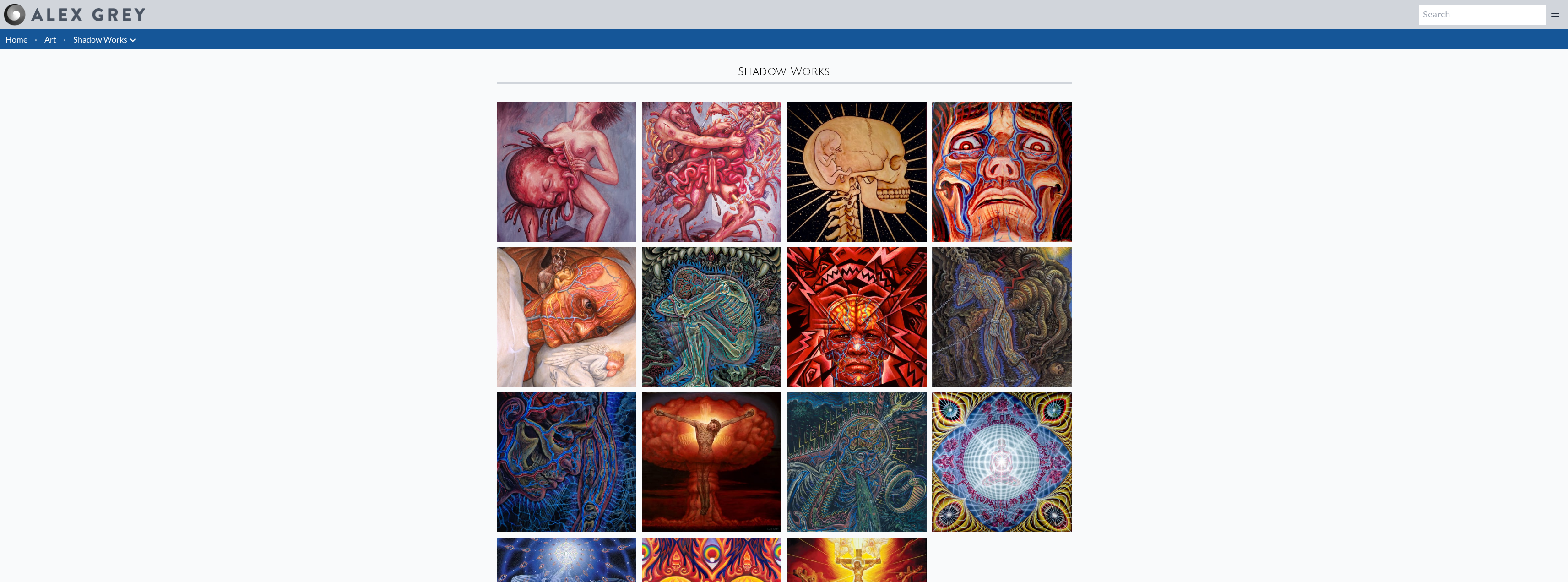
click at [861, 466] on img at bounding box center [856, 462] width 139 height 139
click at [993, 322] on img at bounding box center [1002, 317] width 139 height 139
click at [568, 305] on img at bounding box center [566, 317] width 139 height 139
click at [712, 128] on img at bounding box center [712, 172] width 139 height 139
drag, startPoint x: 1158, startPoint y: 391, endPoint x: 1163, endPoint y: 394, distance: 5.8
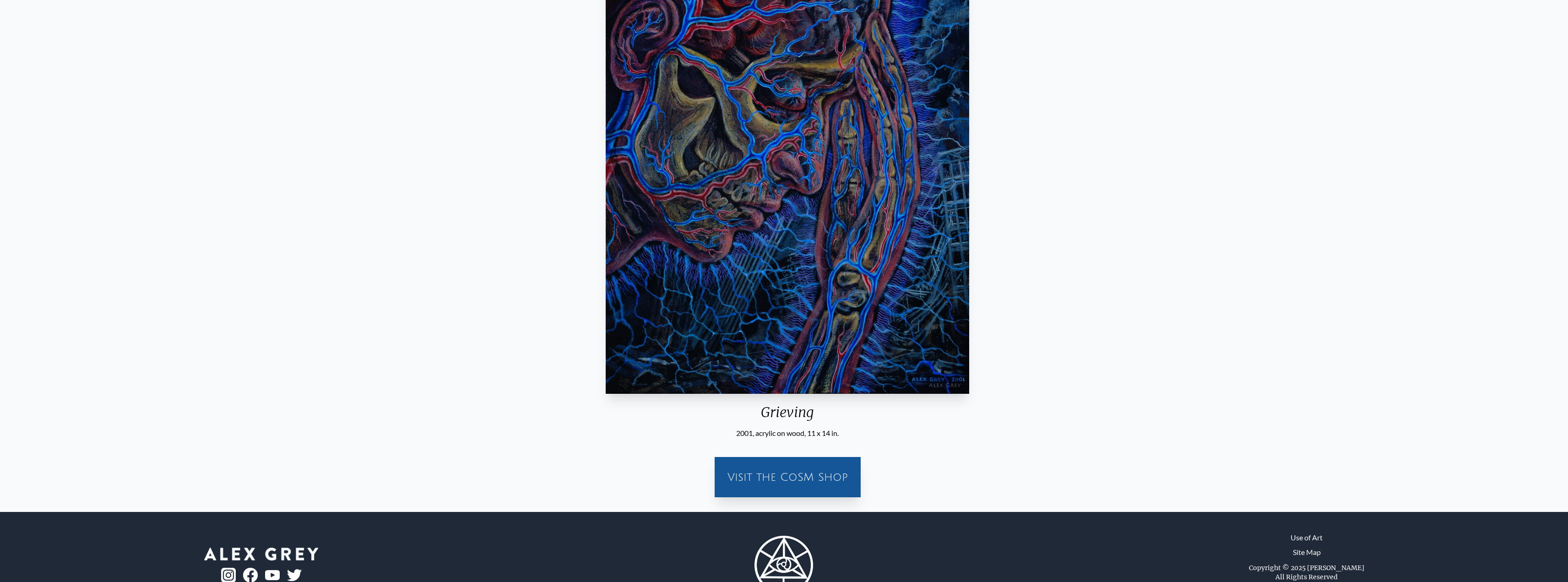
scroll to position [183, 0]
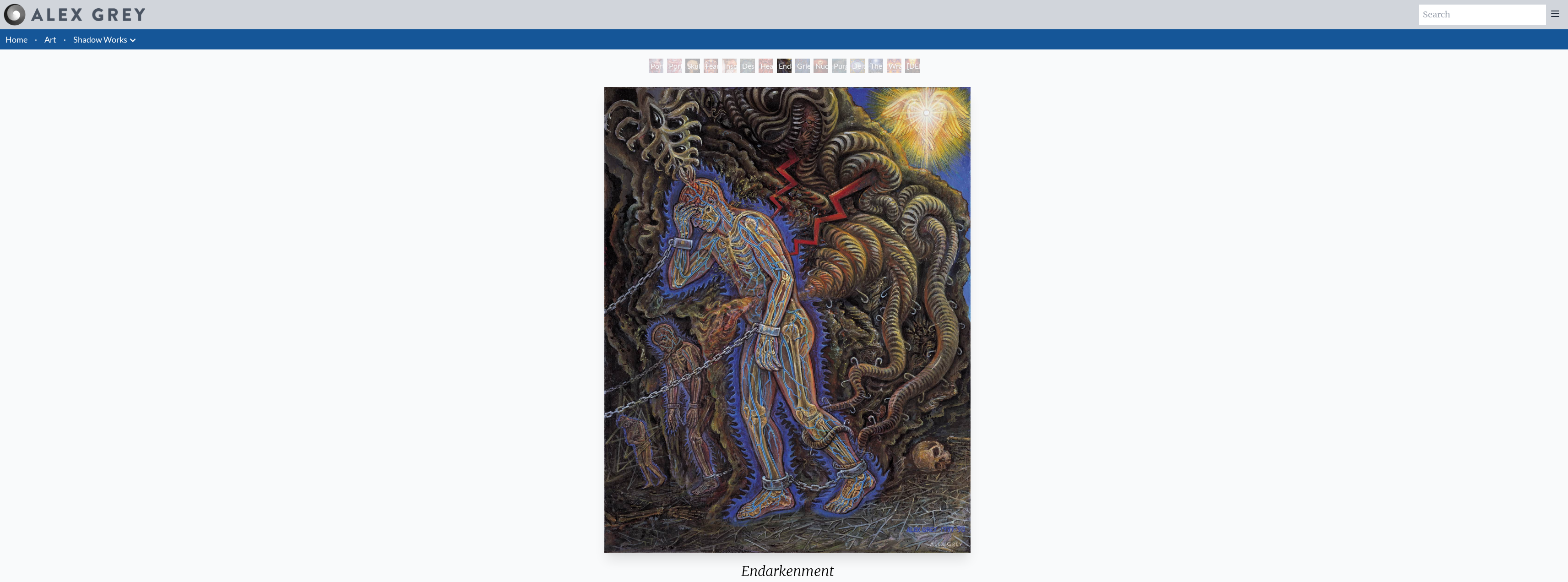
drag, startPoint x: 913, startPoint y: 357, endPoint x: 900, endPoint y: 359, distance: 13.2
drag, startPoint x: 900, startPoint y: 359, endPoint x: 905, endPoint y: 359, distance: 5.0
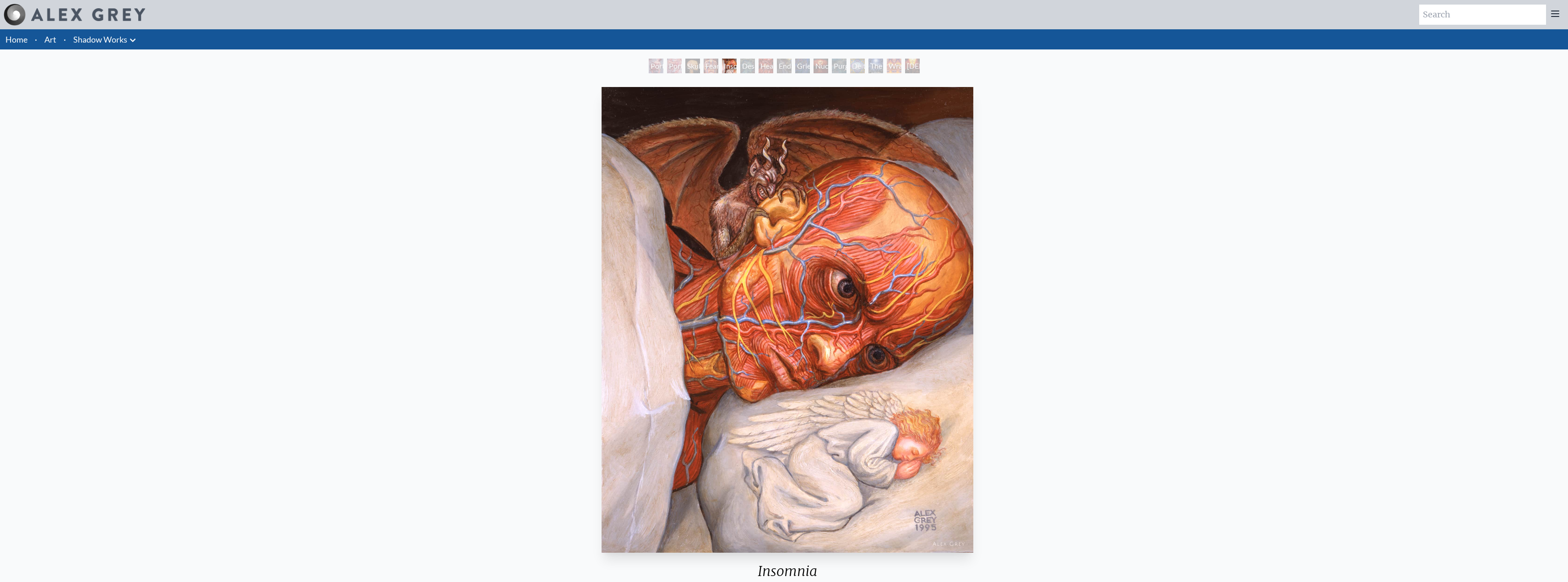
drag, startPoint x: 602, startPoint y: 327, endPoint x: 609, endPoint y: 334, distance: 9.9
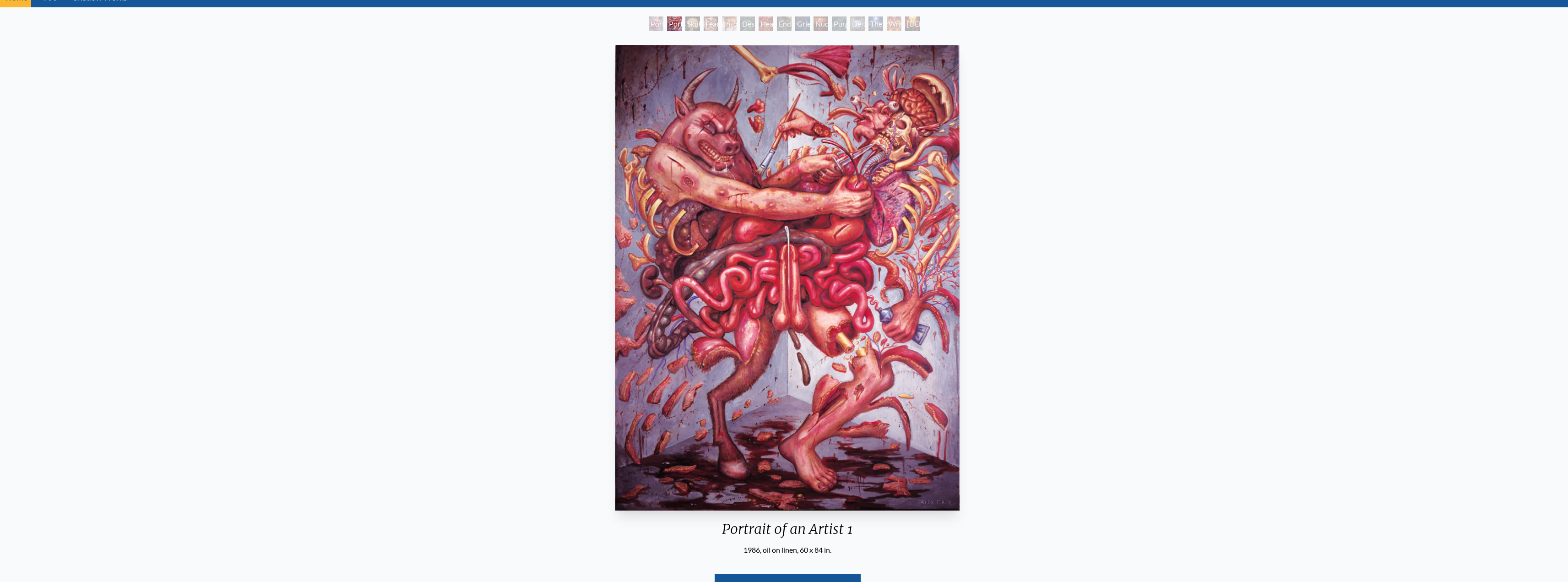
scroll to position [92, 0]
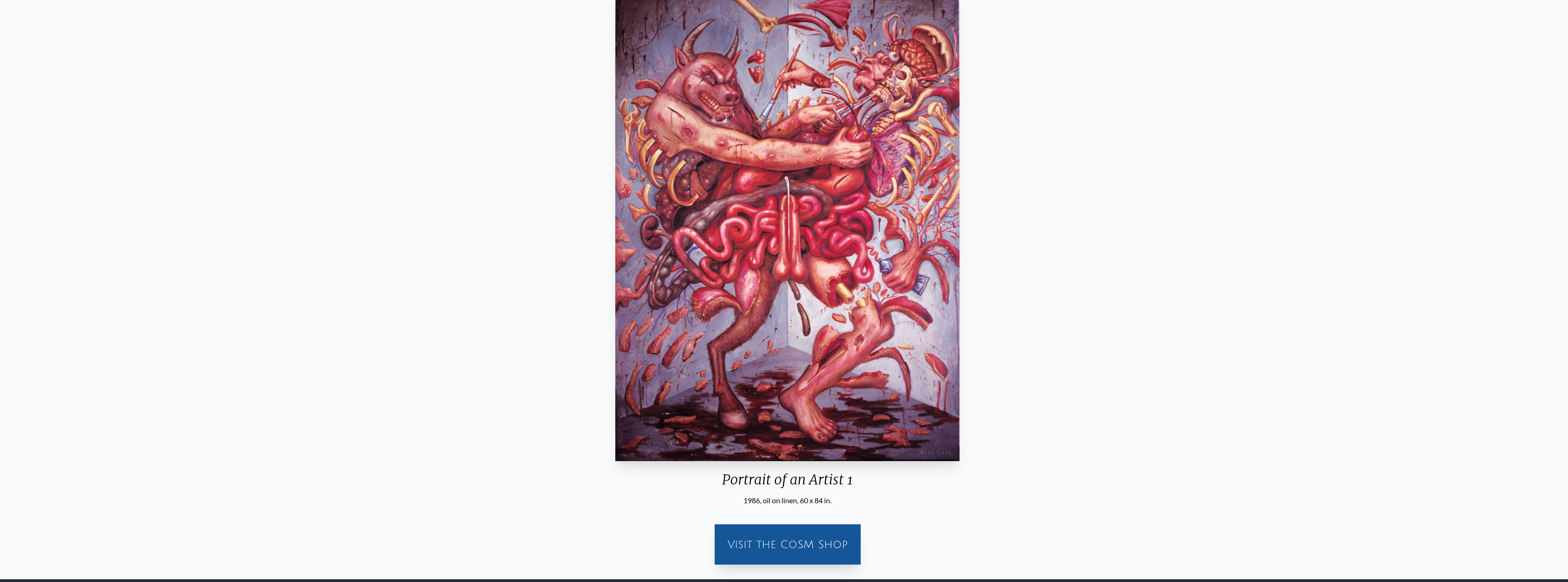
drag, startPoint x: 1154, startPoint y: 394, endPoint x: 1159, endPoint y: 393, distance: 5.1
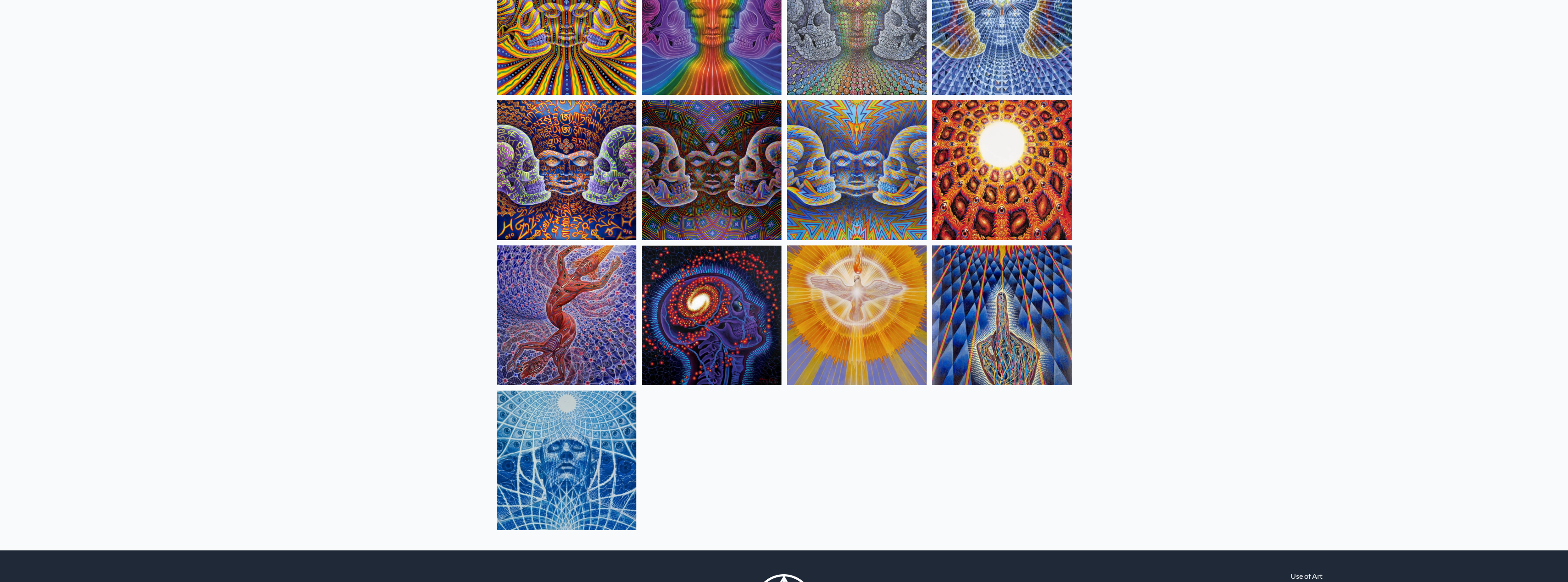
scroll to position [947, 0]
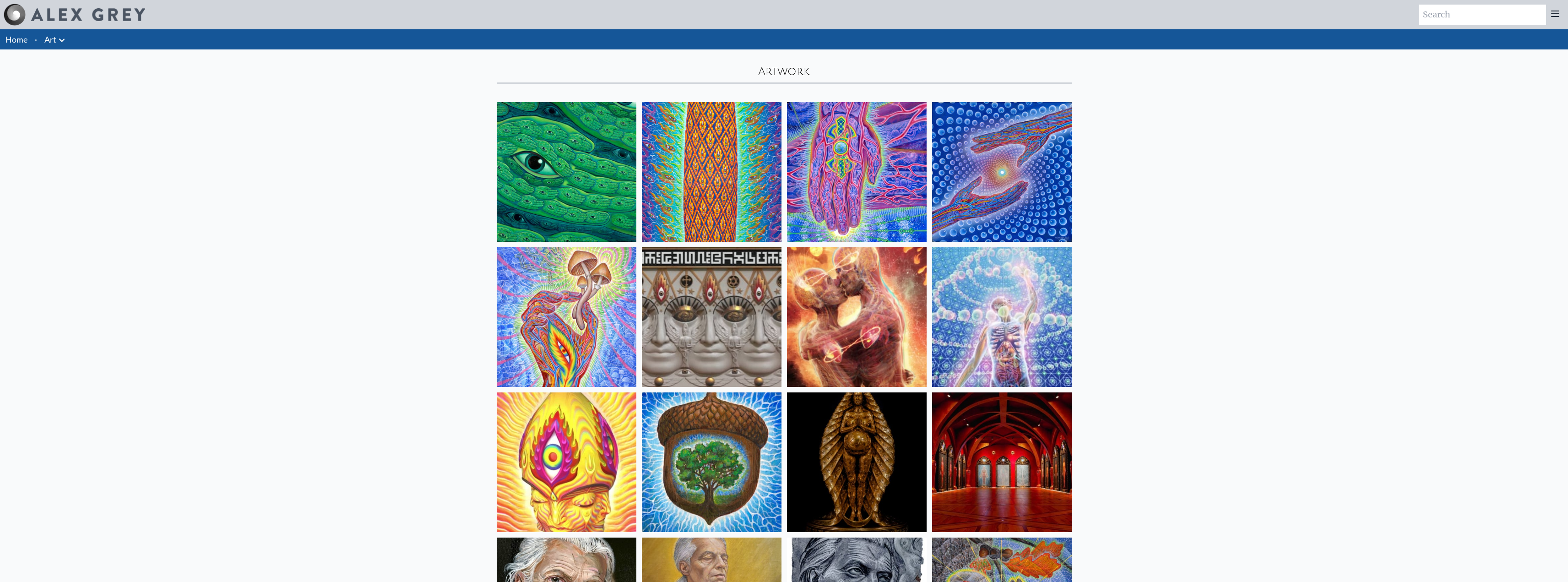
click at [61, 39] on icon at bounding box center [62, 40] width 11 height 11
drag, startPoint x: 191, startPoint y: 182, endPoint x: 127, endPoint y: 17, distance: 177.0
click at [191, 179] on div at bounding box center [784, 291] width 1568 height 582
click at [117, 4] on div at bounding box center [74, 15] width 141 height 22
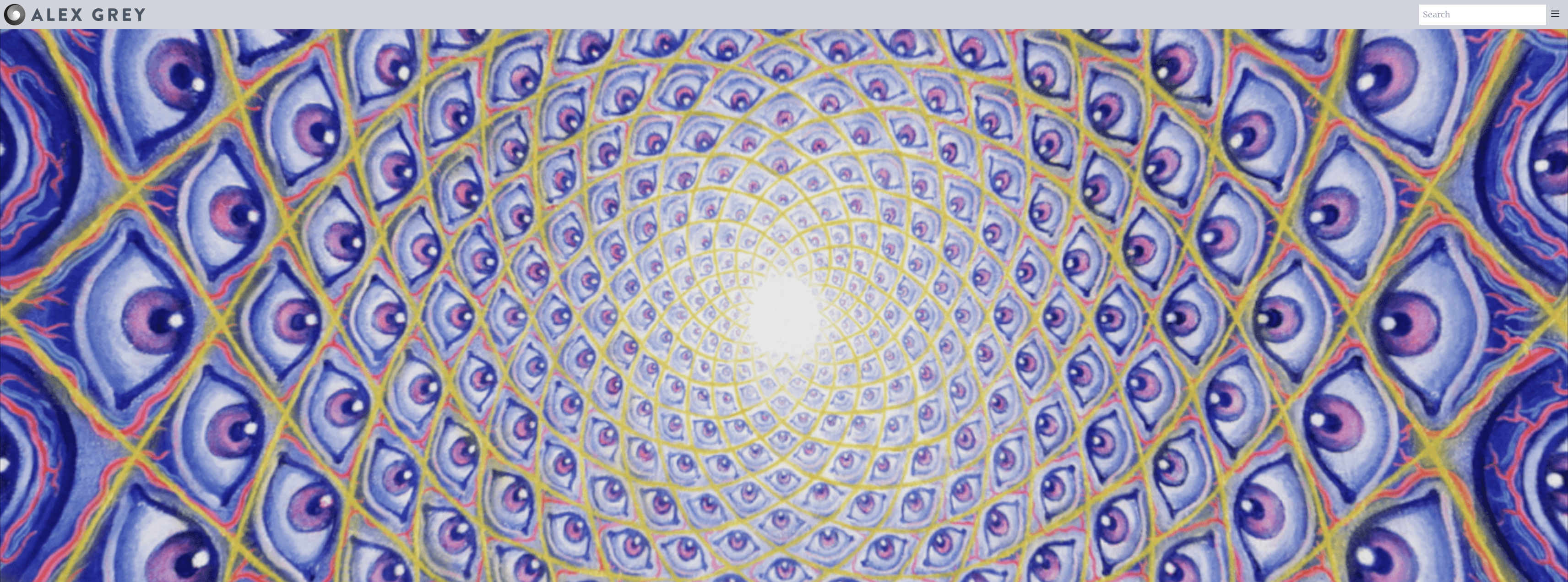
click at [1541, 14] on input "search" at bounding box center [1482, 14] width 127 height 20
click at [1555, 17] on icon at bounding box center [1555, 13] width 7 height 6
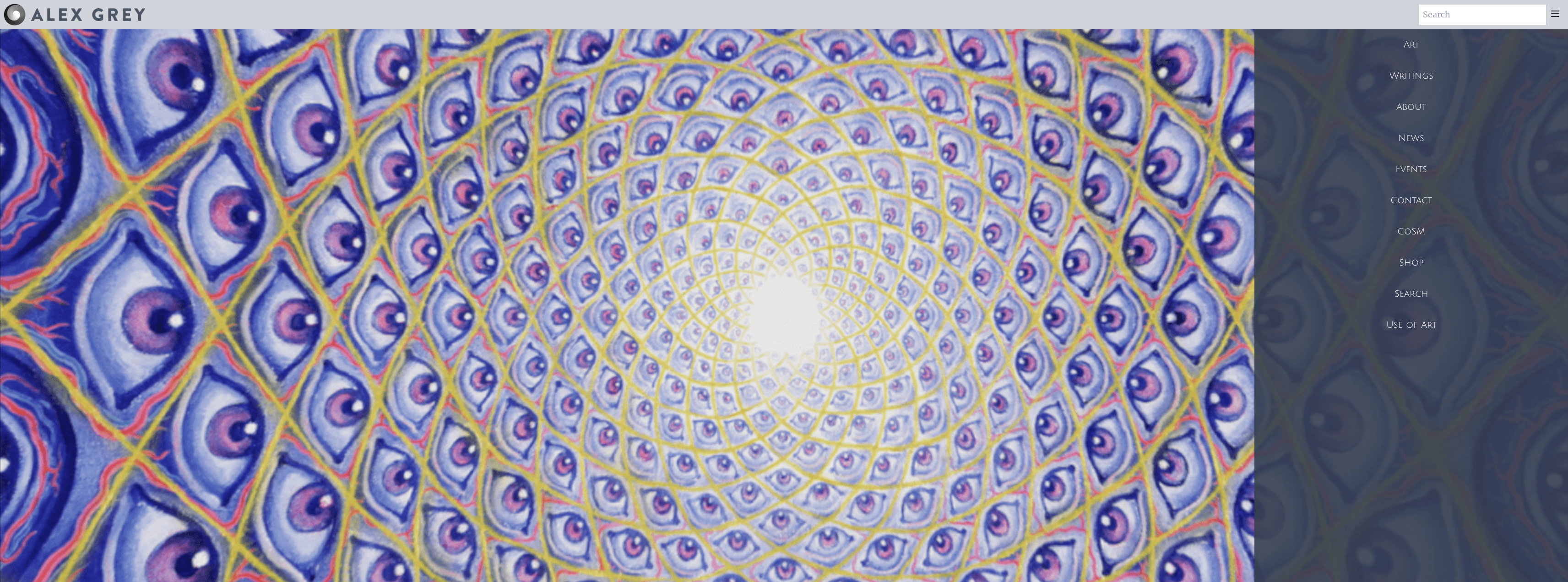
click at [1413, 257] on div "Shop" at bounding box center [1411, 262] width 314 height 31
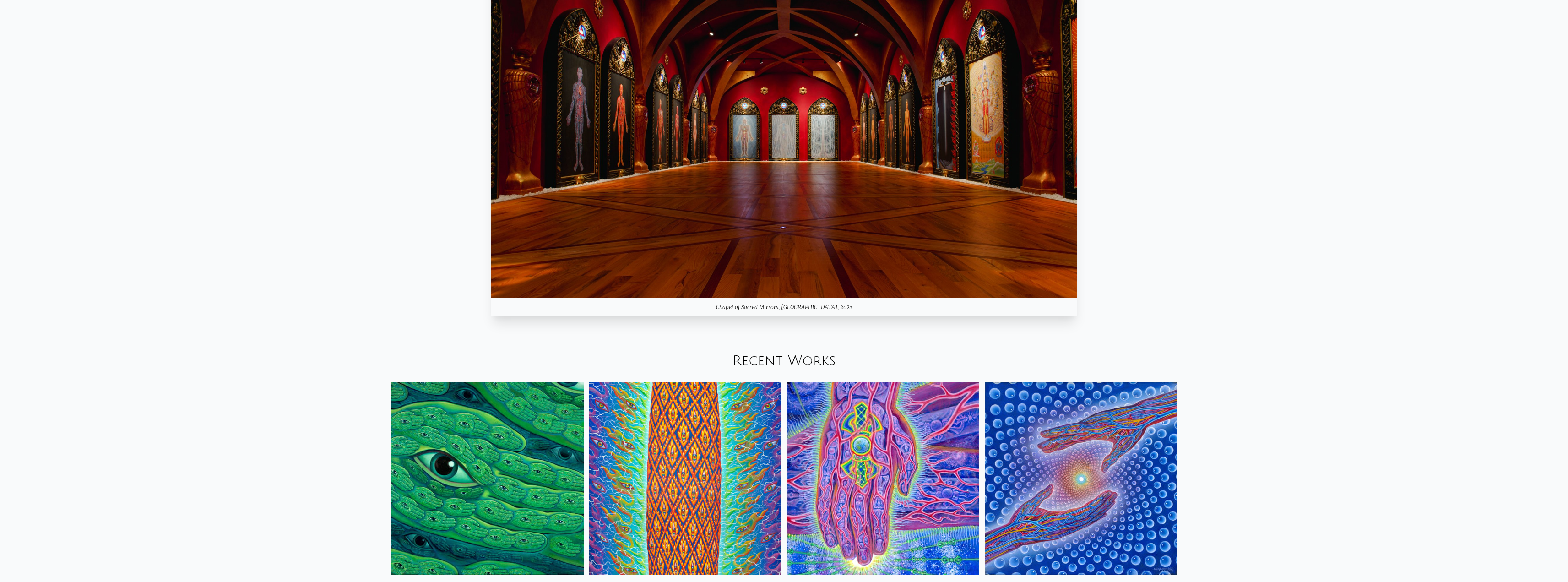
scroll to position [1282, 0]
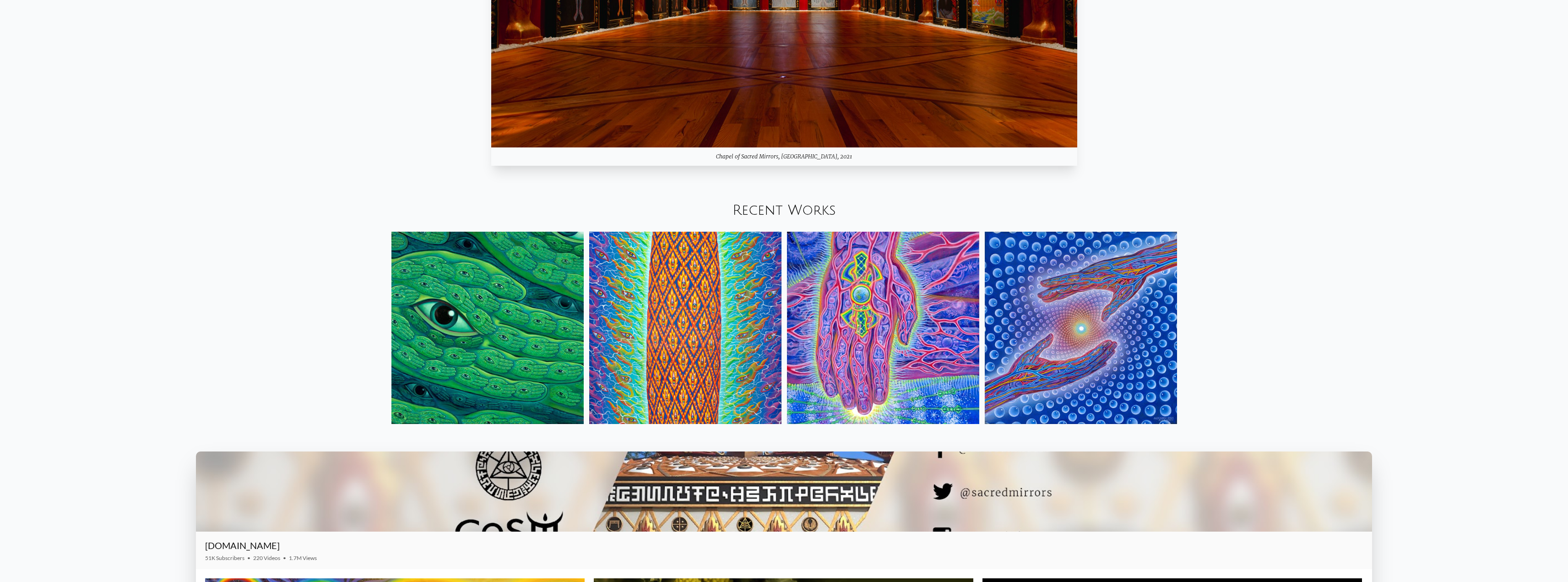
click at [1106, 322] on img at bounding box center [1081, 328] width 193 height 193
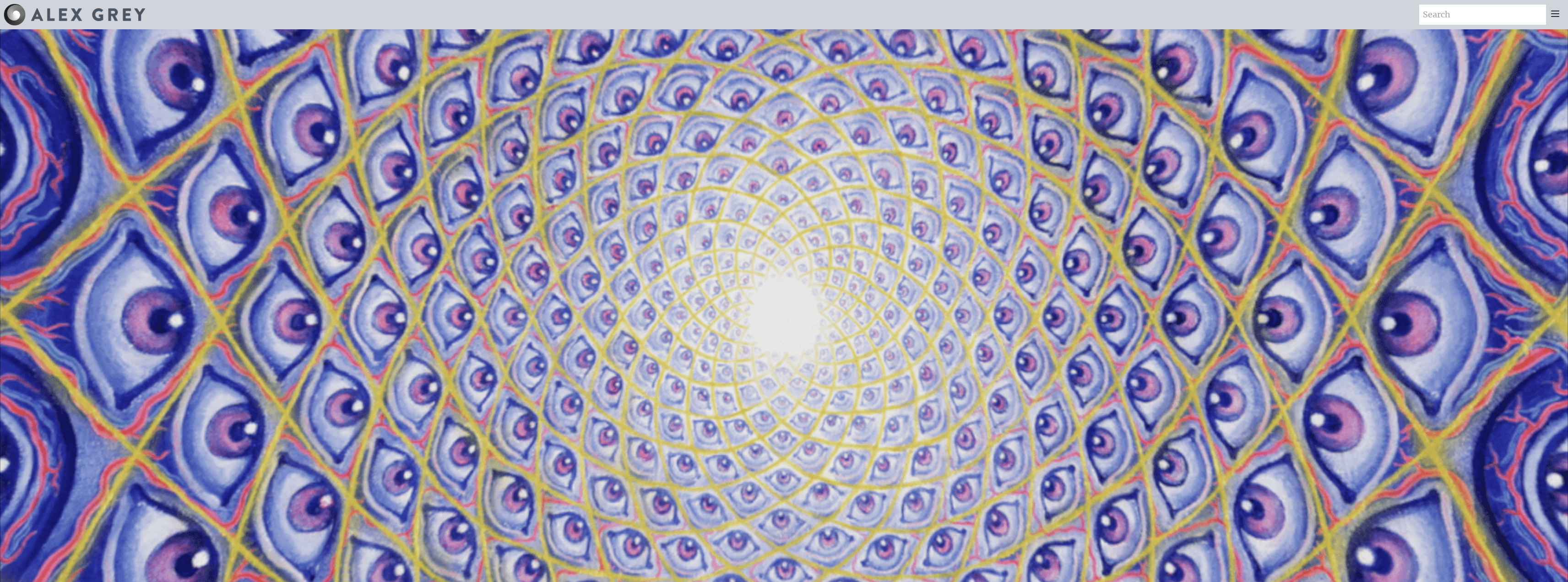
scroll to position [1282, 0]
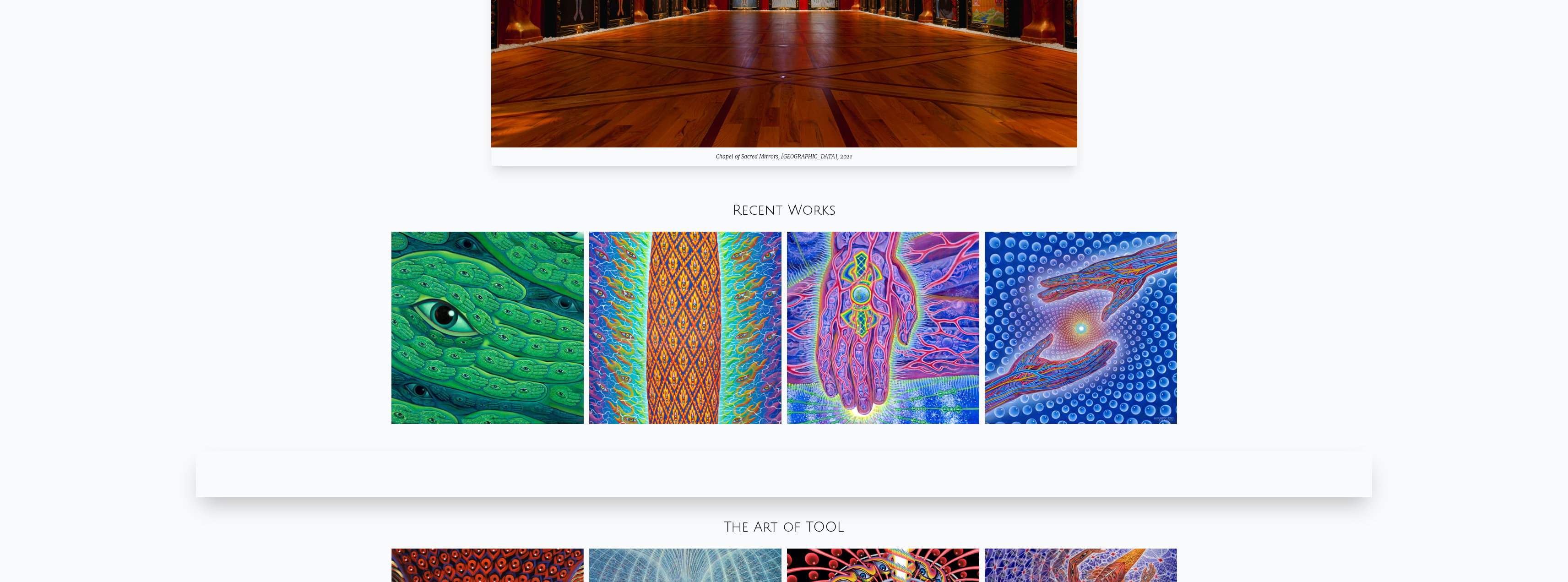
click at [534, 341] on img at bounding box center [487, 328] width 193 height 193
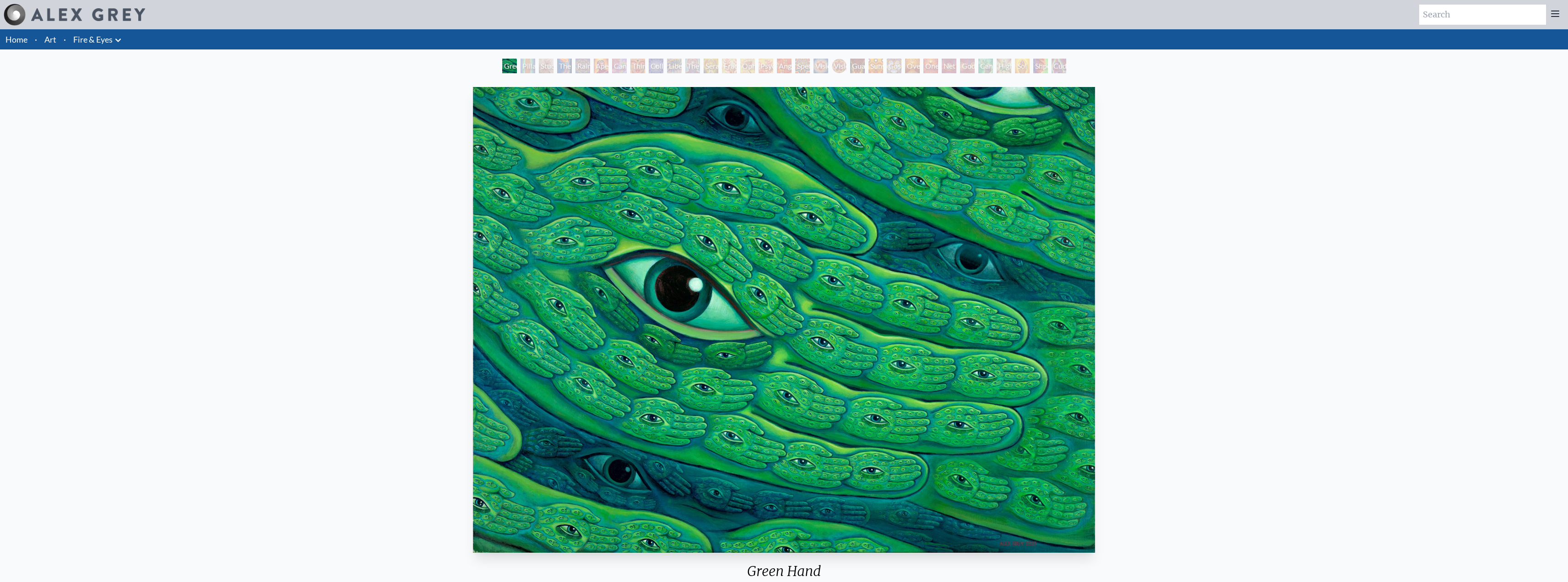
scroll to position [195, 0]
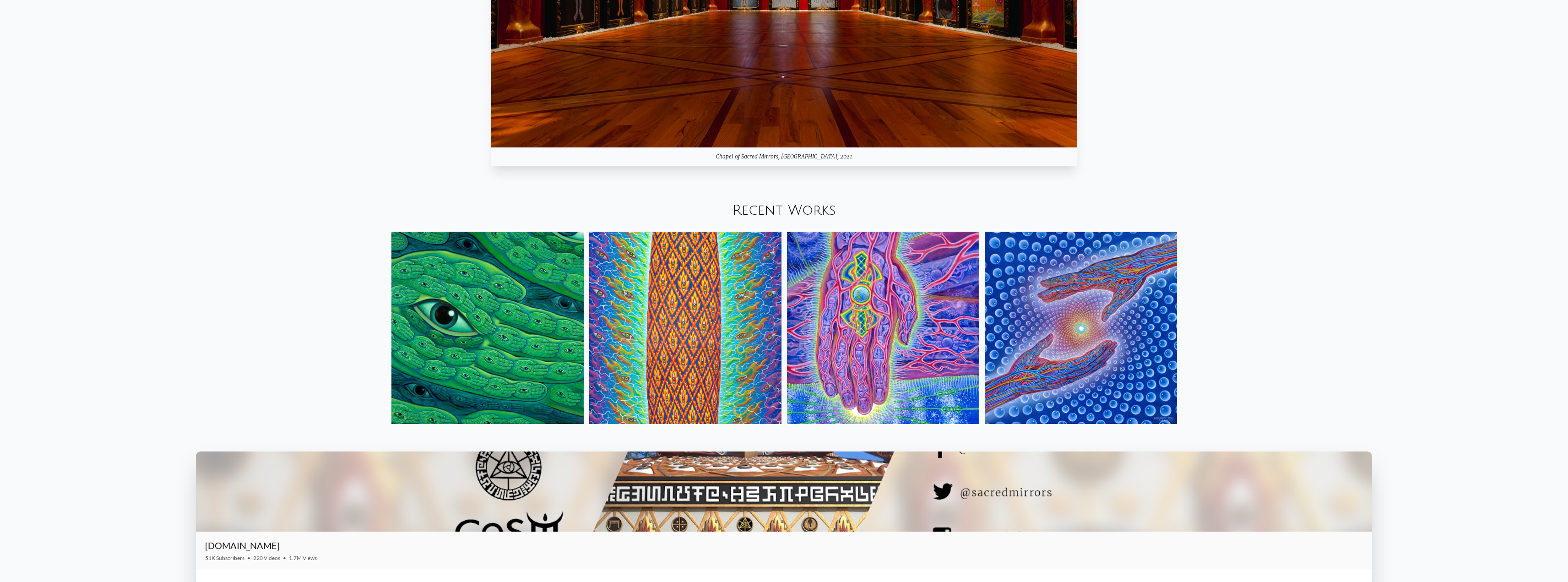
scroll to position [1328, 0]
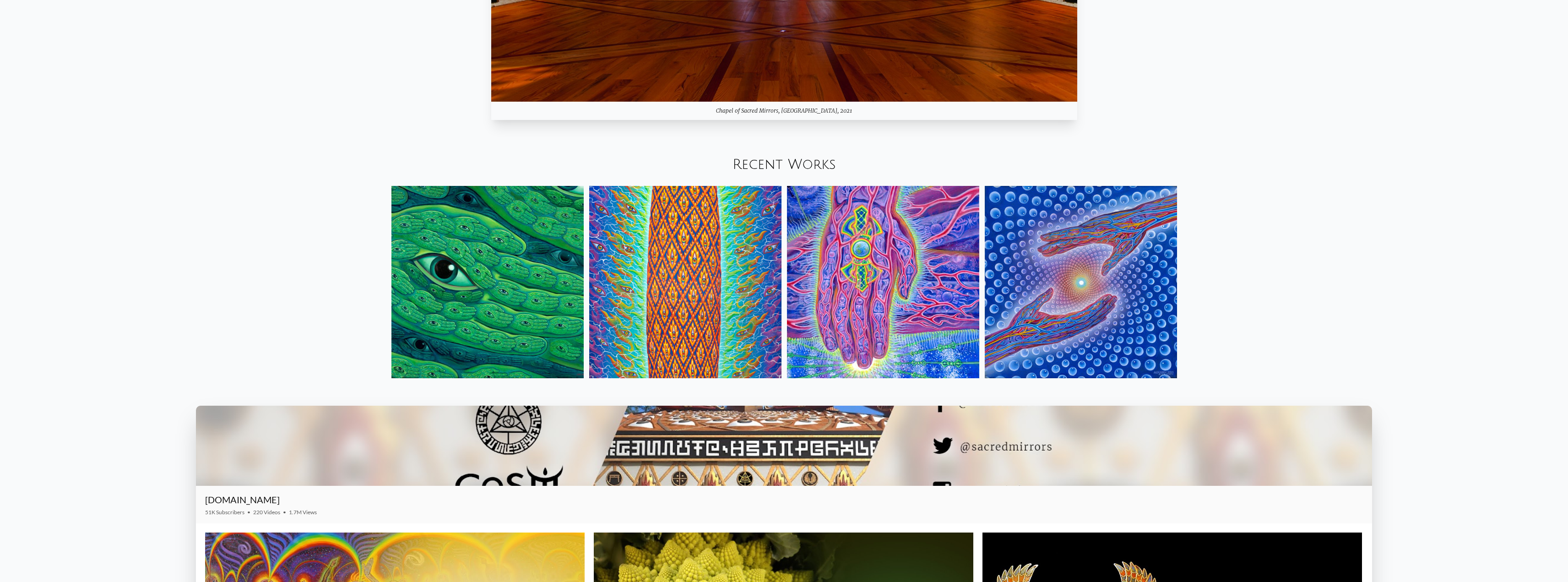
click at [670, 300] on img at bounding box center [685, 282] width 193 height 193
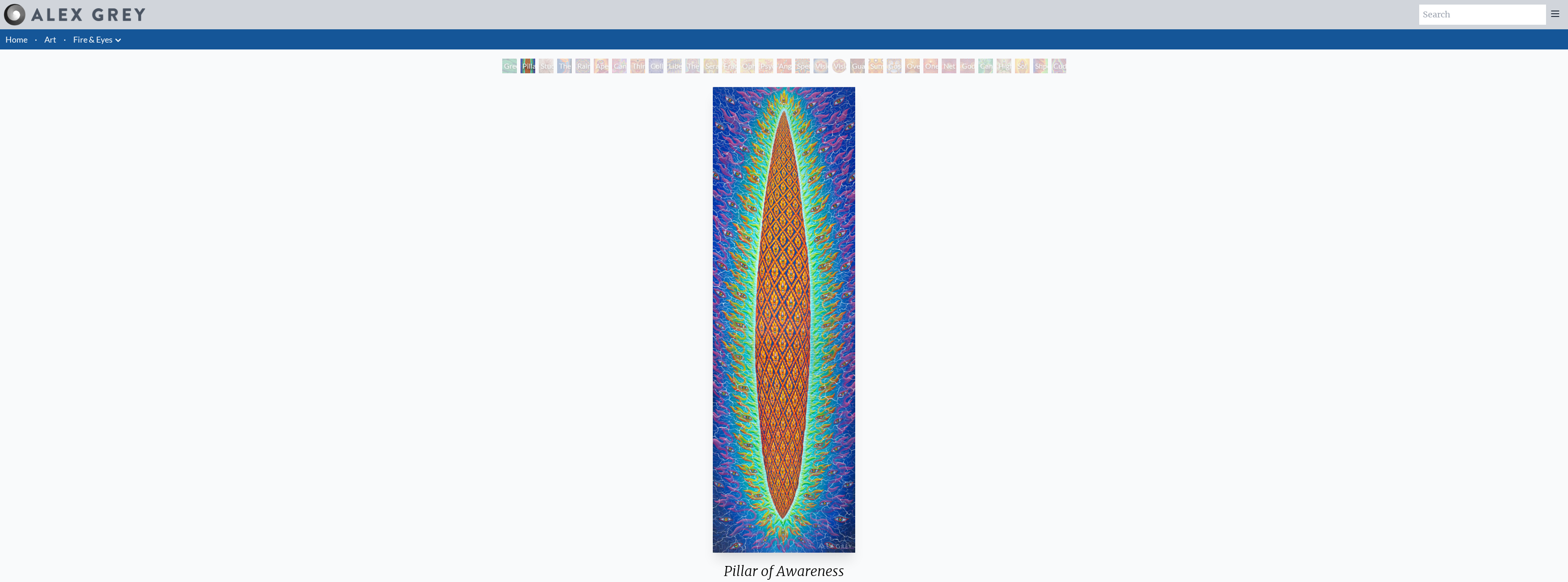
click at [782, 320] on img "2 / 31" at bounding box center [784, 320] width 142 height 466
click at [795, 325] on img "2 / 31" at bounding box center [784, 320] width 142 height 466
drag, startPoint x: 1150, startPoint y: 87, endPoint x: 1128, endPoint y: 140, distance: 57.4
click at [546, 68] on div "Study for the Great Turn" at bounding box center [546, 66] width 15 height 15
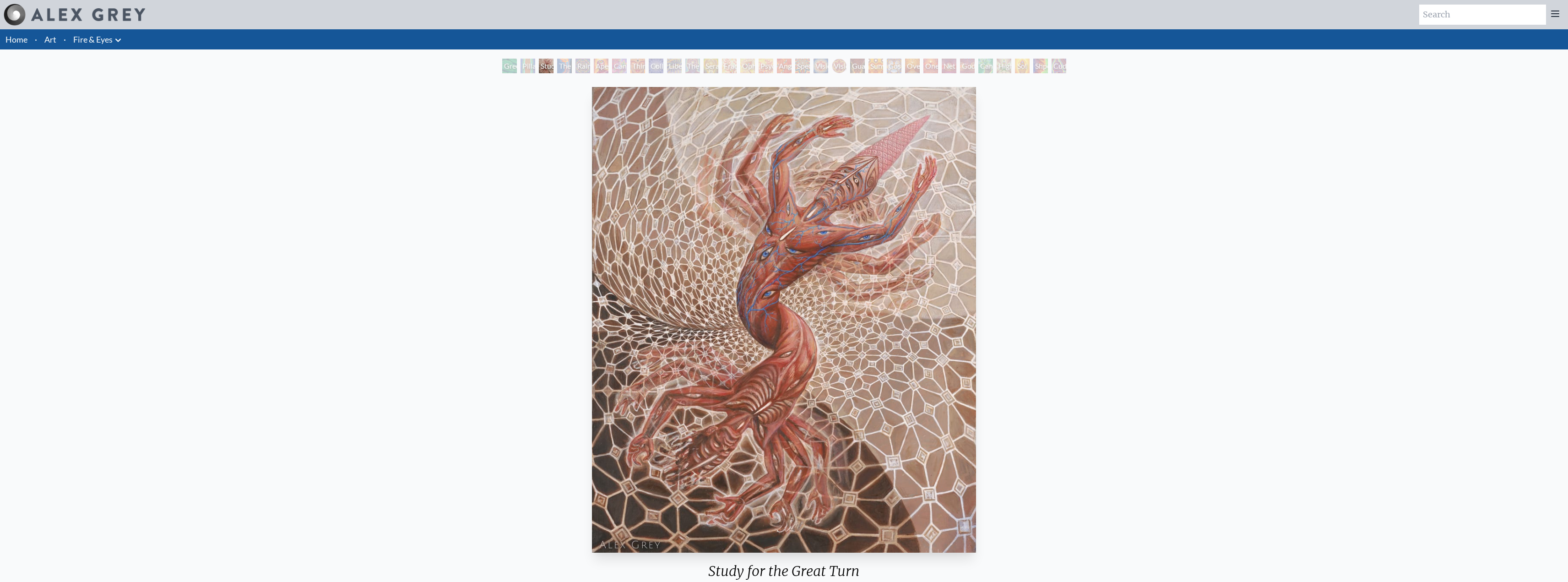
drag, startPoint x: 533, startPoint y: 75, endPoint x: 524, endPoint y: 69, distance: 10.8
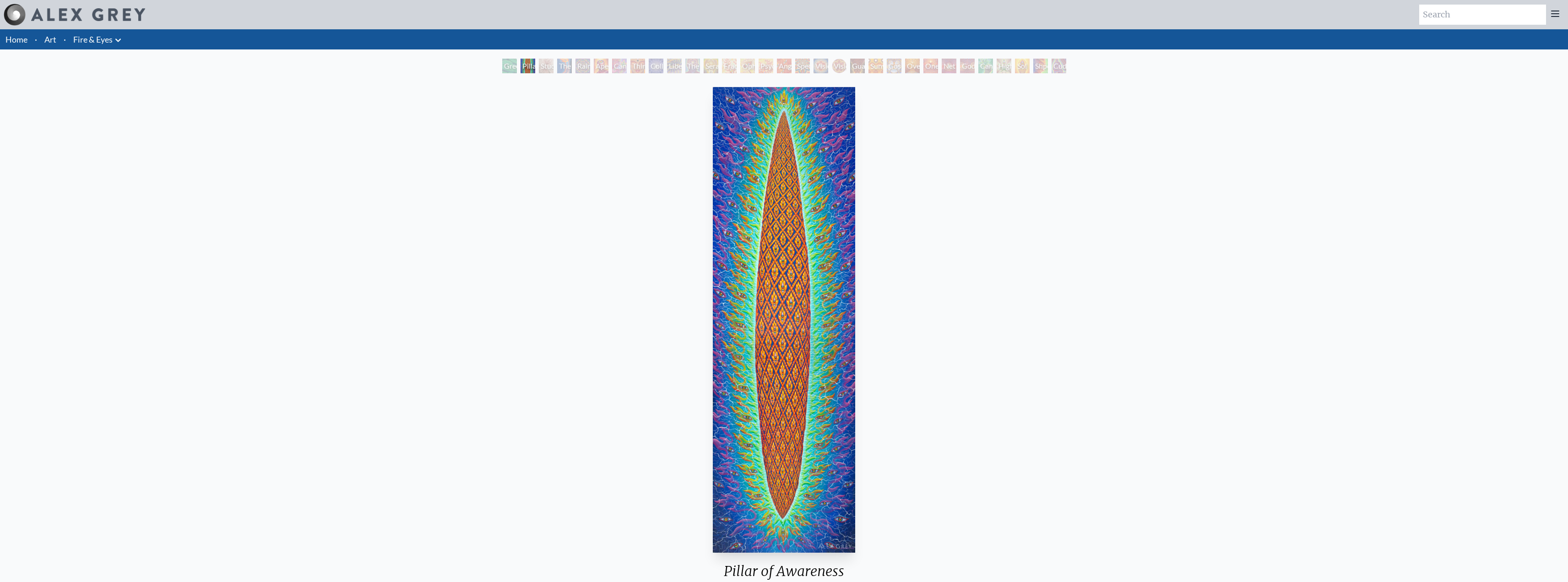
click at [503, 68] on div "Green Hand" at bounding box center [509, 66] width 15 height 15
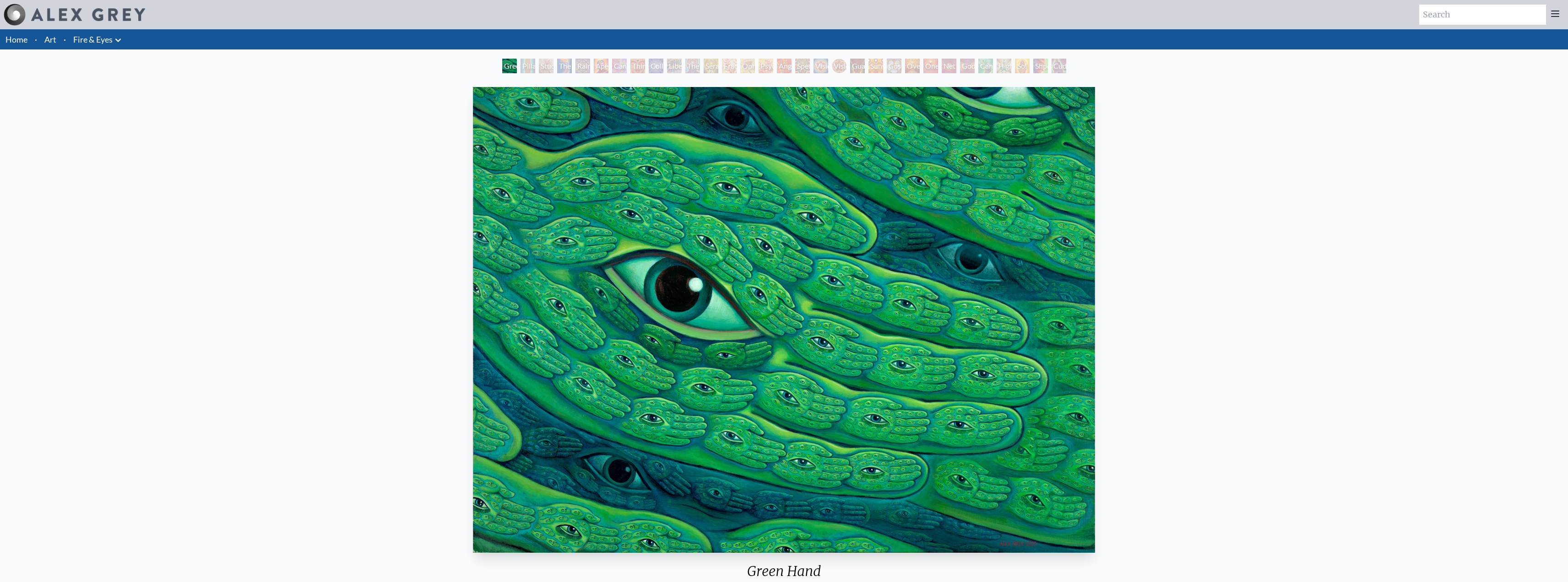
click at [537, 65] on div "Green Hand Pillar of Awareness Study for the Great Turn The Torch Rainbow Eye R…" at bounding box center [784, 67] width 568 height 17
click at [207, 85] on div "Green Hand 2023, acrylic on linen, 40 x 30 in. Visit the CoSM Shop" at bounding box center [784, 373] width 1553 height 580
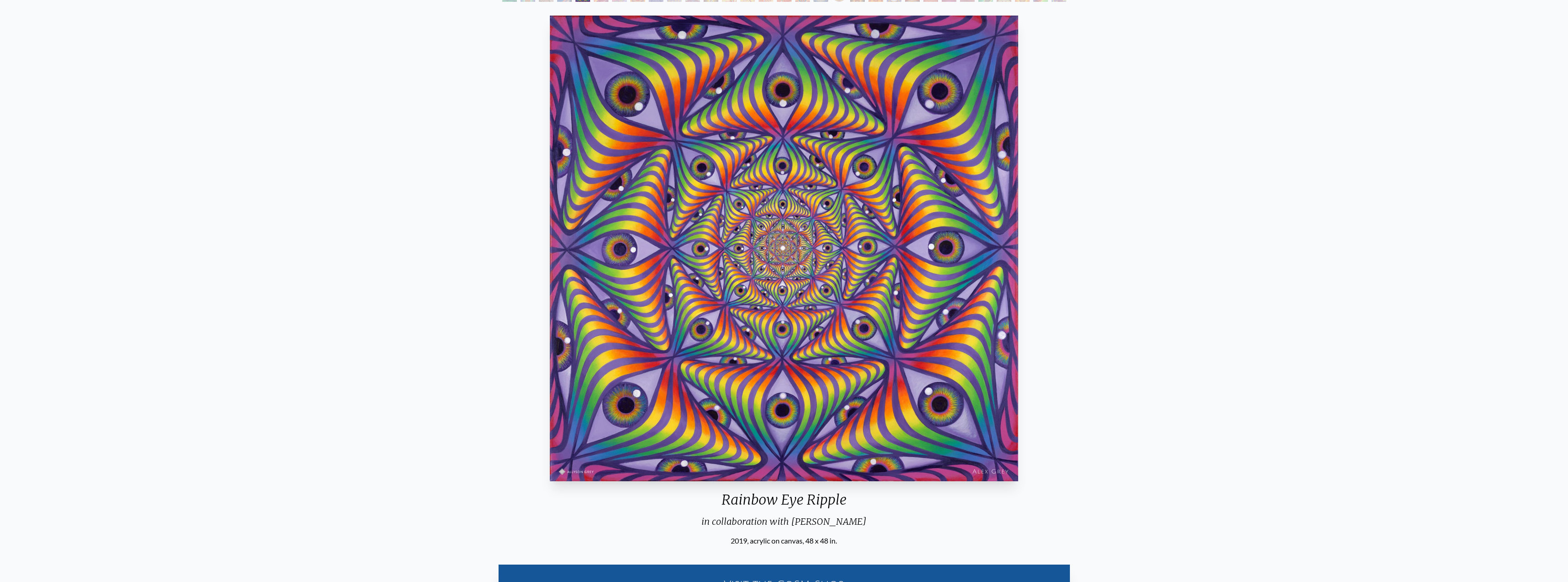
scroll to position [183, 0]
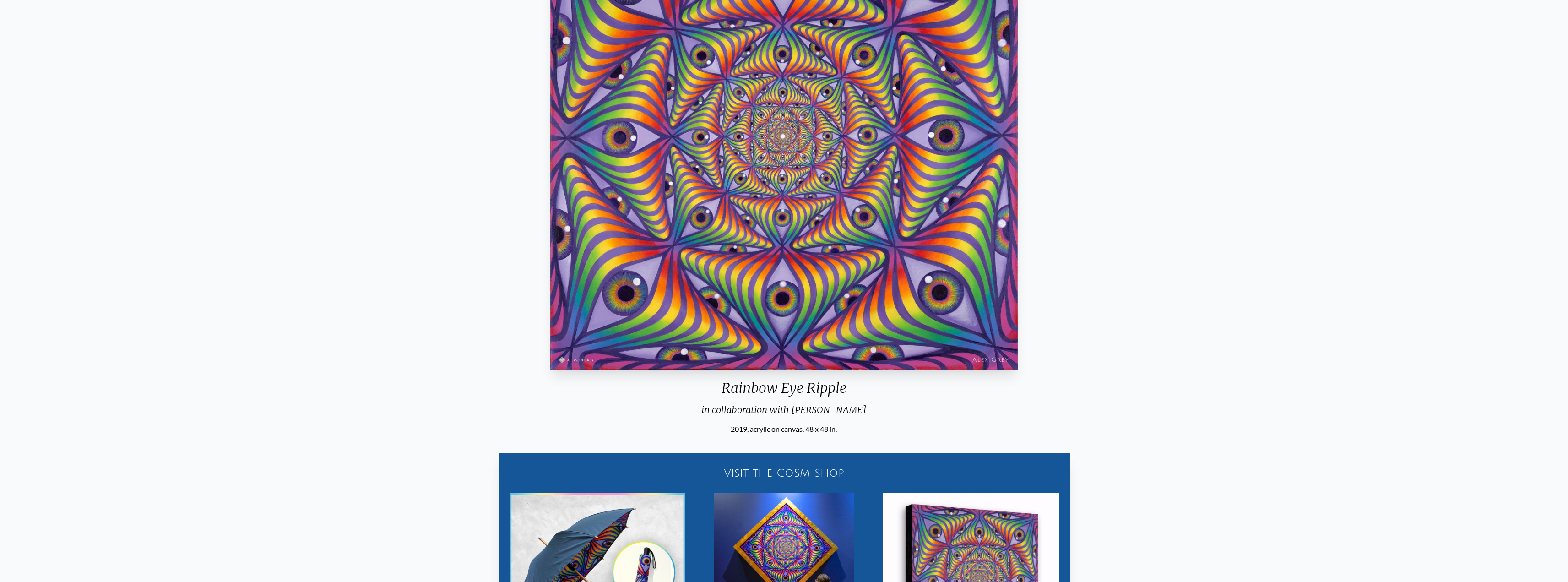
click at [828, 385] on div "Rainbow Eye Ripple" at bounding box center [784, 391] width 476 height 24
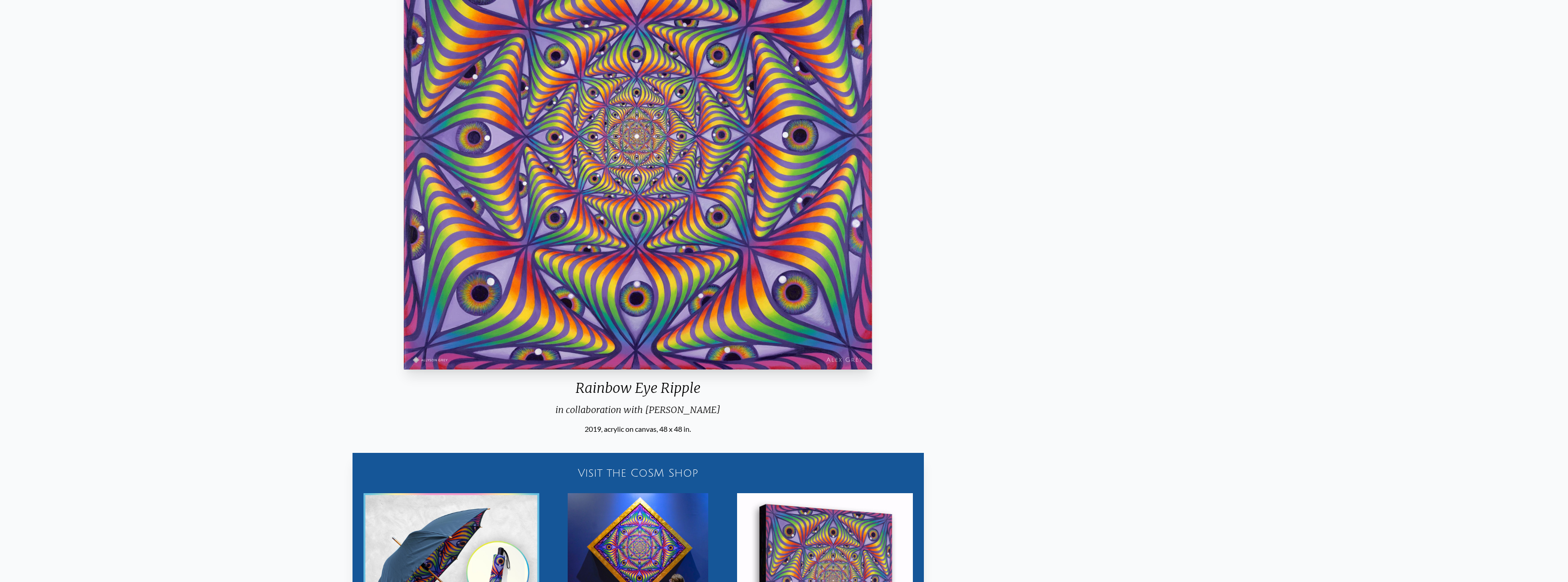
click at [700, 384] on div "Rainbow Eye Ripple" at bounding box center [638, 391] width 476 height 24
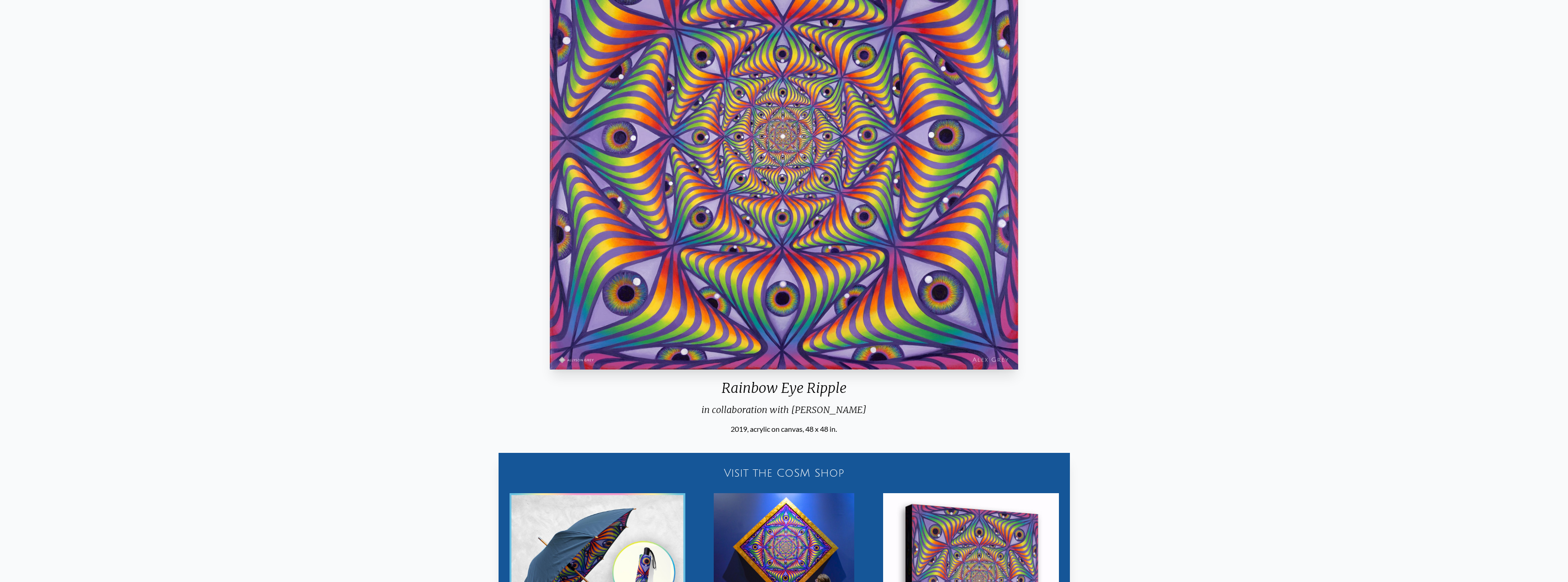
click at [734, 388] on div "Rainbow Eye Ripple" at bounding box center [784, 391] width 476 height 24
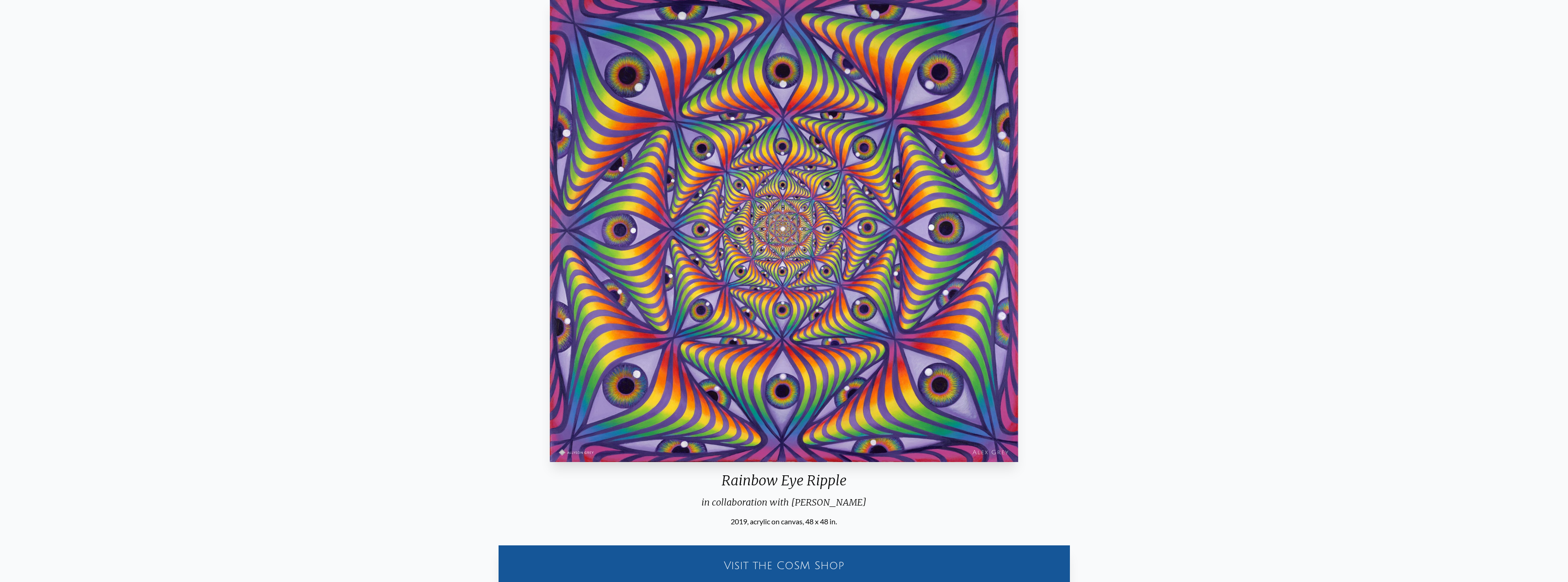
scroll to position [0, 0]
